Goal: Information Seeking & Learning: Find specific fact

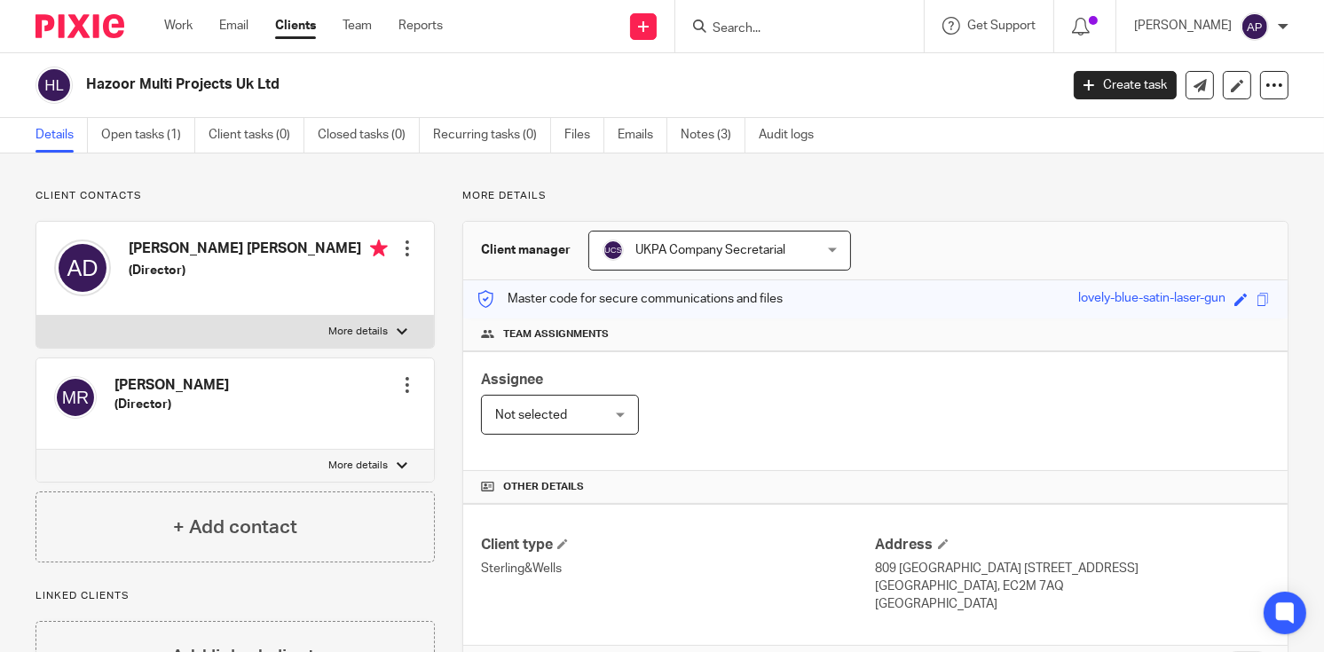
click at [738, 26] on input "Search" at bounding box center [791, 29] width 160 height 16
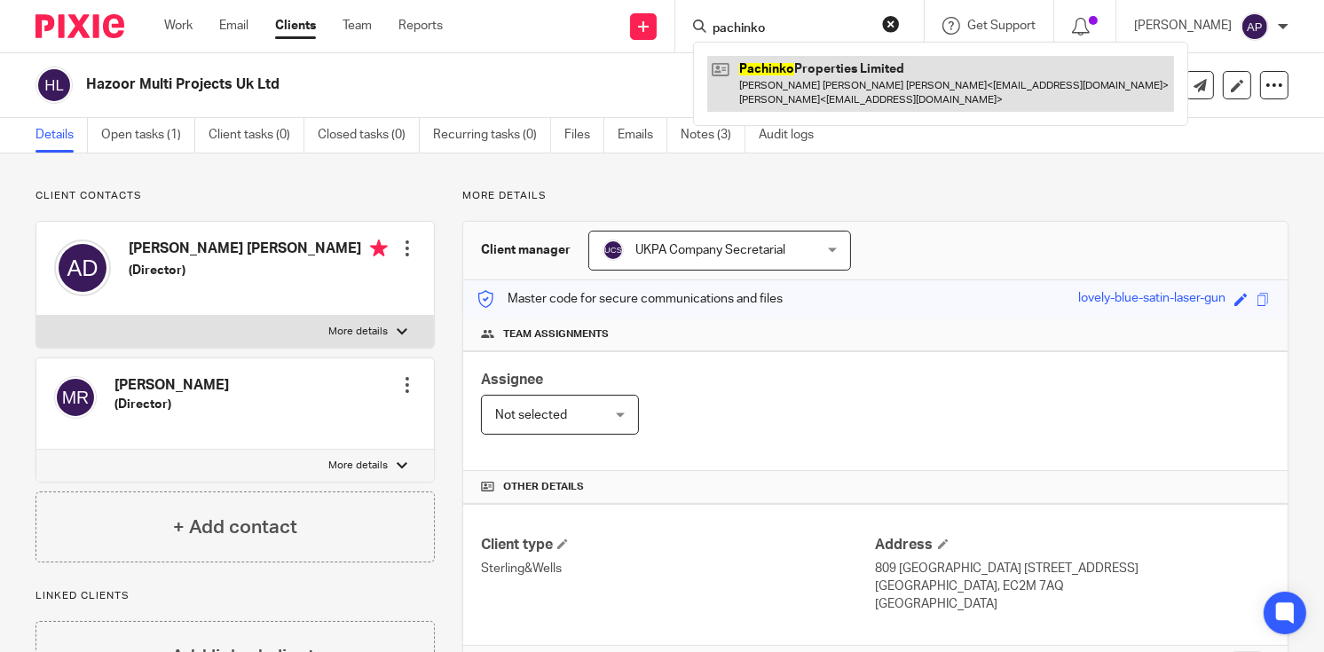
type input "pachinko"
click at [777, 64] on link at bounding box center [940, 83] width 467 height 55
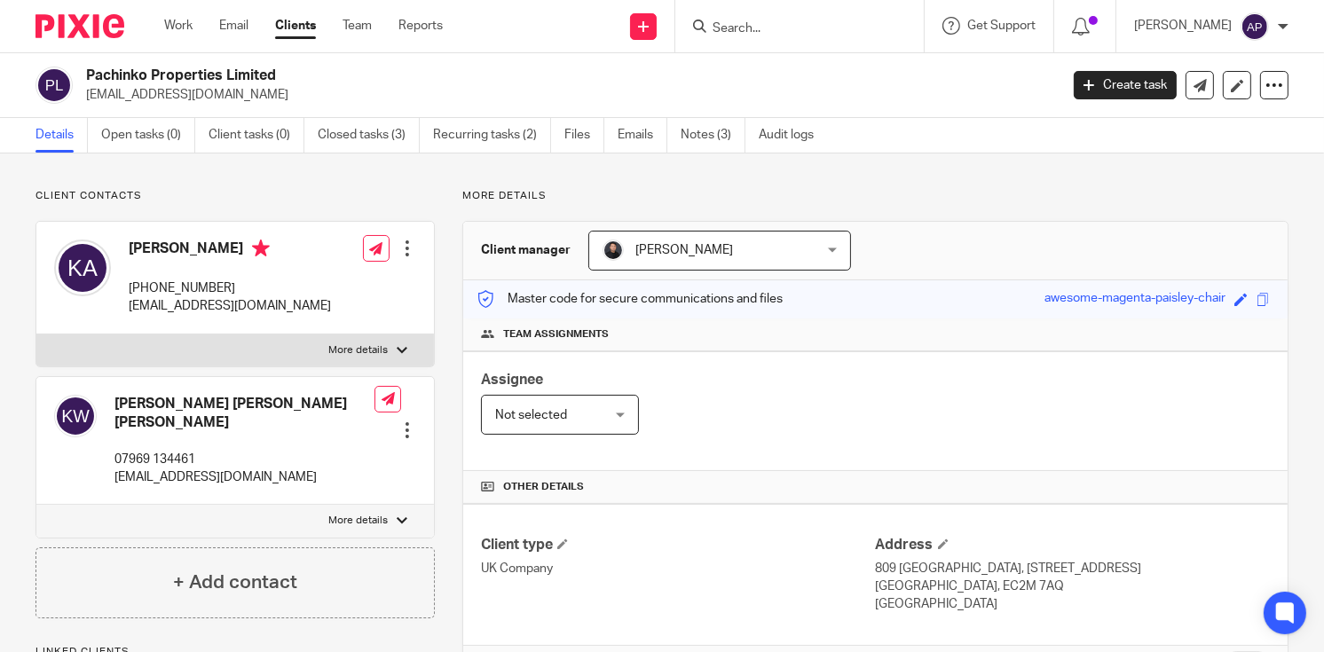
drag, startPoint x: 0, startPoint y: 0, endPoint x: 282, endPoint y: 69, distance: 290.5
click at [282, 69] on div "Pachinko Properties Limited kenji.j.ara@gmail.com" at bounding box center [541, 85] width 1012 height 37
copy h2 "Pachinko Properties Limited"
drag, startPoint x: 86, startPoint y: 92, endPoint x: 227, endPoint y: 93, distance: 141.1
click at [227, 93] on p "kenji.j.ara@gmail.com" at bounding box center [566, 95] width 961 height 18
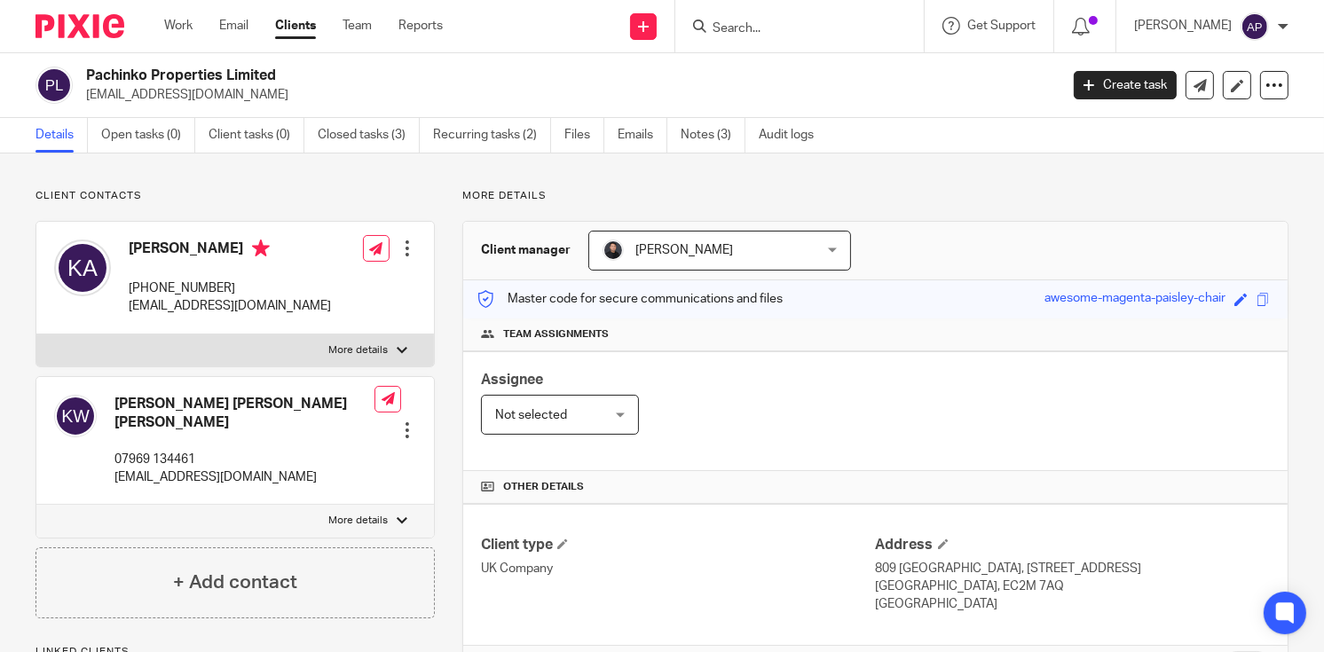
copy p "kenji.j.ara@gmail.com"
click at [144, 248] on h4 "Kenji Ara" at bounding box center [230, 251] width 202 height 22
copy h4 "Kenji"
click at [786, 26] on input "Search" at bounding box center [791, 29] width 160 height 16
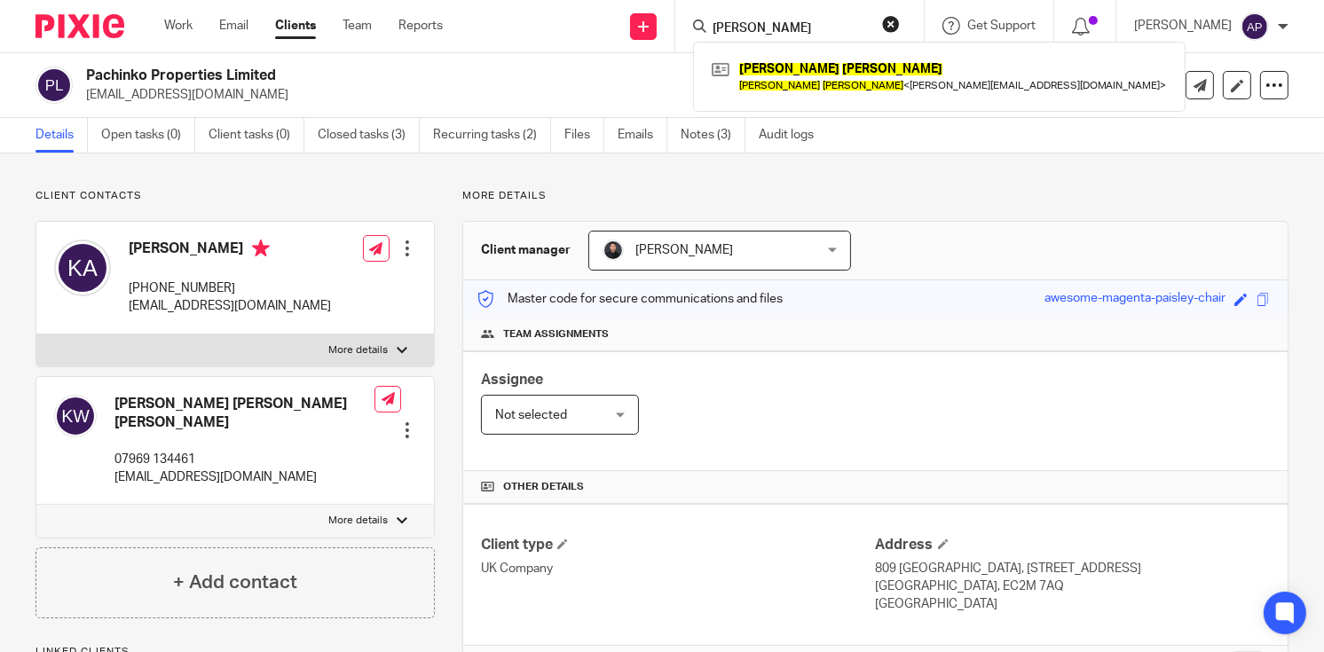
type input "cheng jin"
click button "submit" at bounding box center [0, 0] width 0 height 0
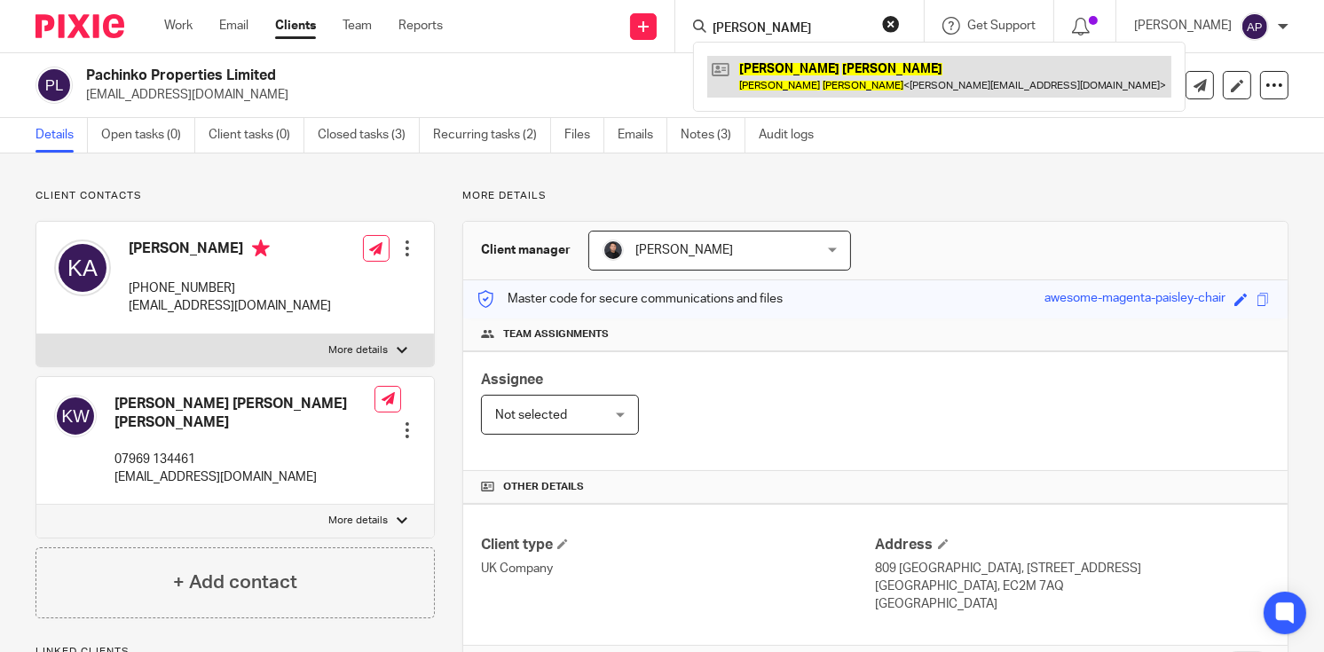
click at [799, 67] on link at bounding box center [939, 76] width 464 height 41
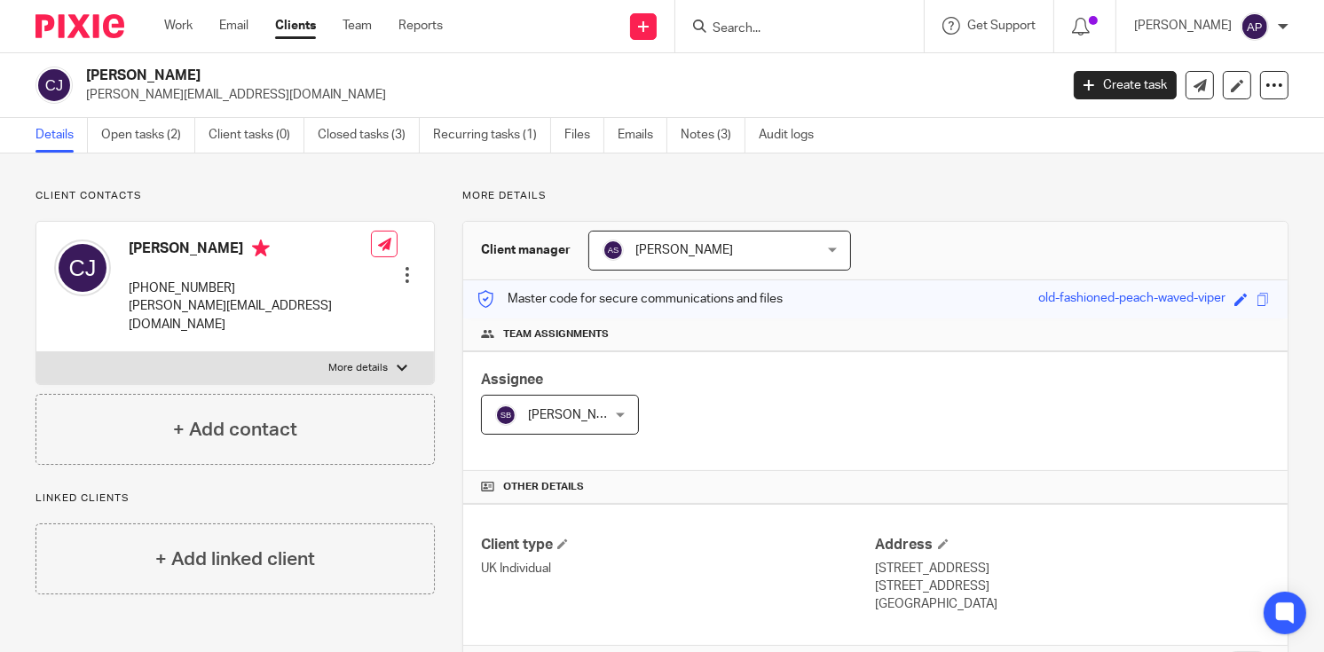
drag, startPoint x: 83, startPoint y: 70, endPoint x: 170, endPoint y: 70, distance: 87.8
click at [170, 70] on div "Cheng Jin c.king.soas@googlemail.com" at bounding box center [541, 85] width 1012 height 37
copy h2 "Cheng Jin"
click at [741, 32] on input "Search" at bounding box center [791, 29] width 160 height 16
type input "r krish"
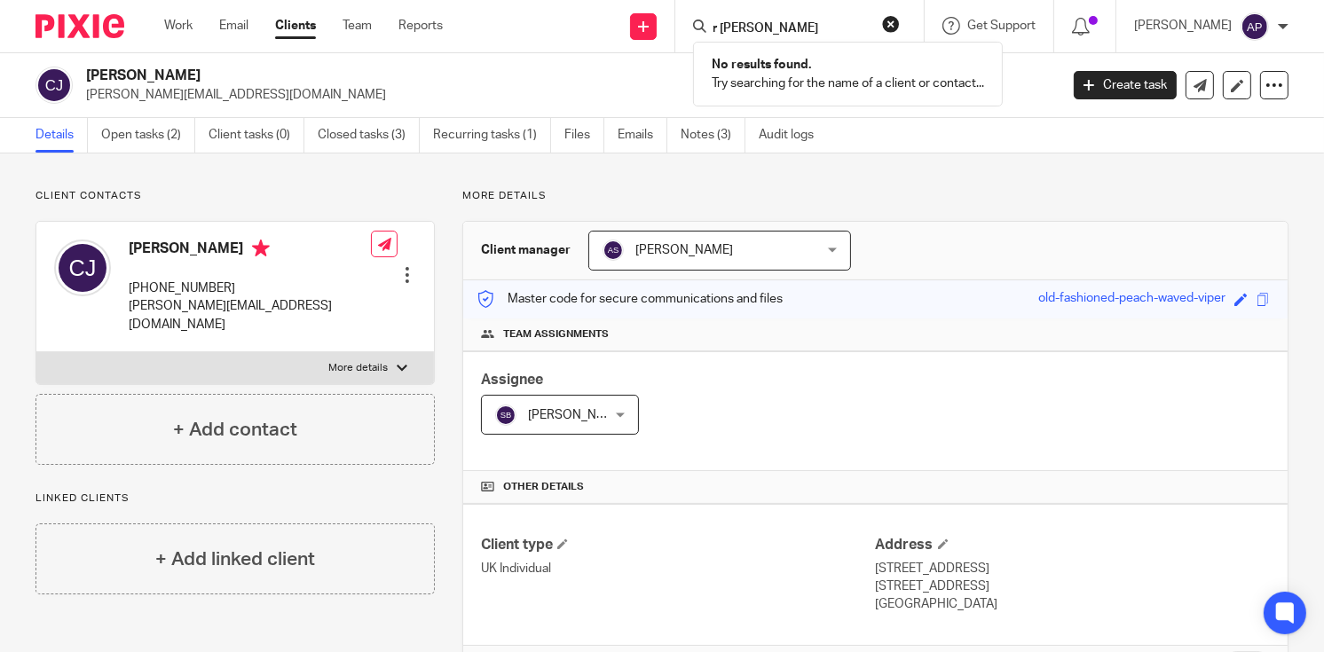
click at [900, 22] on button "reset" at bounding box center [891, 24] width 18 height 18
click at [736, 29] on input "Search" at bounding box center [791, 29] width 160 height 16
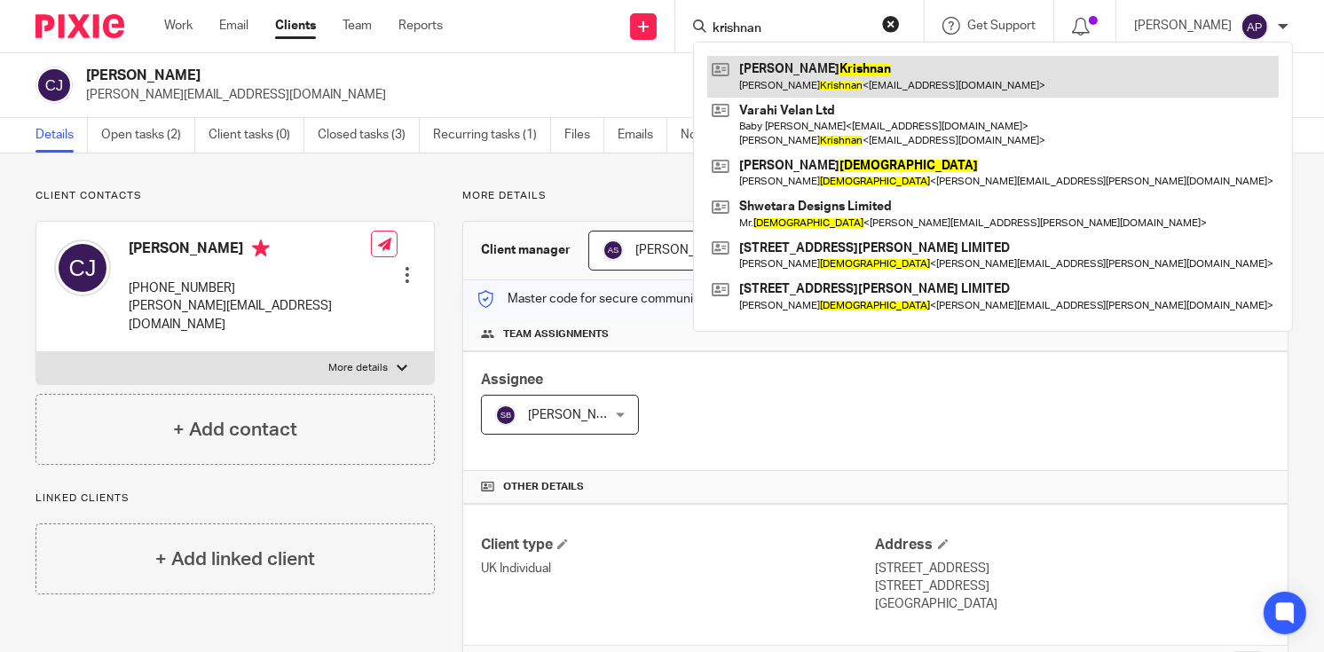
type input "krishnan"
click at [849, 70] on link at bounding box center [992, 76] width 571 height 41
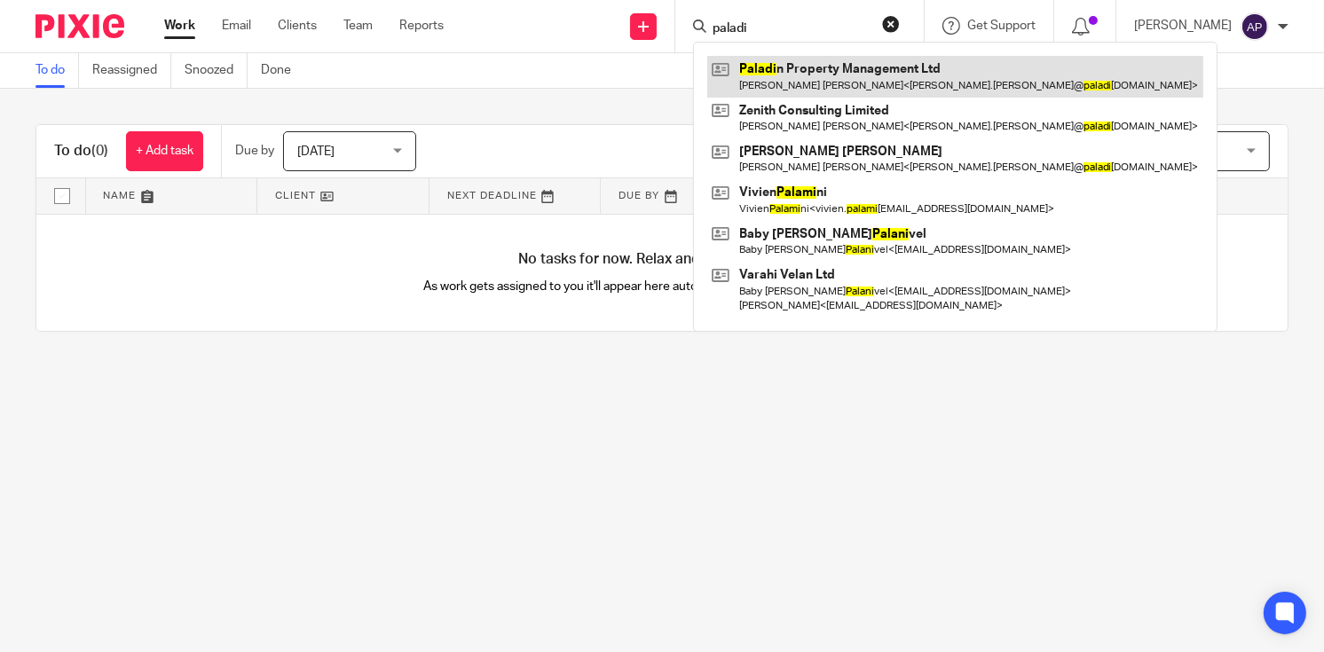
type input "paladi"
click at [836, 80] on link at bounding box center [955, 76] width 496 height 41
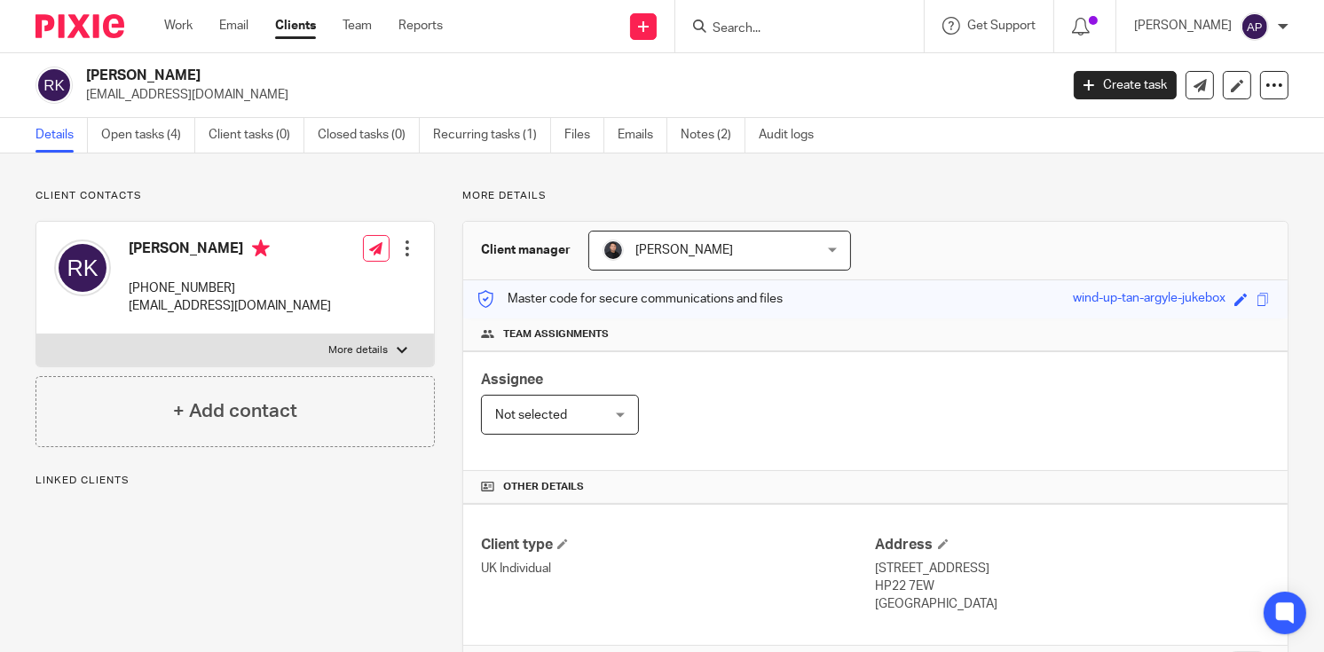
click at [237, 70] on h2 "Ramanathan Krishnan" at bounding box center [470, 76] width 768 height 19
click at [760, 26] on input "Search" at bounding box center [791, 29] width 160 height 16
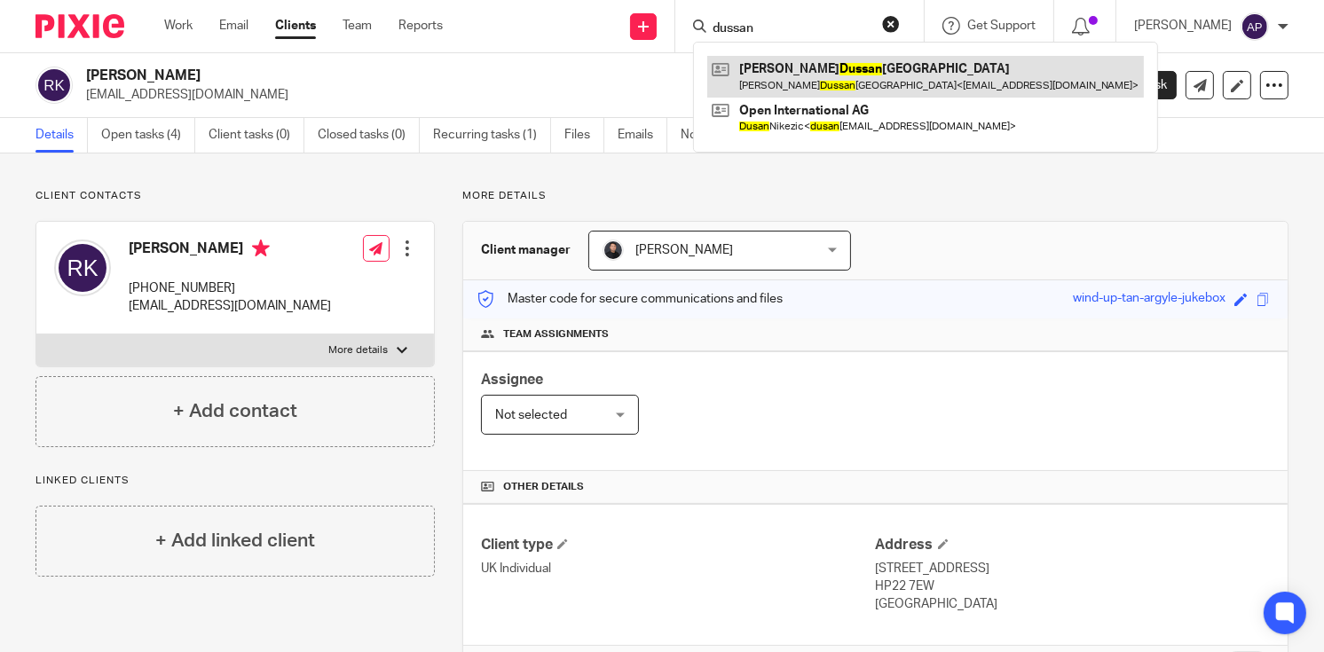
type input "dussan"
click at [901, 74] on link at bounding box center [925, 76] width 437 height 41
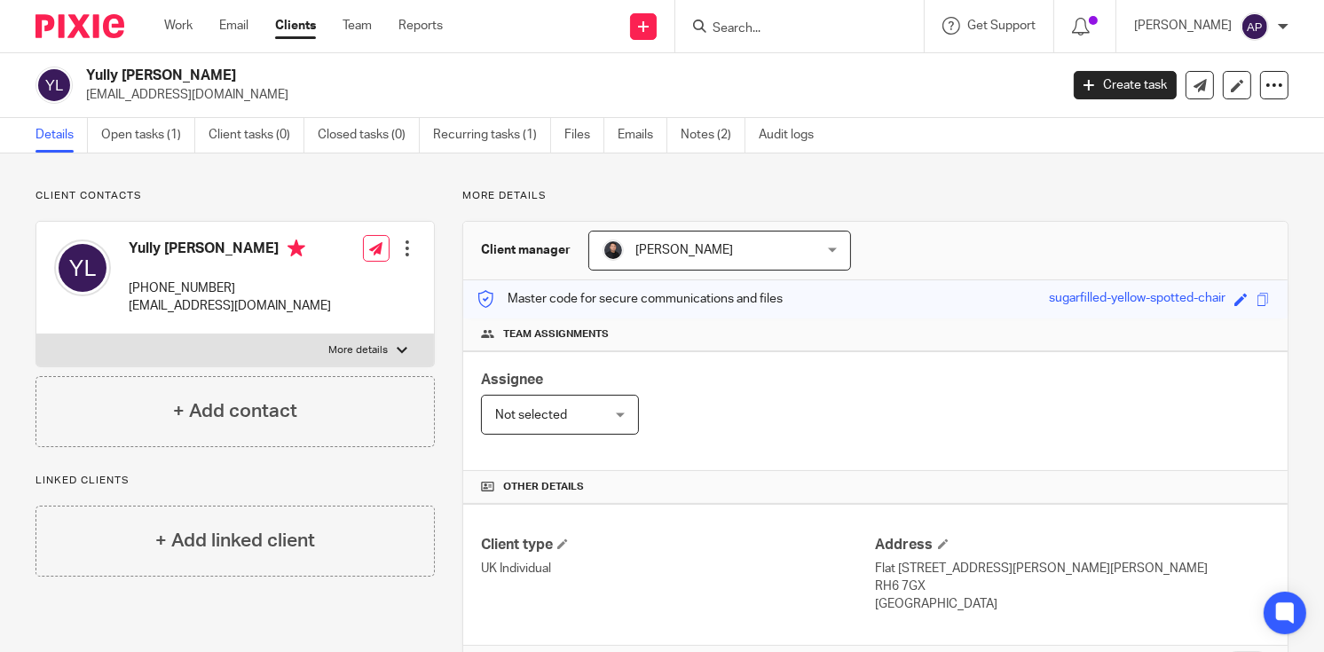
drag, startPoint x: 86, startPoint y: 70, endPoint x: 301, endPoint y: 68, distance: 214.7
click at [301, 68] on h2 "Yully [PERSON_NAME]" at bounding box center [470, 76] width 768 height 19
copy h2 "Yully [PERSON_NAME]"
click at [750, 35] on input "Search" at bounding box center [791, 29] width 160 height 16
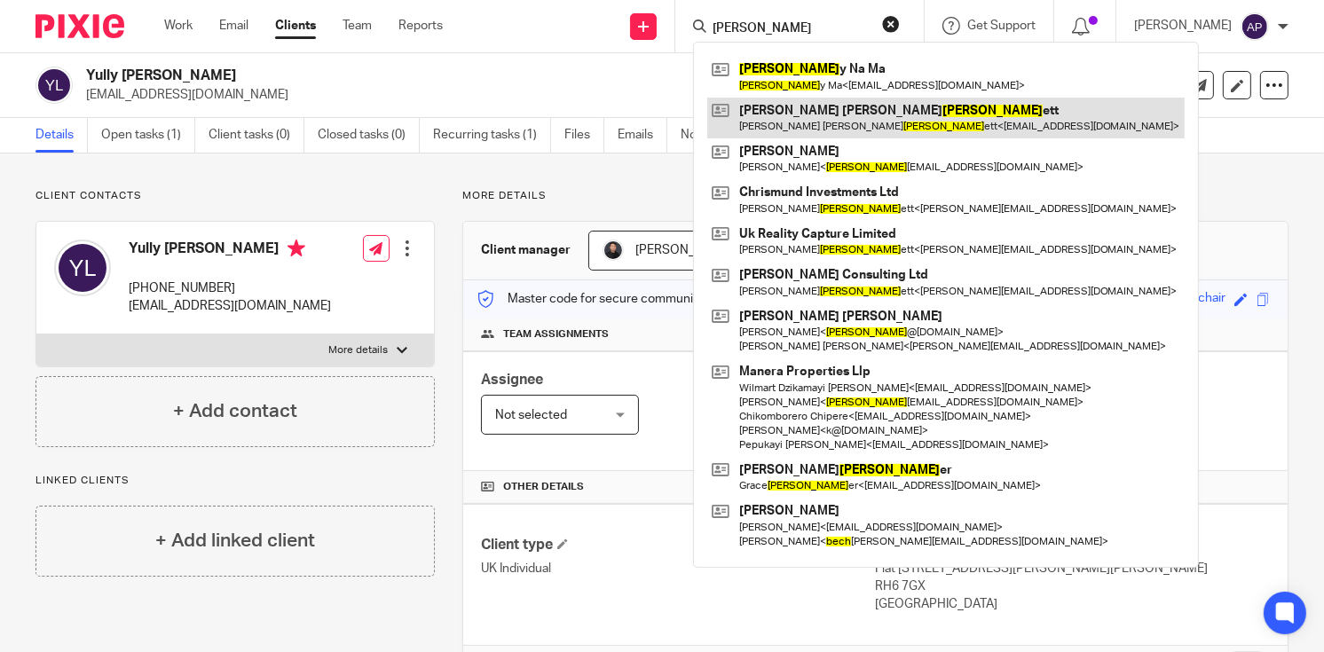
type input "beck"
click at [855, 105] on link at bounding box center [945, 118] width 477 height 41
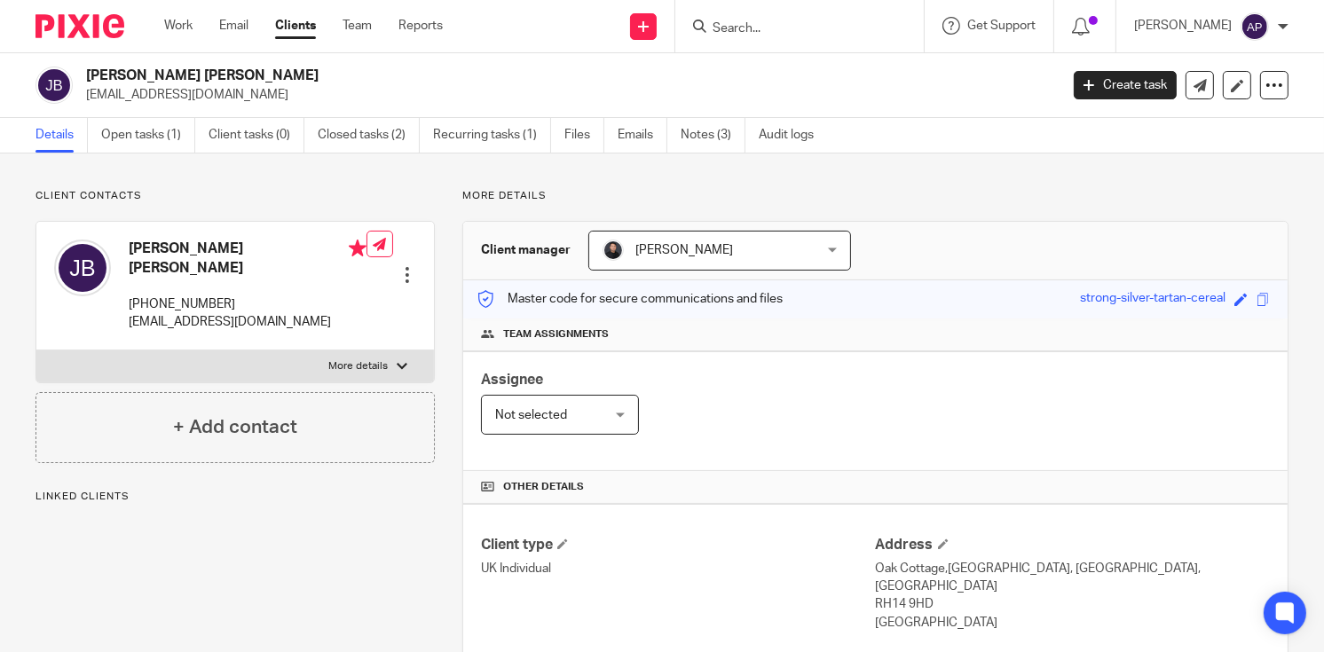
drag, startPoint x: 88, startPoint y: 70, endPoint x: 240, endPoint y: 67, distance: 152.6
click at [240, 67] on h2 "[PERSON_NAME] [PERSON_NAME]" at bounding box center [470, 76] width 768 height 19
click at [247, 74] on h2 "[PERSON_NAME] [PERSON_NAME]" at bounding box center [470, 76] width 768 height 19
drag, startPoint x: 247, startPoint y: 74, endPoint x: 95, endPoint y: 83, distance: 152.0
click at [95, 83] on h2 "[PERSON_NAME] [PERSON_NAME]" at bounding box center [470, 76] width 768 height 19
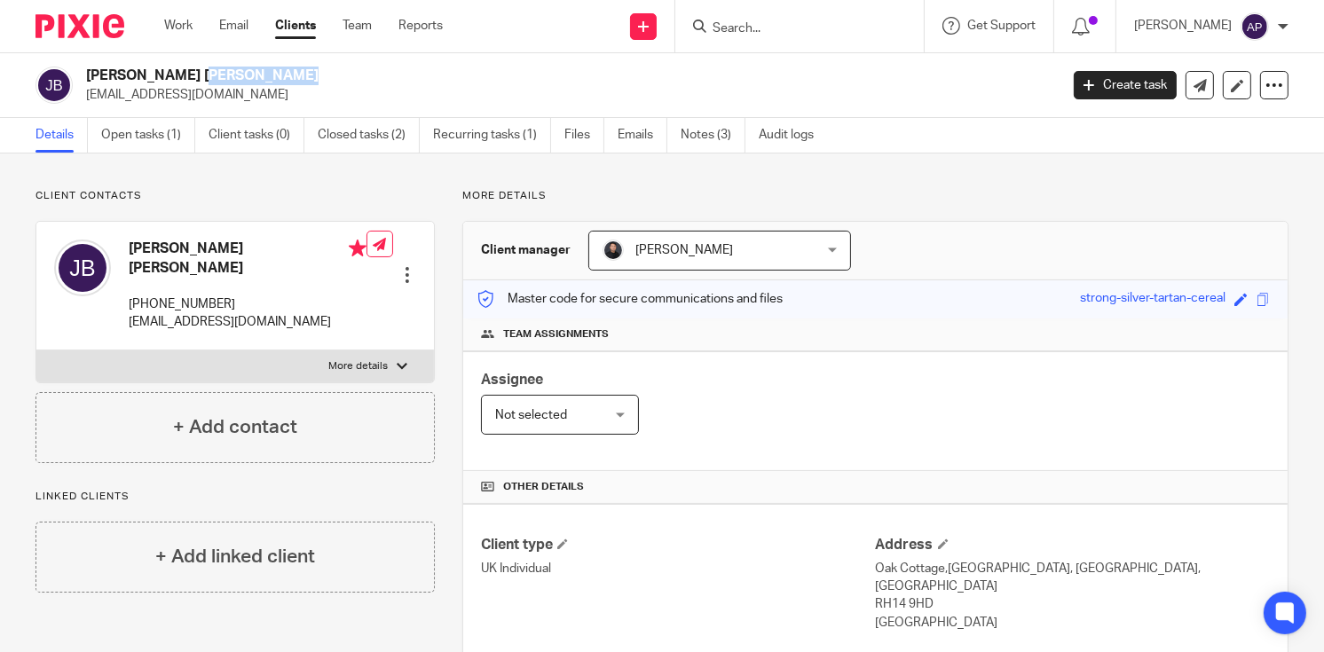
copy div "[PERSON_NAME] [PERSON_NAME]"
click at [732, 27] on input "Search" at bounding box center [791, 29] width 160 height 16
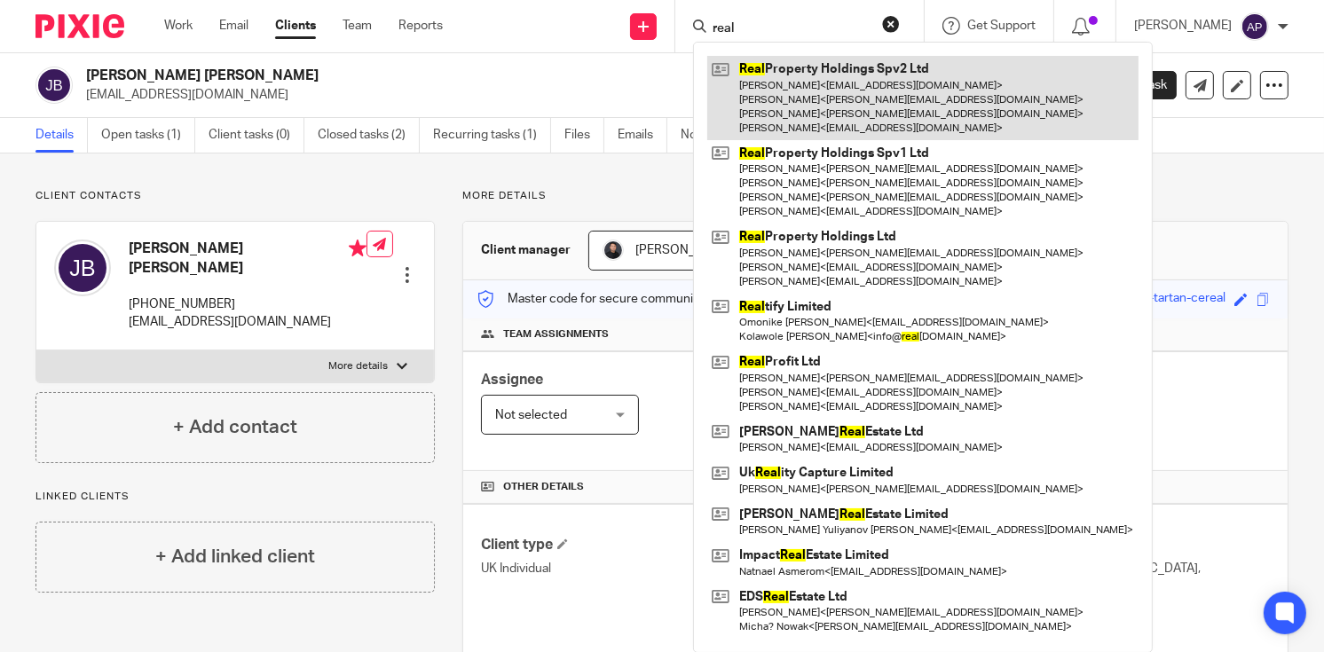
type input "real"
click at [825, 91] on link at bounding box center [922, 98] width 431 height 84
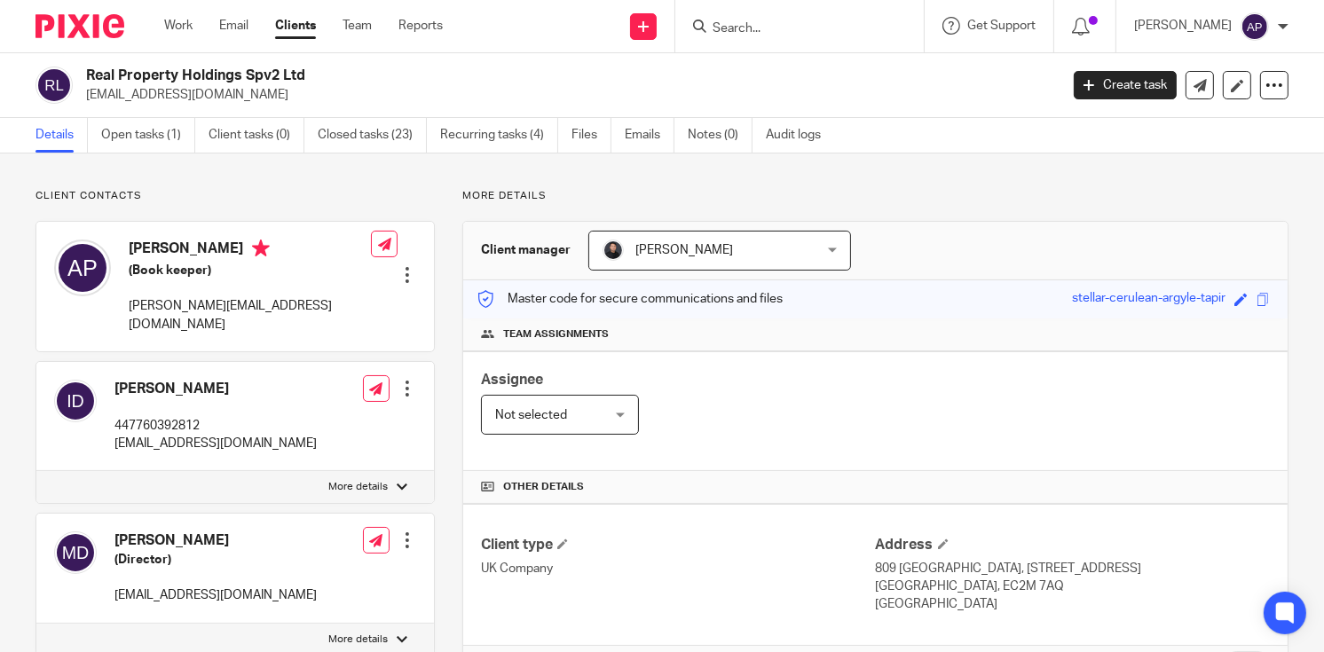
click at [741, 28] on input "Search" at bounding box center [791, 29] width 160 height 16
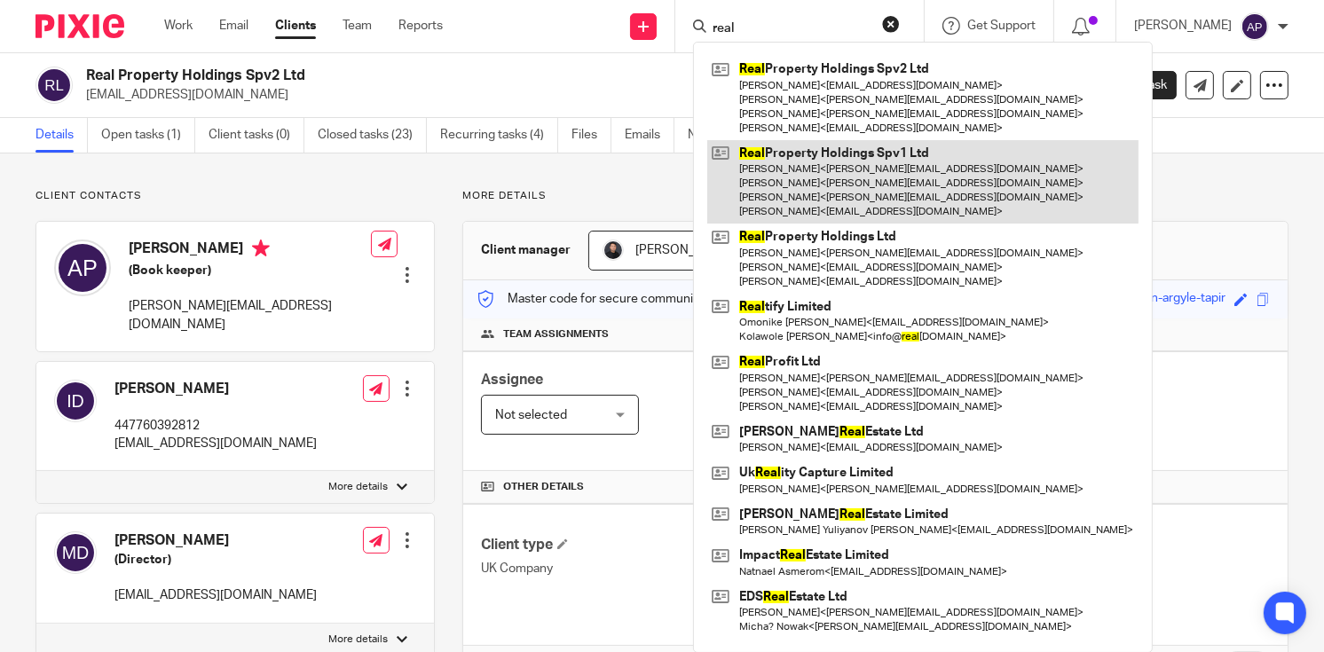
type input "real"
click at [925, 185] on link at bounding box center [922, 182] width 431 height 84
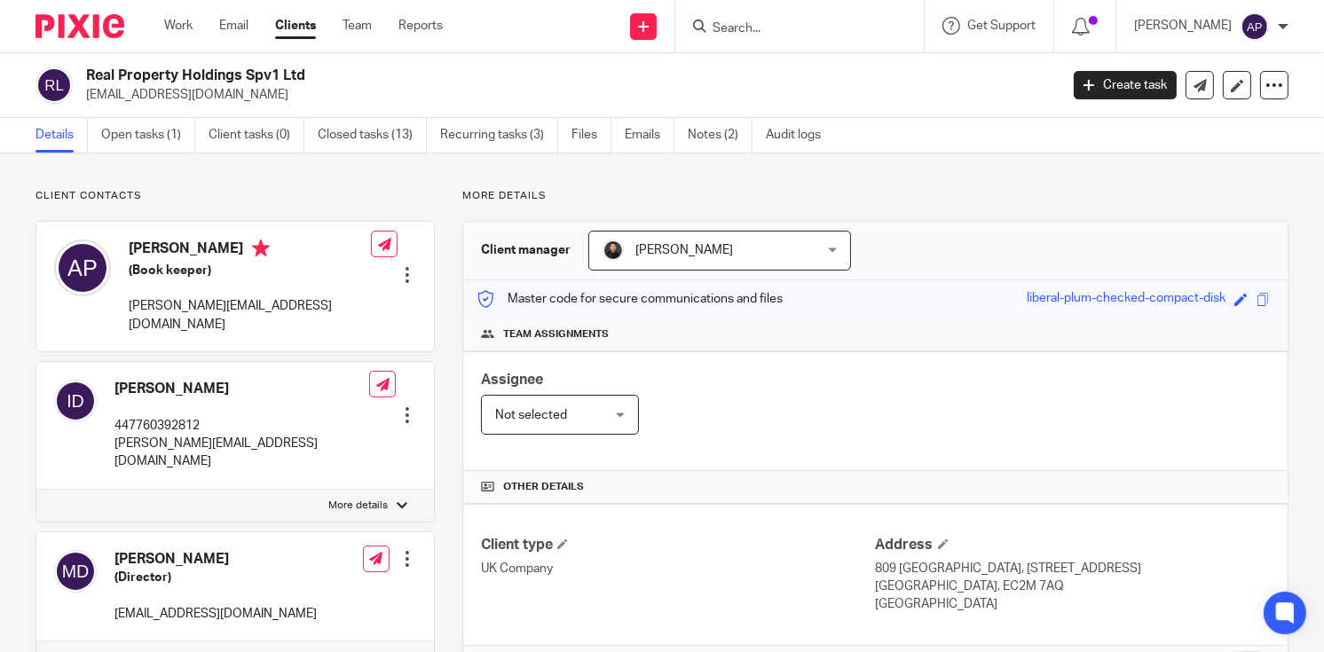
drag, startPoint x: 85, startPoint y: 75, endPoint x: 321, endPoint y: 73, distance: 236.0
click at [321, 73] on h2 "Real Property Holdings Spv1 Ltd" at bounding box center [470, 76] width 768 height 19
copy h2 "Real Property Holdings Spv1 Ltd"
drag, startPoint x: 84, startPoint y: 96, endPoint x: 251, endPoint y: 93, distance: 166.8
click at [251, 93] on div "Real Property Holdings Spv1 Ltd issamdabboussi@gmail.com" at bounding box center [541, 85] width 1012 height 37
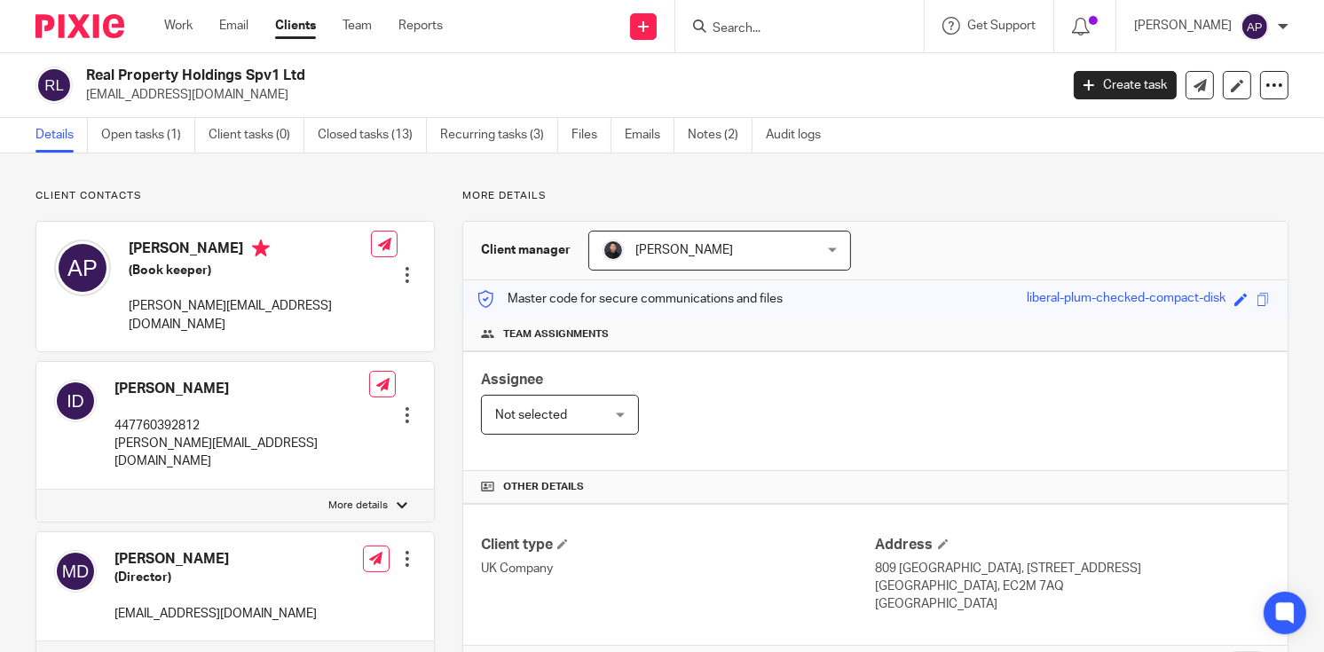
copy p "issamdabboussi@gmail.com"
click at [750, 34] on input "Search" at bounding box center [791, 29] width 160 height 16
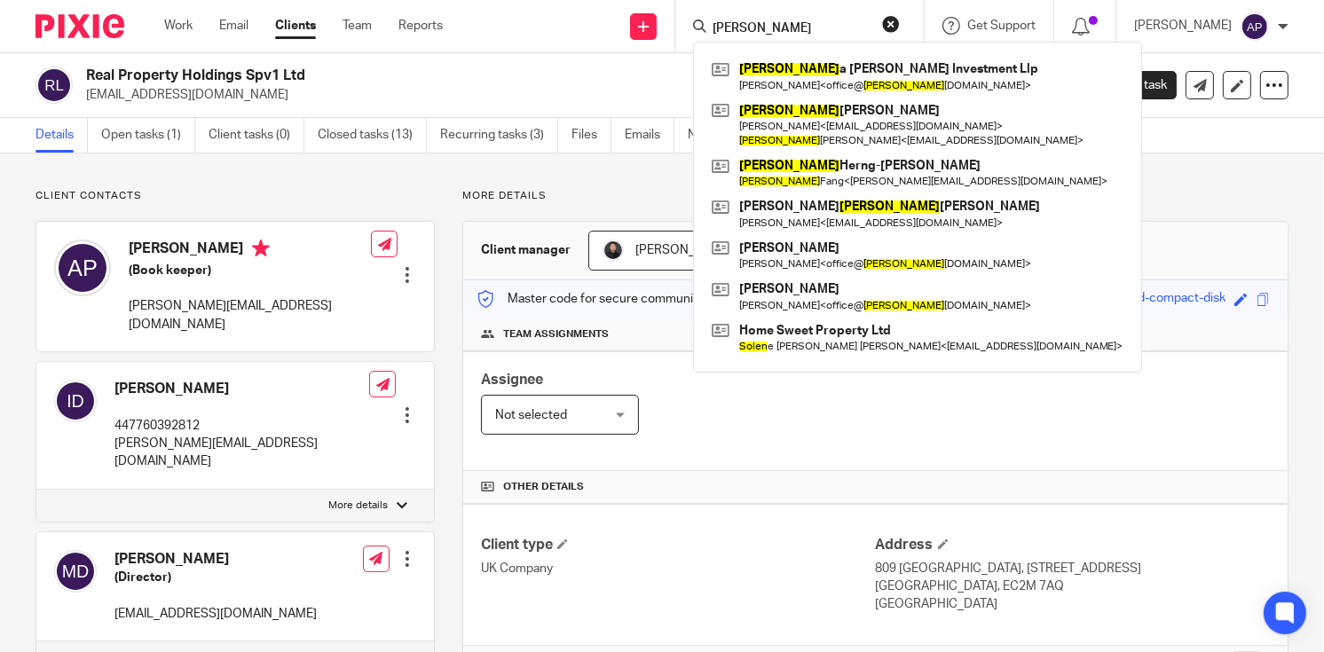
type input "holen"
drag, startPoint x: 907, startPoint y: 26, endPoint x: 886, endPoint y: 22, distance: 21.6
click at [900, 26] on button "reset" at bounding box center [891, 24] width 18 height 18
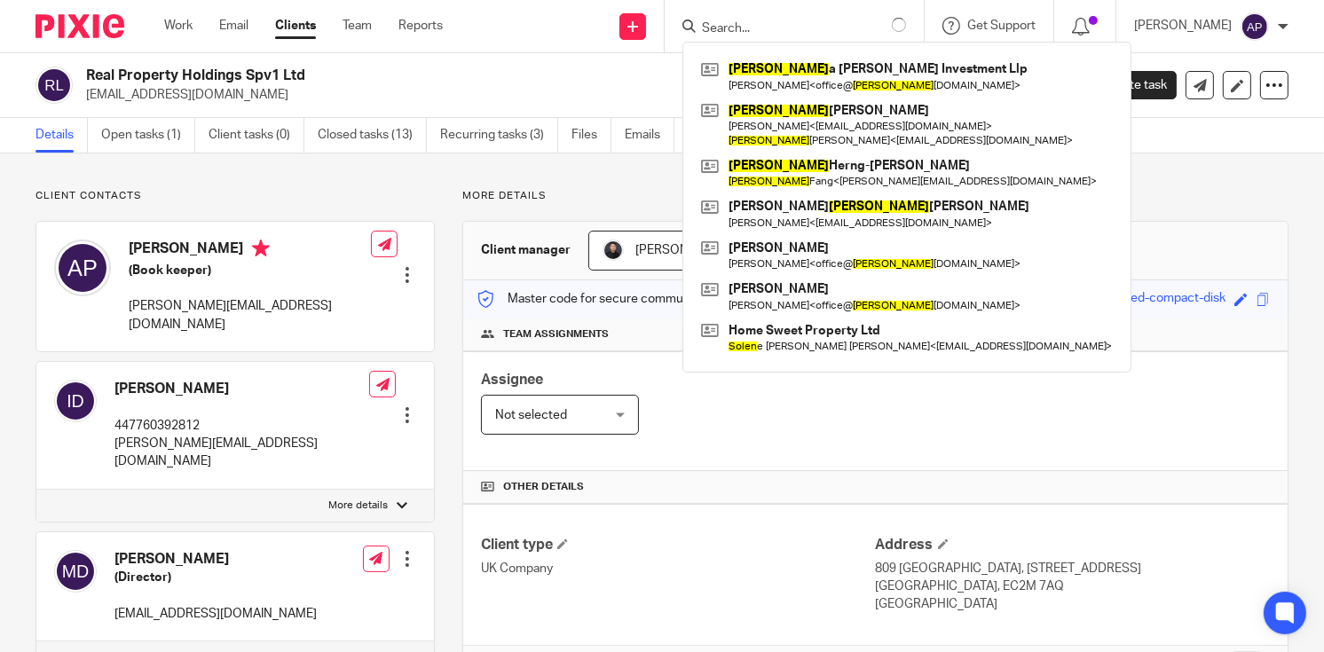
click at [739, 23] on input "Search" at bounding box center [780, 29] width 160 height 16
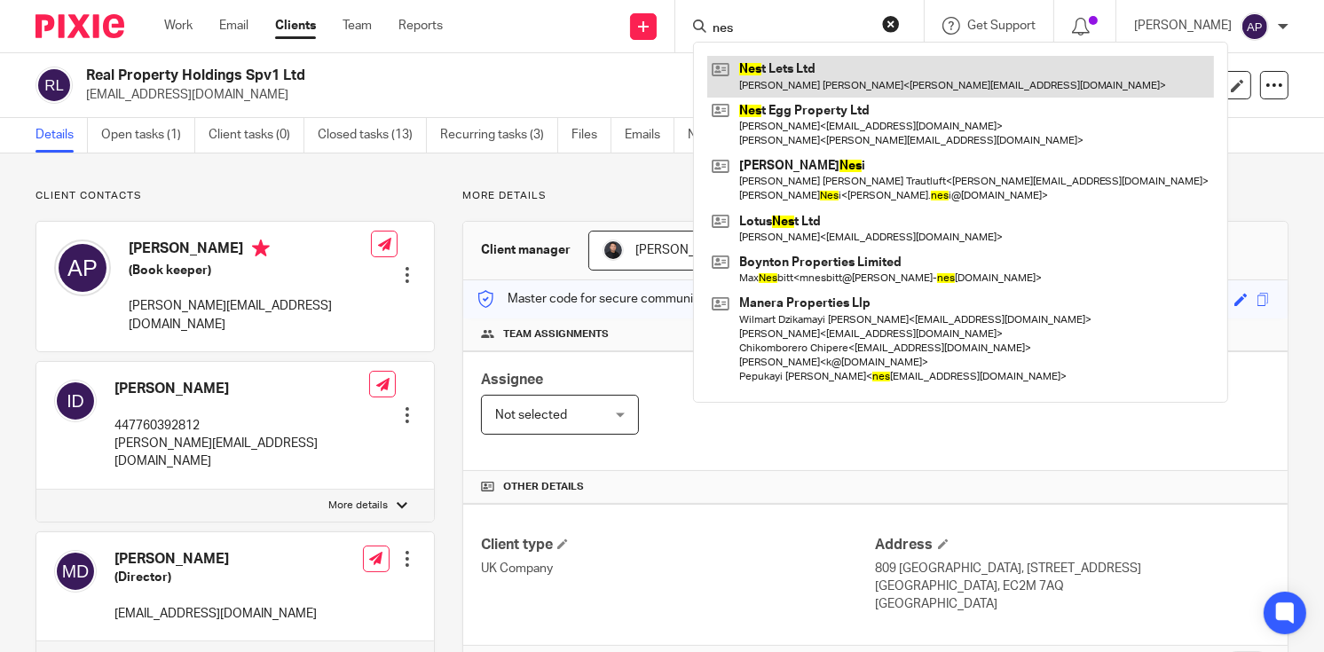
type input "nes"
click at [829, 72] on link at bounding box center [960, 76] width 507 height 41
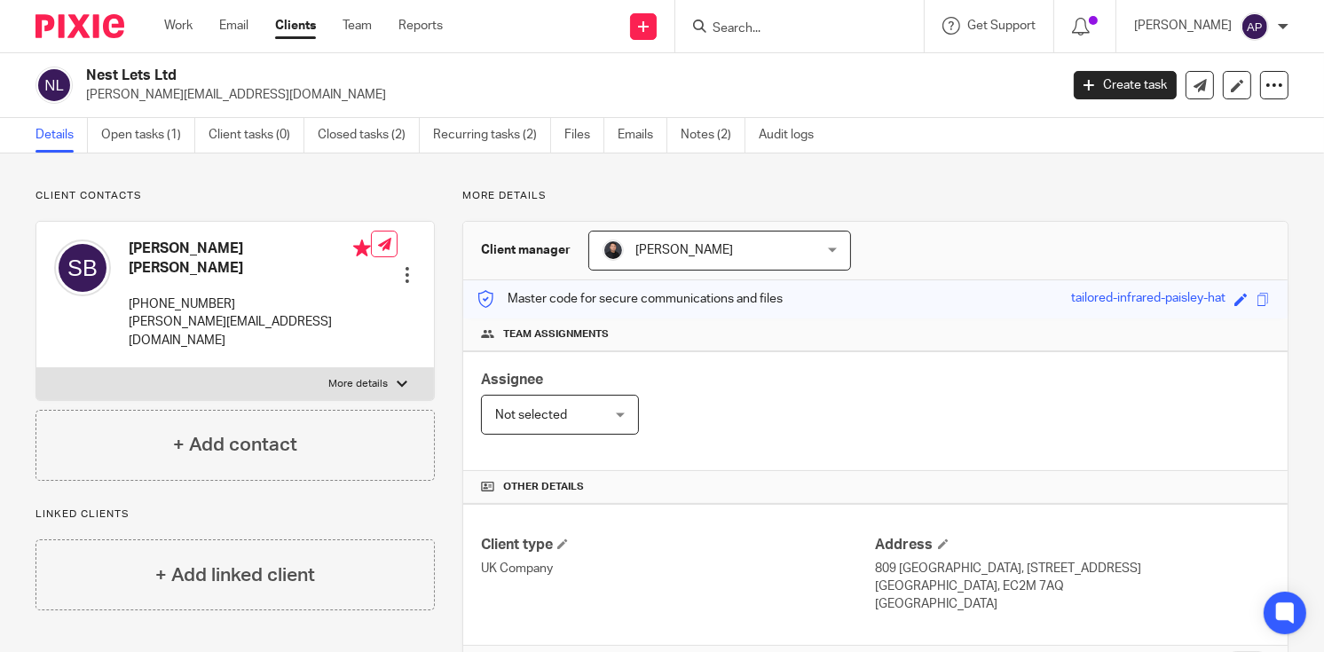
click at [739, 32] on input "Search" at bounding box center [791, 29] width 160 height 16
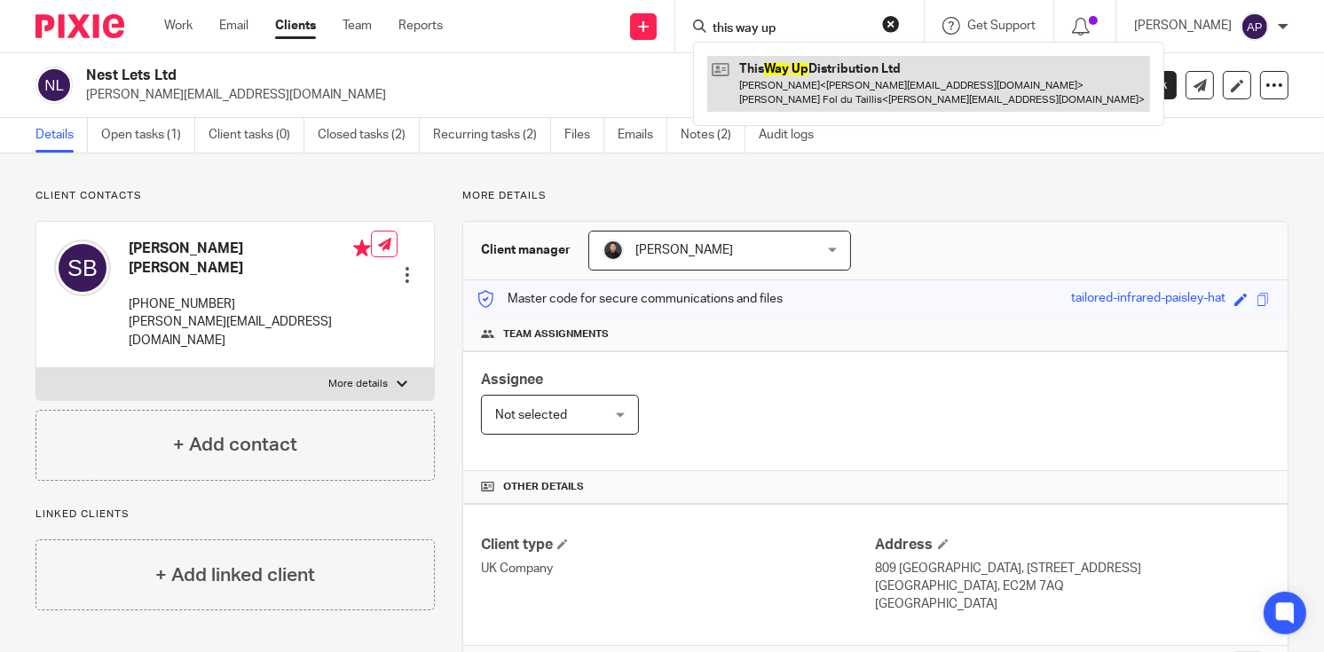
type input "this way up"
click at [801, 60] on link at bounding box center [928, 83] width 443 height 55
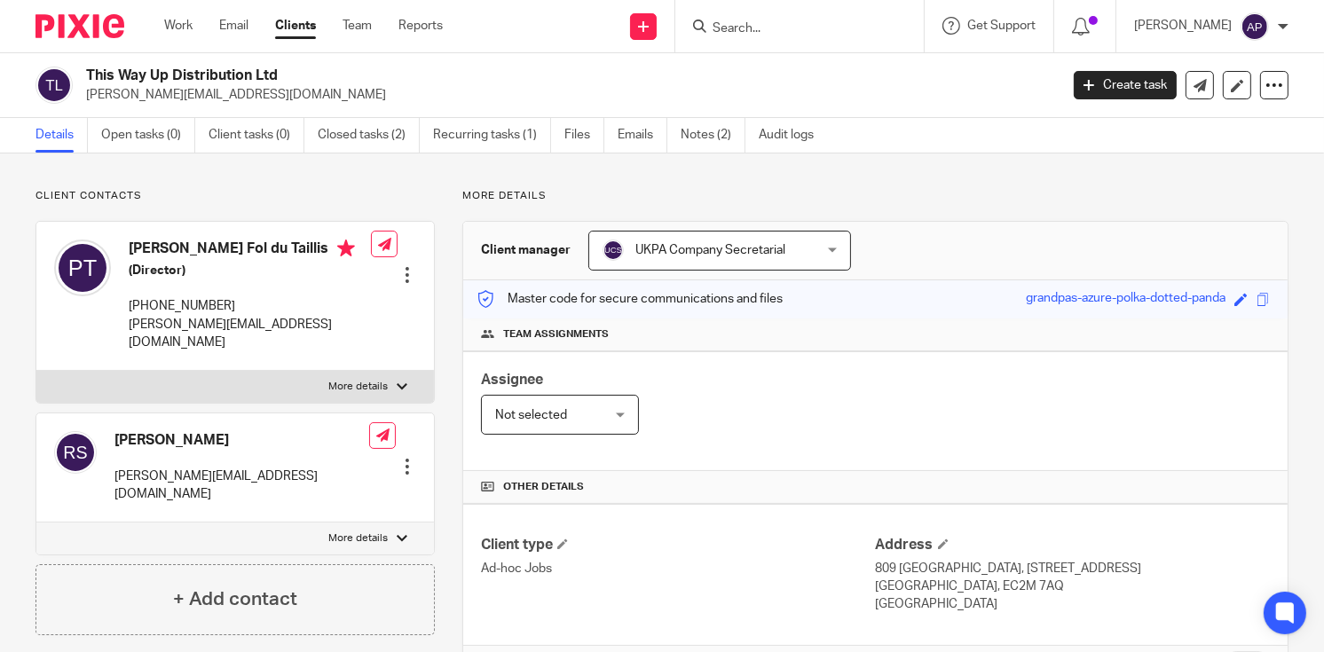
drag, startPoint x: 84, startPoint y: 75, endPoint x: 307, endPoint y: 75, distance: 222.7
click at [307, 75] on div "This Way Up Distribution Ltd peter@lefol.com" at bounding box center [541, 85] width 1012 height 37
copy h2 "This Way Up Distribution Ltd"
click at [728, 28] on input "Search" at bounding box center [791, 29] width 160 height 16
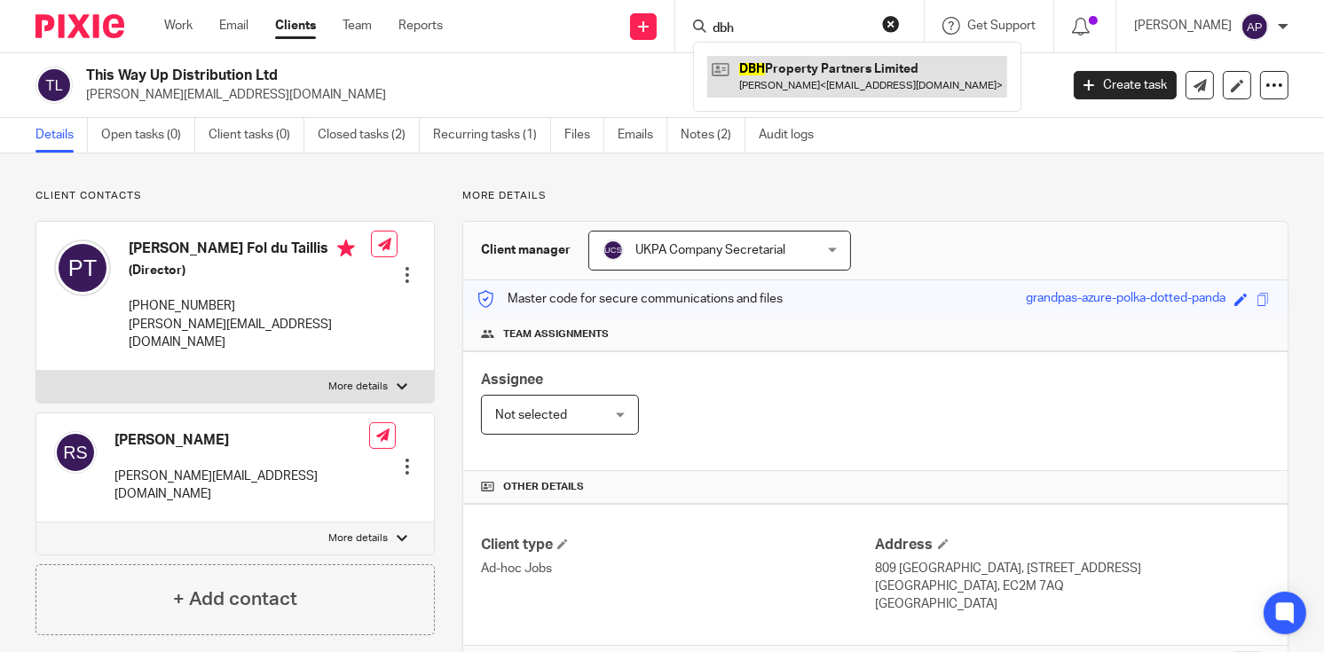
type input "dbh"
click at [854, 59] on link at bounding box center [857, 76] width 300 height 41
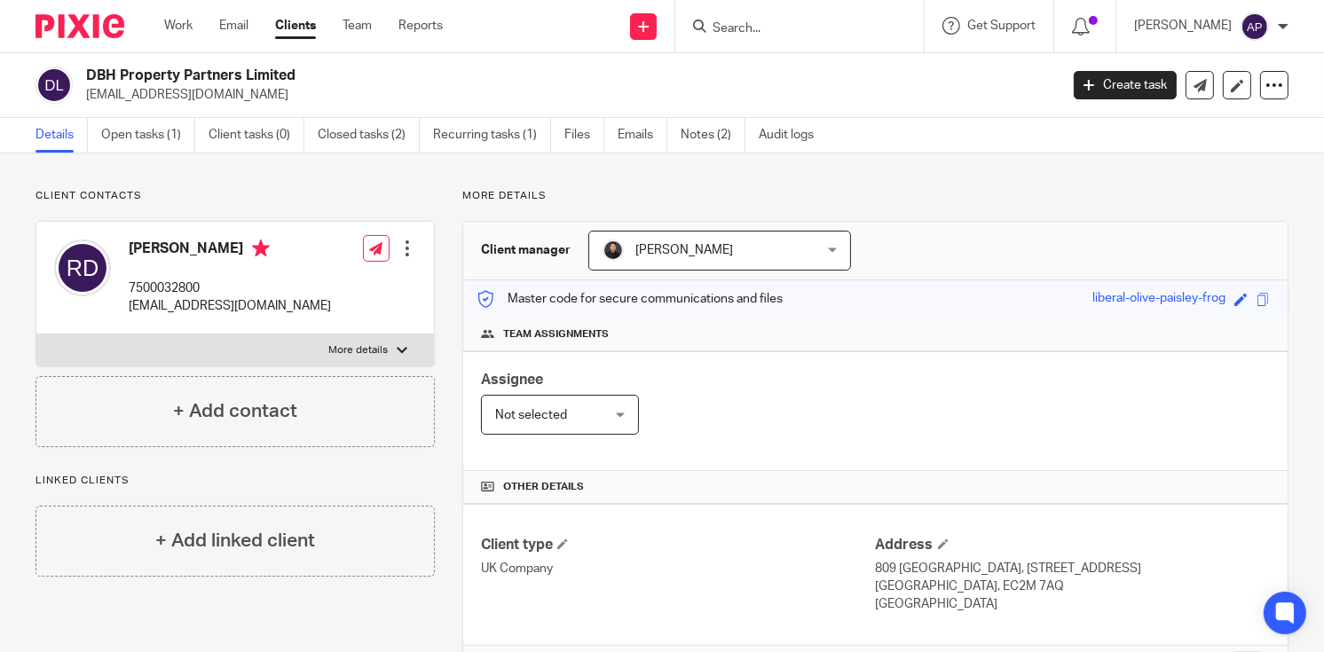
drag, startPoint x: 87, startPoint y: 69, endPoint x: 313, endPoint y: 69, distance: 226.3
click at [313, 69] on h2 "DBH Property Partners Limited" at bounding box center [470, 76] width 768 height 19
copy h2 "DBH Property Partners Limited"
click at [732, 23] on input "Search" at bounding box center [791, 29] width 160 height 16
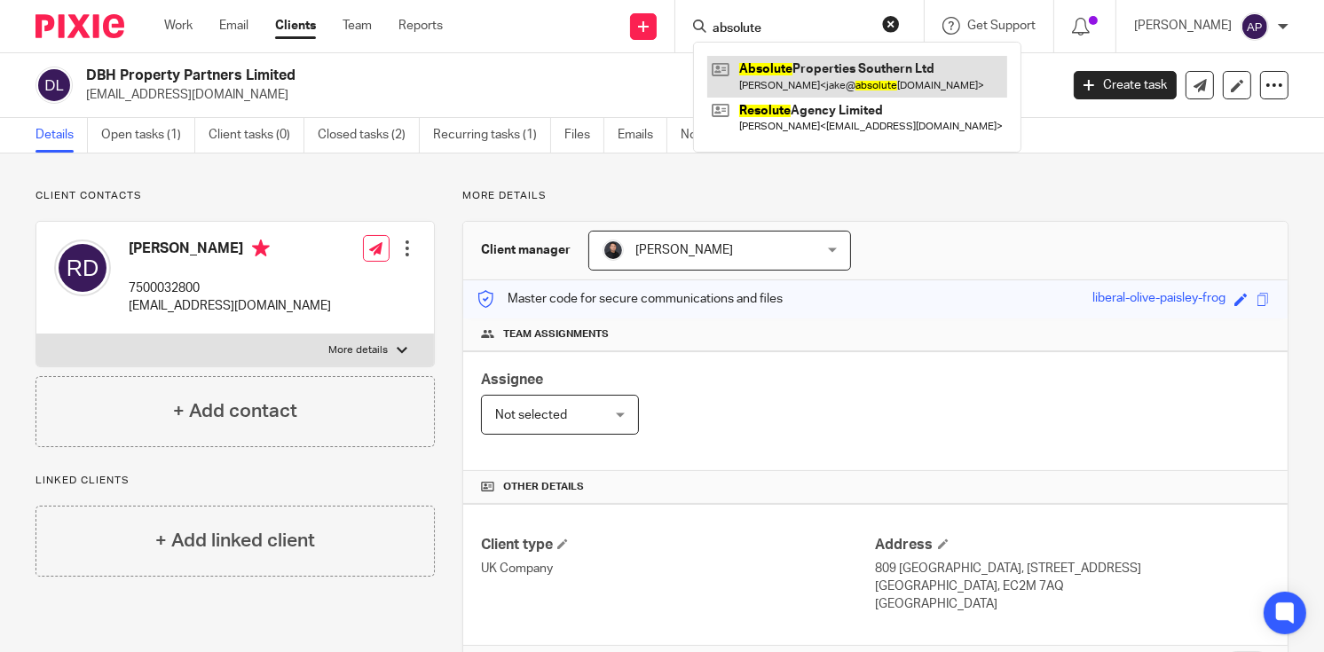
type input "absolute"
click at [838, 72] on link at bounding box center [857, 76] width 300 height 41
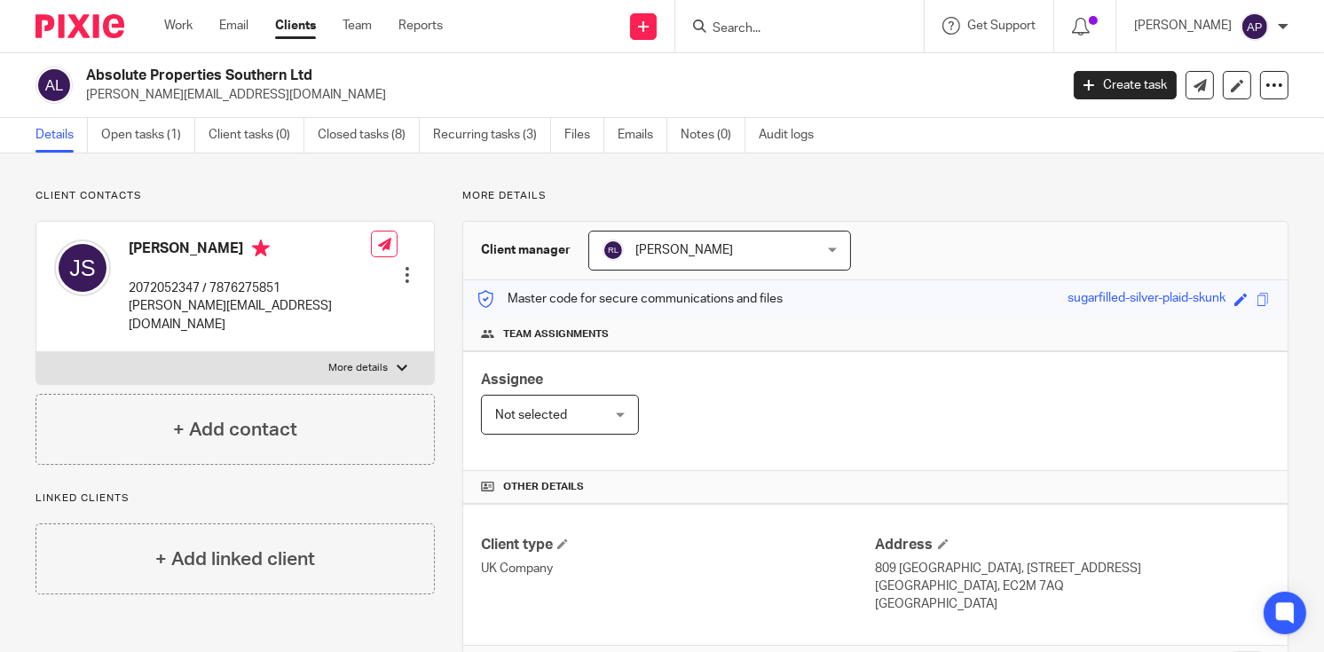
drag, startPoint x: 84, startPoint y: 70, endPoint x: 319, endPoint y: 65, distance: 235.2
click at [319, 65] on div "Absolute Properties Southern Ltd jake@absolutereg.co.uk Create task Update from…" at bounding box center [662, 85] width 1324 height 65
copy h2 "Absolute Properties Southern Ltd"
click at [772, 29] on input "Search" at bounding box center [791, 29] width 160 height 16
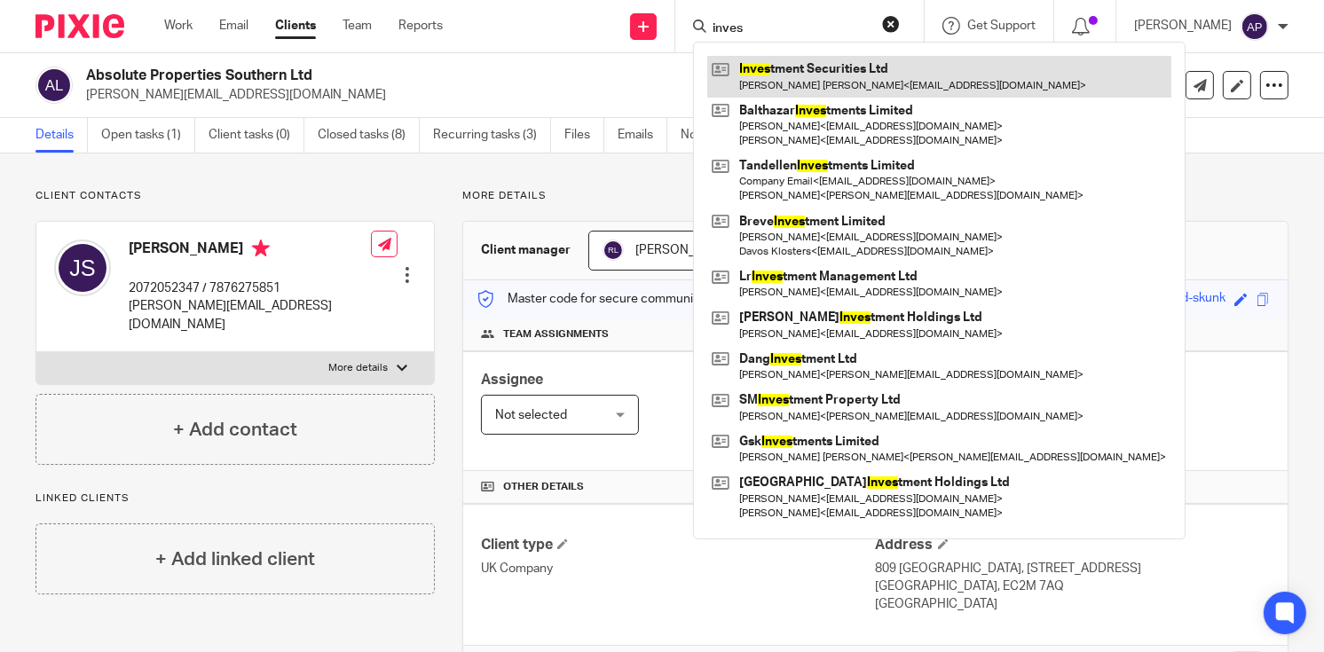
type input "inves"
click at [823, 67] on link at bounding box center [939, 76] width 464 height 41
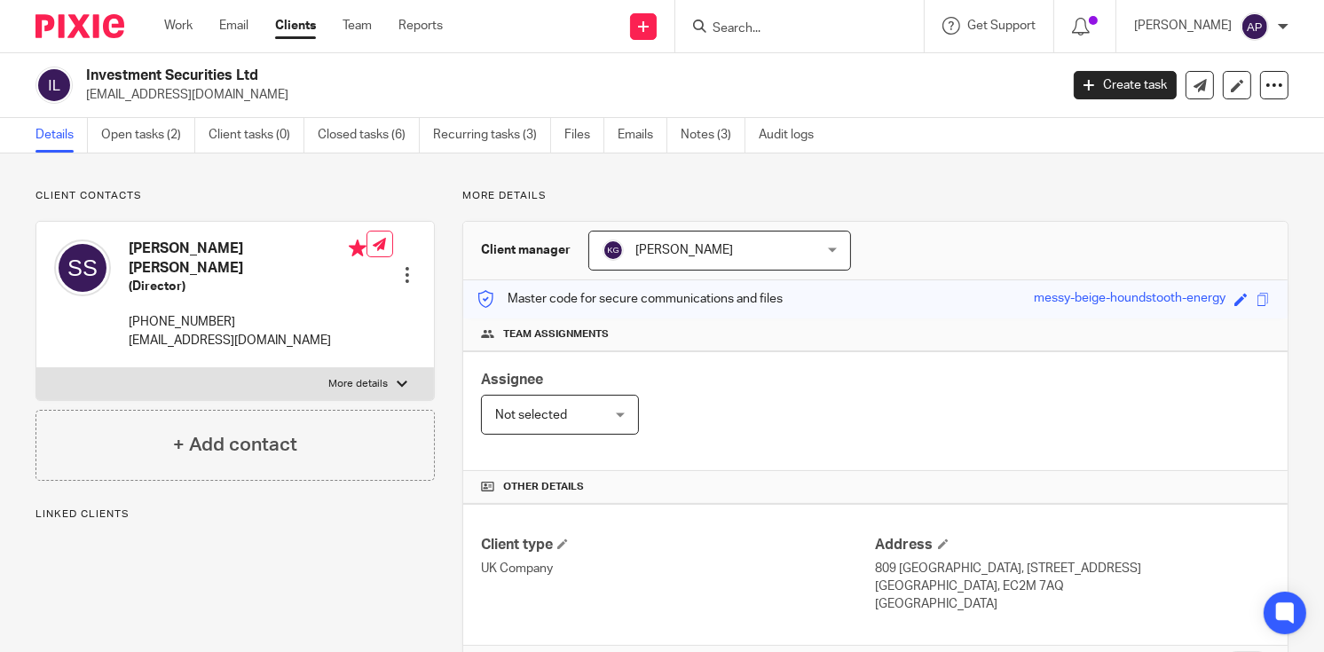
drag, startPoint x: 84, startPoint y: 74, endPoint x: 313, endPoint y: 69, distance: 229.0
click at [313, 69] on div "Investment Securities Ltd [EMAIL_ADDRESS][DOMAIN_NAME]" at bounding box center [541, 85] width 1012 height 37
copy h2 "Investment Securities Ltd"
drag, startPoint x: 83, startPoint y: 92, endPoint x: 283, endPoint y: 92, distance: 200.5
click at [283, 92] on div "Investment Securities Ltd [EMAIL_ADDRESS][DOMAIN_NAME]" at bounding box center [541, 85] width 1012 height 37
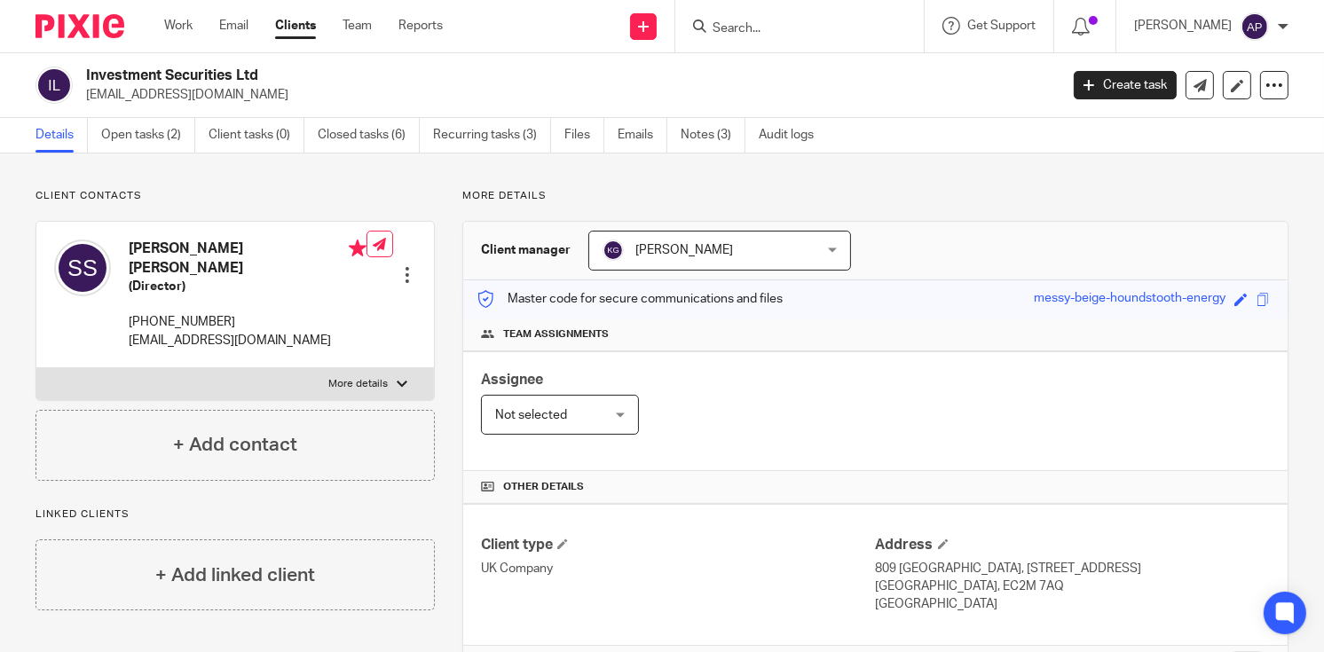
copy p "[EMAIL_ADDRESS][DOMAIN_NAME]"
click at [148, 250] on h4 "[PERSON_NAME] [PERSON_NAME]" at bounding box center [248, 259] width 238 height 38
click at [150, 244] on h4 "Samrita Anurag Sidhu" at bounding box center [248, 259] width 238 height 38
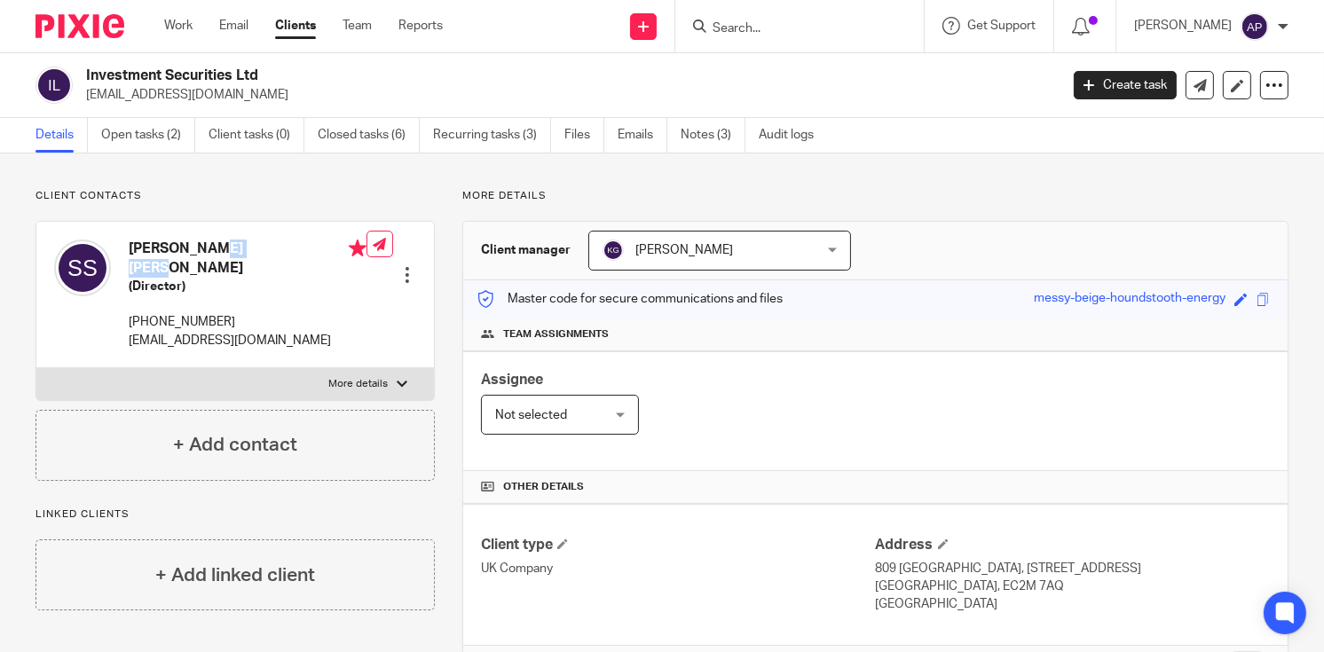
copy h4 "Samrita"
click at [735, 26] on input "Search" at bounding box center [791, 29] width 160 height 16
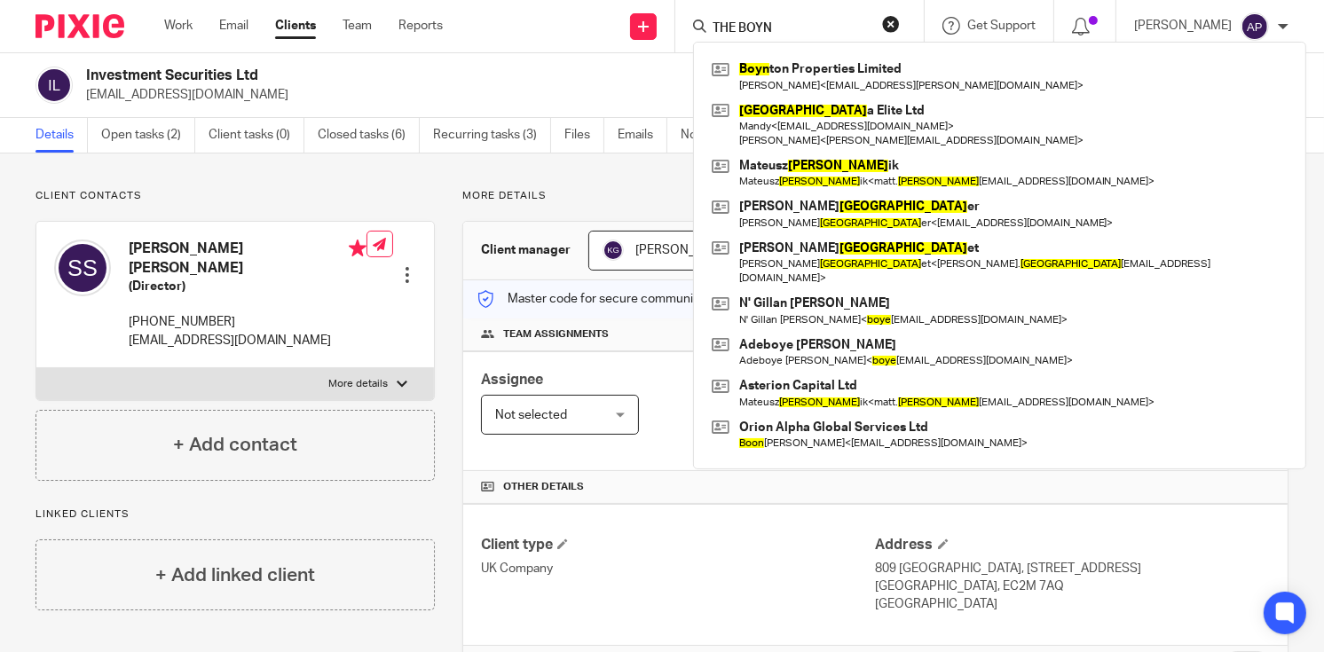
type input "THE BOYN"
click at [900, 25] on button "reset" at bounding box center [891, 24] width 18 height 18
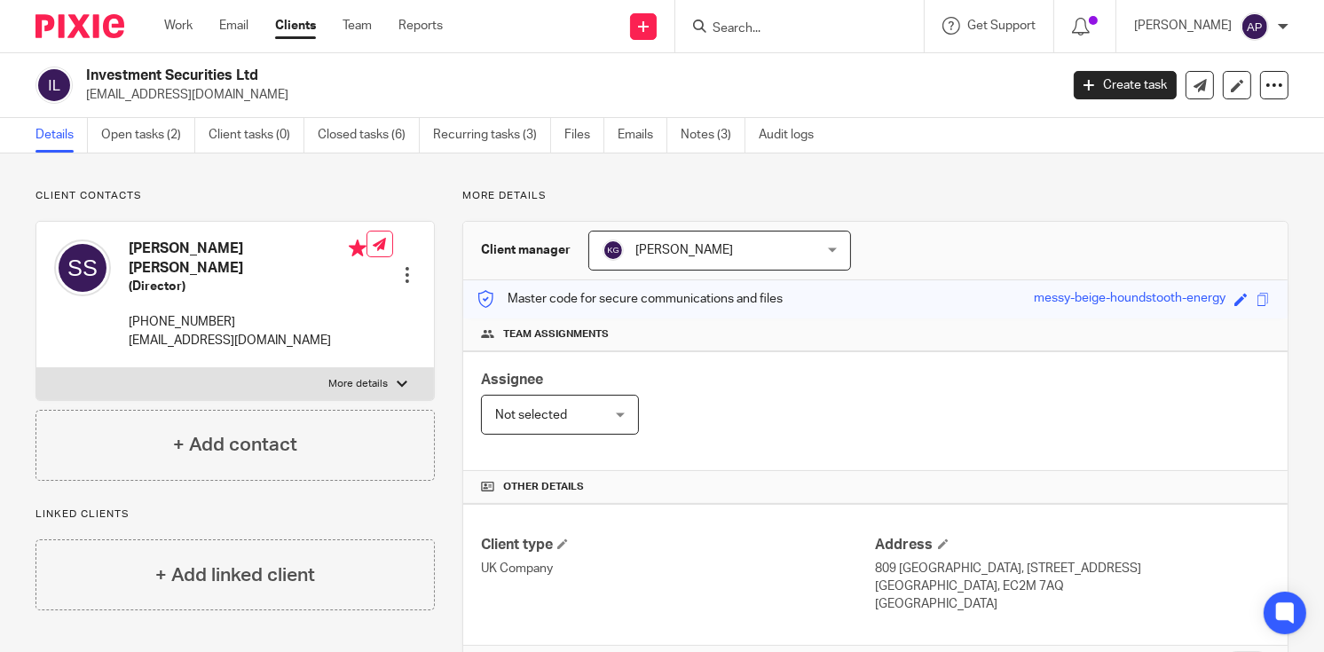
click at [756, 35] on input "Search" at bounding box center [791, 29] width 160 height 16
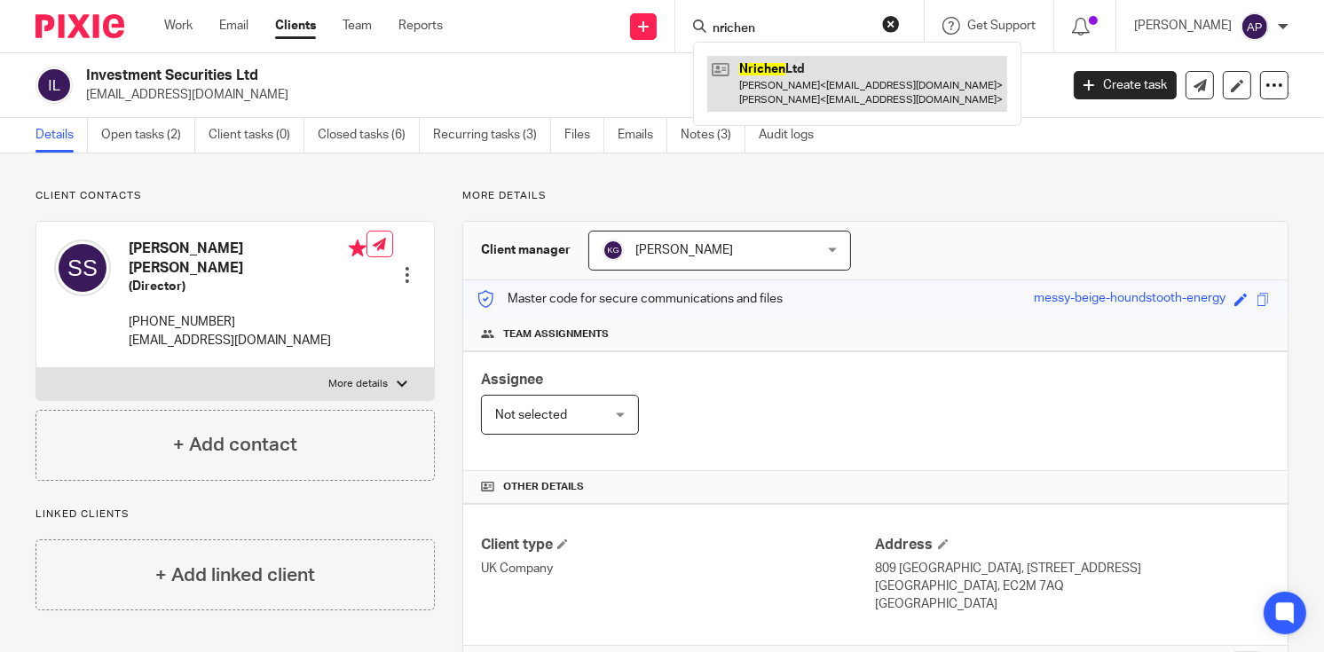
type input "nrichen"
click at [836, 82] on link at bounding box center [857, 83] width 300 height 55
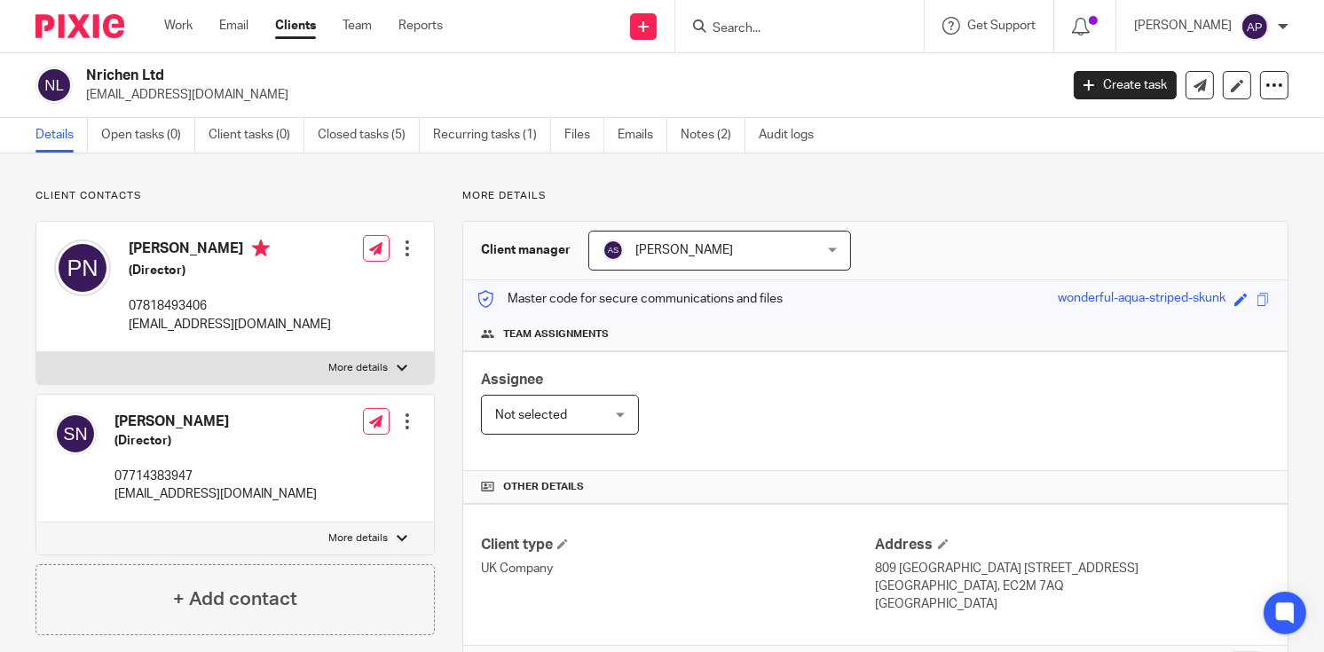
drag, startPoint x: 86, startPoint y: 76, endPoint x: 193, endPoint y: 70, distance: 106.7
click at [193, 70] on h2 "Nrichen Ltd" at bounding box center [470, 76] width 768 height 19
copy h2 "Nrichen Ltd"
drag, startPoint x: 85, startPoint y: 93, endPoint x: 254, endPoint y: 93, distance: 168.6
click at [254, 93] on p "[EMAIL_ADDRESS][DOMAIN_NAME]" at bounding box center [566, 95] width 961 height 18
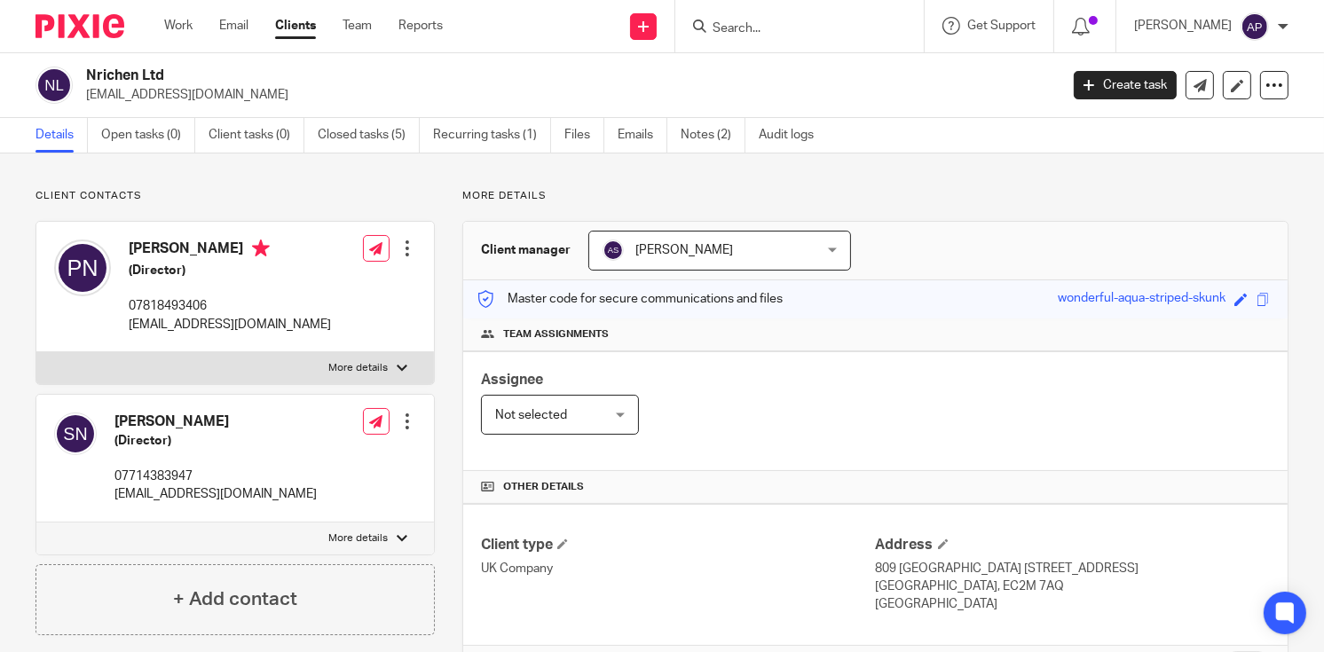
copy p "[EMAIL_ADDRESS][DOMAIN_NAME]"
click at [150, 240] on h4 "[PERSON_NAME]" at bounding box center [230, 251] width 202 height 22
copy h4 "[PERSON_NAME]"
click at [746, 27] on input "Search" at bounding box center [791, 29] width 160 height 16
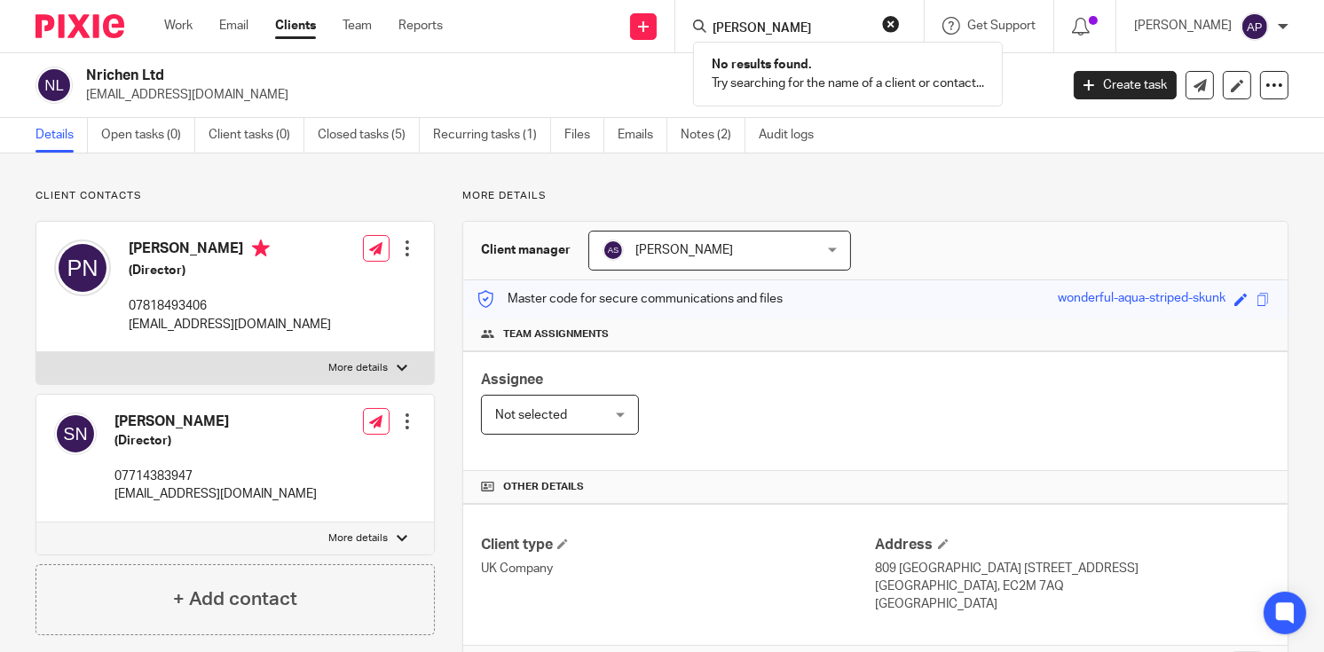
type input "[PERSON_NAME]"
click at [900, 16] on button "reset" at bounding box center [891, 24] width 18 height 18
click at [769, 25] on input "Search" at bounding box center [791, 29] width 160 height 16
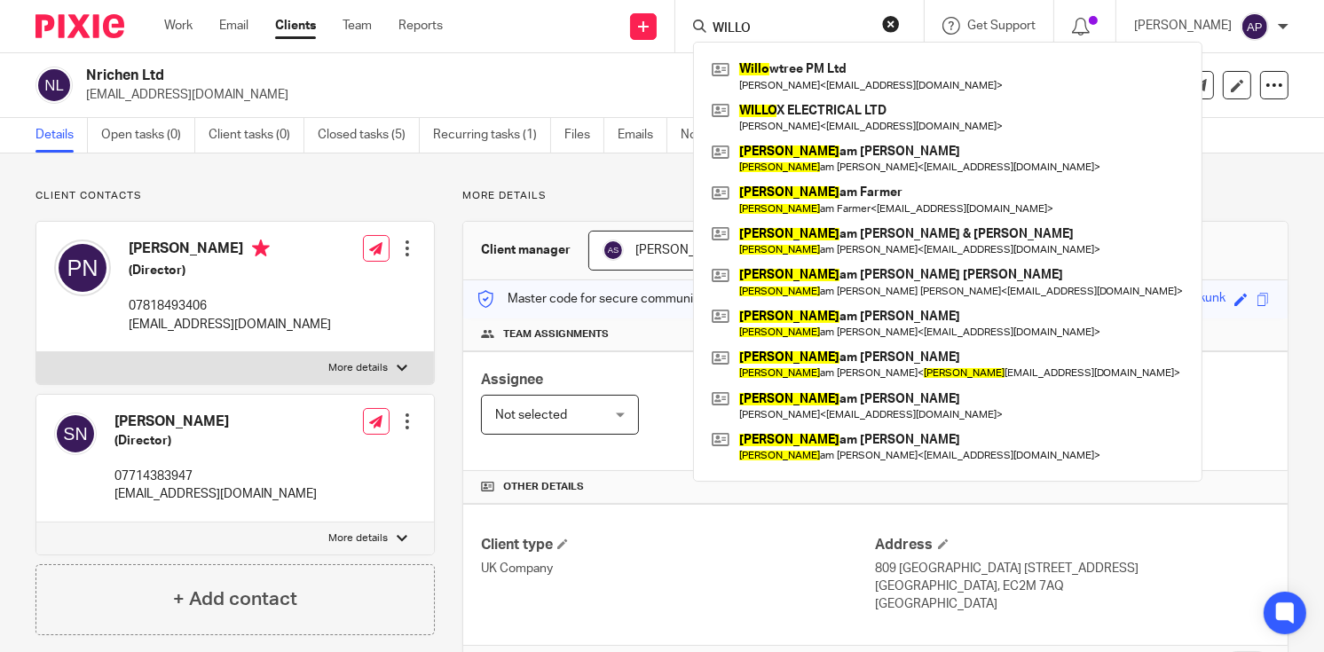
type input "WILLO"
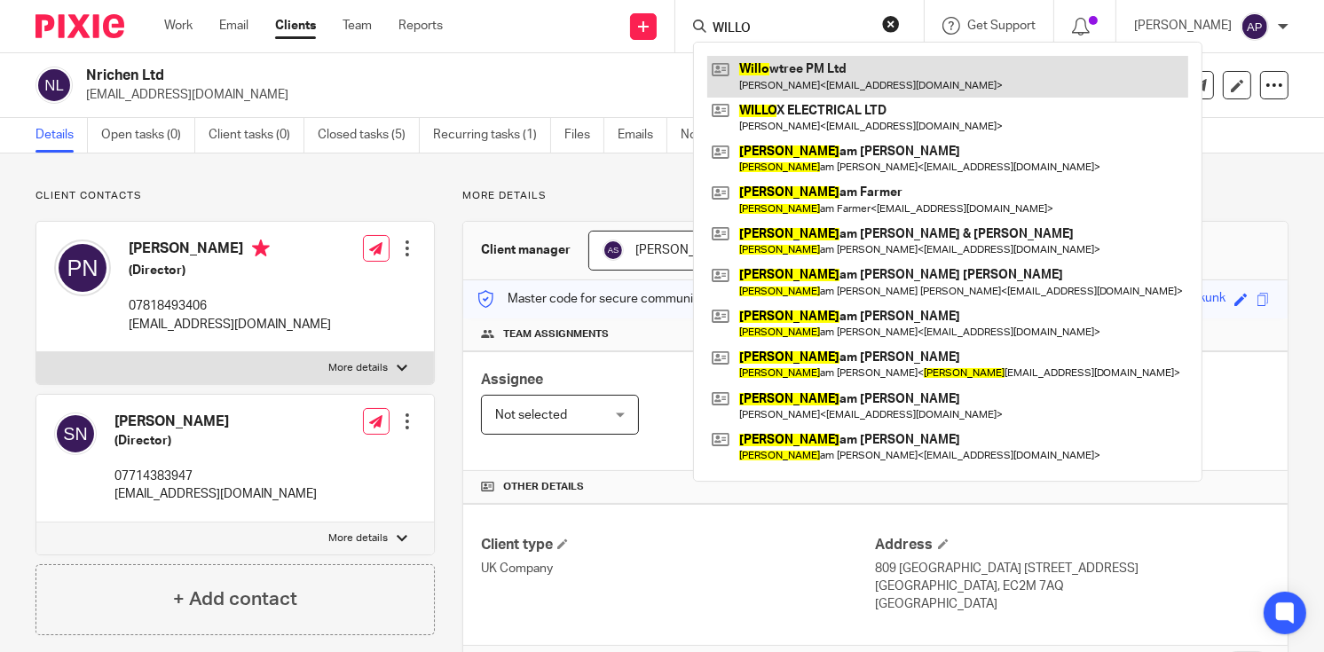
click at [851, 56] on link at bounding box center [947, 76] width 481 height 41
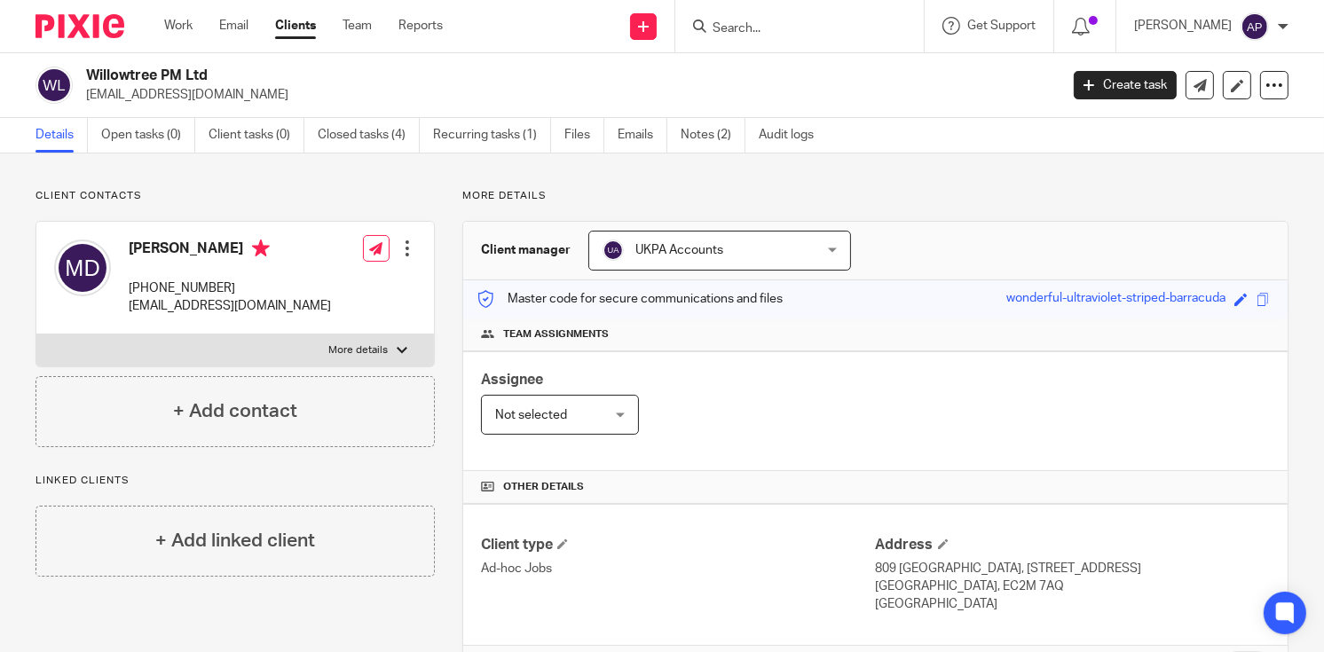
drag, startPoint x: 85, startPoint y: 74, endPoint x: 231, endPoint y: 67, distance: 145.7
click at [231, 67] on h2 "Willowtree PM Ltd" at bounding box center [470, 76] width 768 height 19
copy h2 "Willowtree PM Ltd"
drag, startPoint x: 80, startPoint y: 91, endPoint x: 275, endPoint y: 92, distance: 195.2
click at [275, 92] on div "Willowtree PM Ltd matthewdow21@hotmail.co.uk" at bounding box center [541, 85] width 1012 height 37
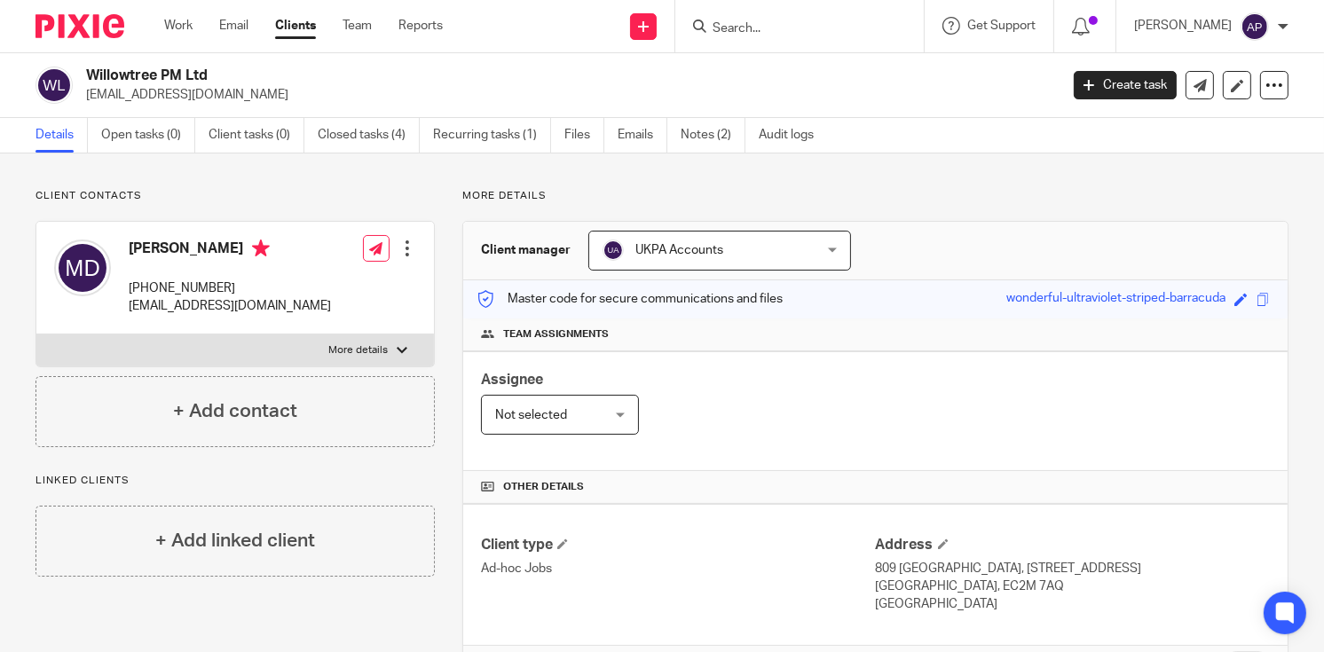
copy p "matthewdow21@hotmail.co.uk"
click at [147, 240] on h4 "Matthew Dow" at bounding box center [230, 251] width 202 height 22
copy h4 "Matthew"
click at [762, 27] on input "Search" at bounding box center [791, 29] width 160 height 16
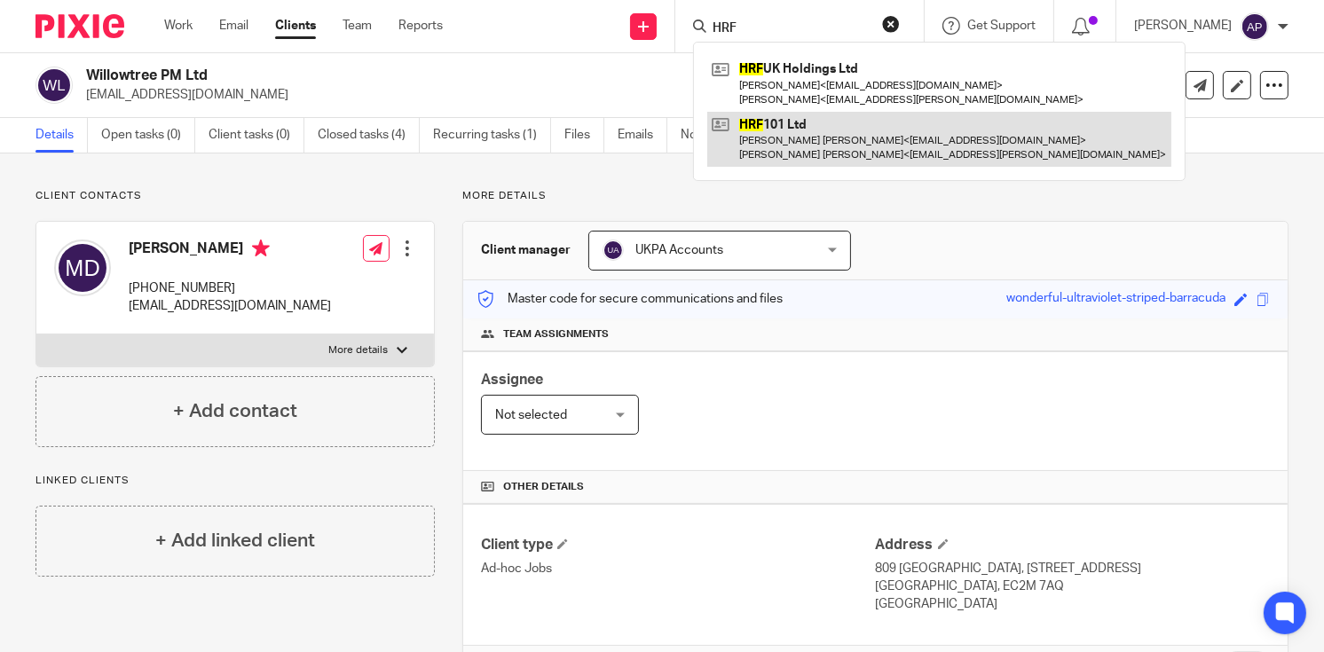
type input "HRF"
click at [822, 137] on link at bounding box center [939, 139] width 464 height 55
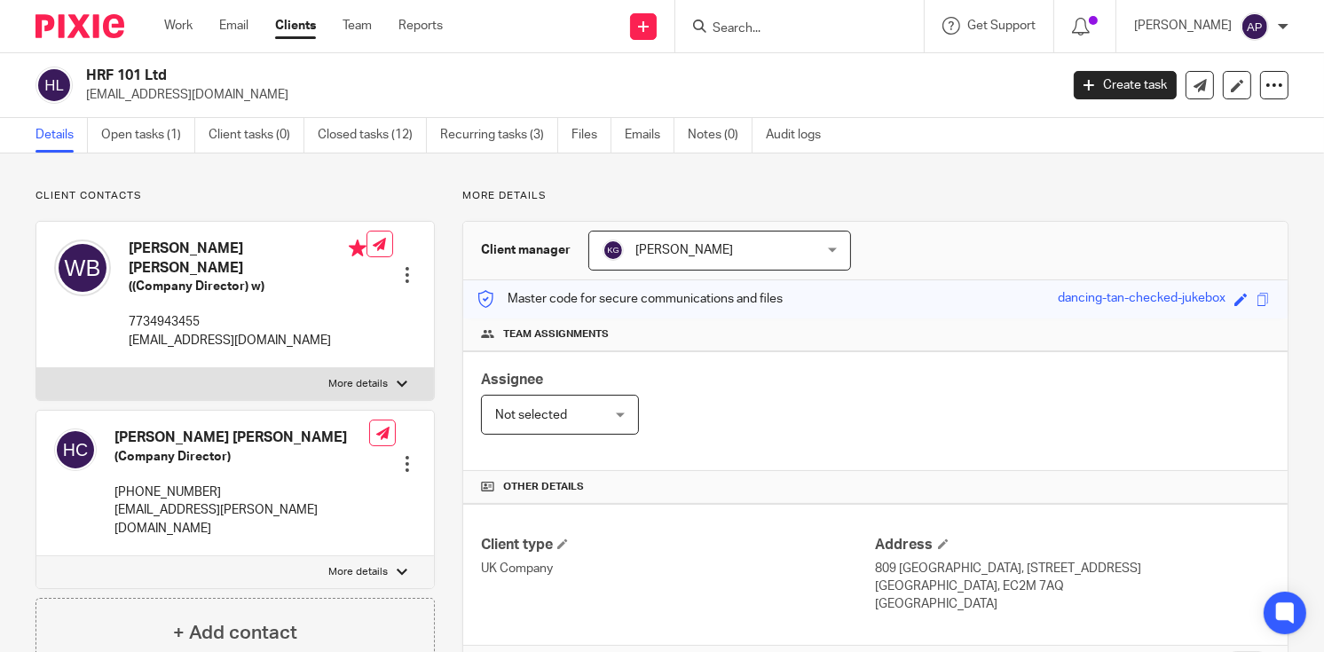
drag, startPoint x: 83, startPoint y: 71, endPoint x: 177, endPoint y: 70, distance: 94.1
click at [177, 70] on div "HRF 101 Ltd will.bainbridge@hawthorncapgroup.com" at bounding box center [541, 85] width 1012 height 37
copy h2 "HRF 101 Ltd"
drag, startPoint x: 83, startPoint y: 95, endPoint x: 352, endPoint y: 90, distance: 268.9
click at [352, 90] on div "HRF 101 Ltd will.bainbridge@hawthorncapgroup.com" at bounding box center [541, 85] width 1012 height 37
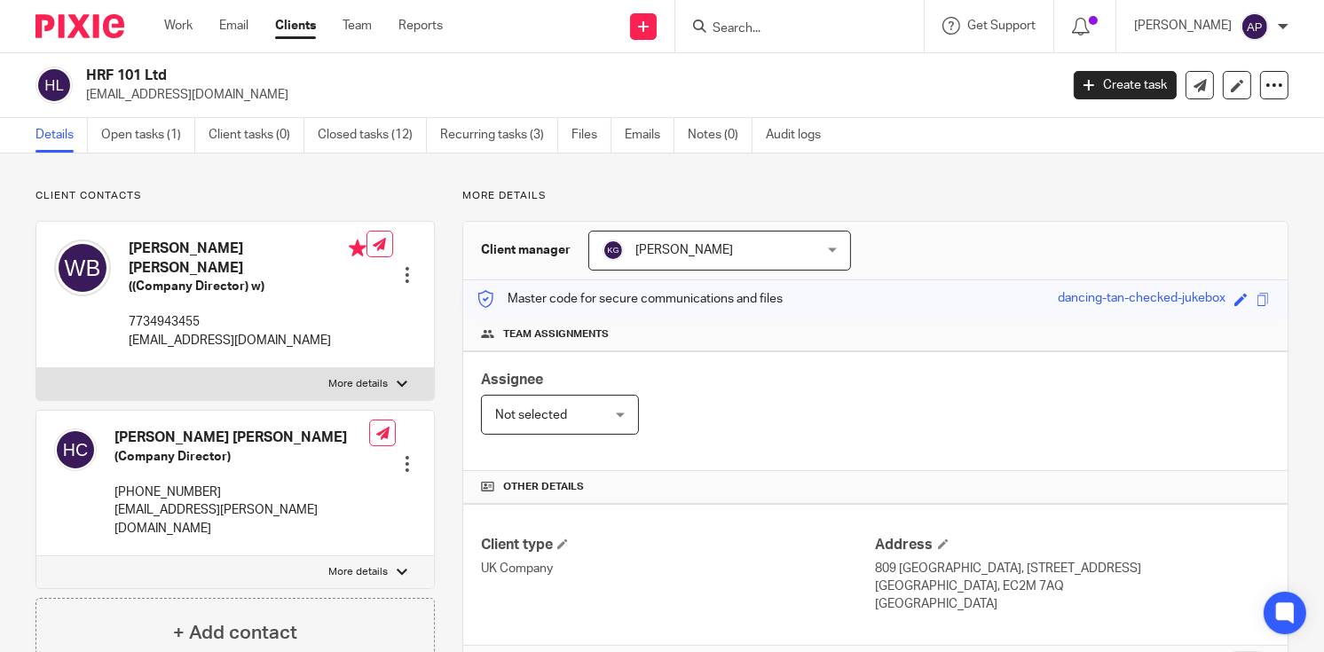
copy p "will.bainbridge@hawthorncapgroup.com"
click at [159, 248] on h4 "William Harrison Bainbridge" at bounding box center [248, 259] width 238 height 38
copy h4 "[PERSON_NAME]"
click at [751, 29] on input "Search" at bounding box center [791, 29] width 160 height 16
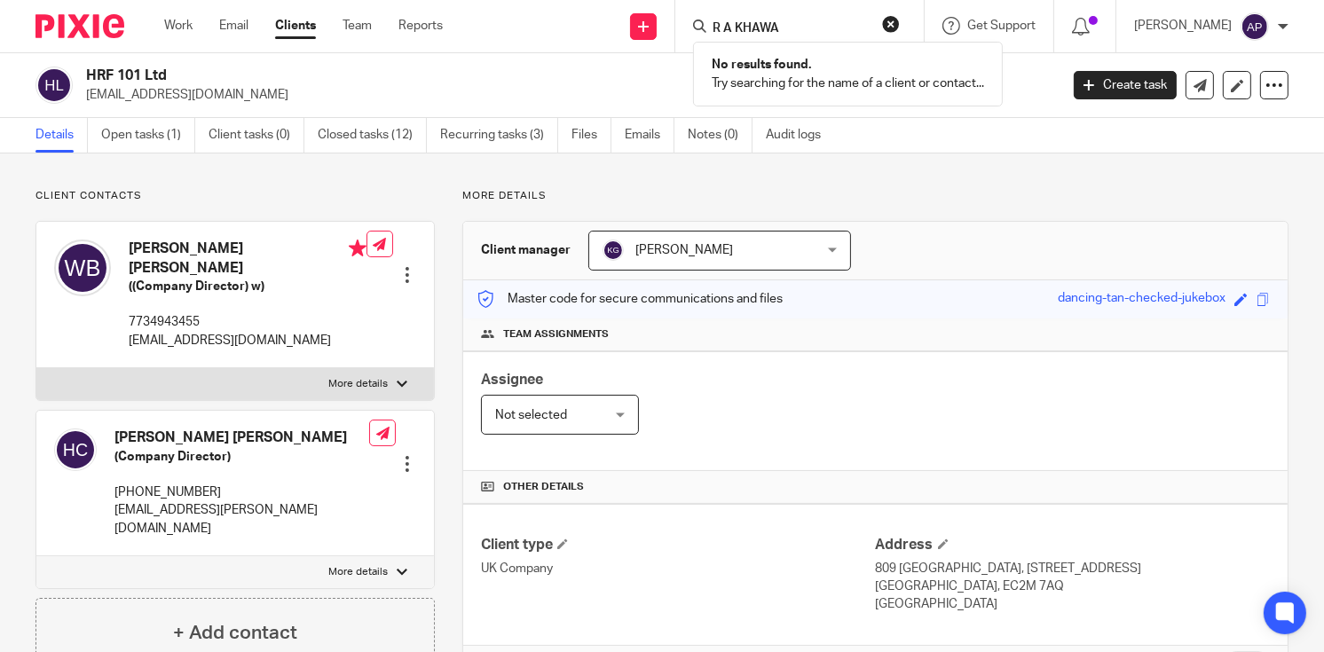
type input "R A KHAWA"
click at [916, 19] on div "R A KHAWA No results found. Try searching for the name of a client or contact..." at bounding box center [799, 26] width 248 height 52
drag, startPoint x: 849, startPoint y: 23, endPoint x: 699, endPoint y: 23, distance: 150.0
click at [699, 23] on div "R A KHAWA No results found. Try searching for the name of a client or contact..." at bounding box center [799, 26] width 248 height 52
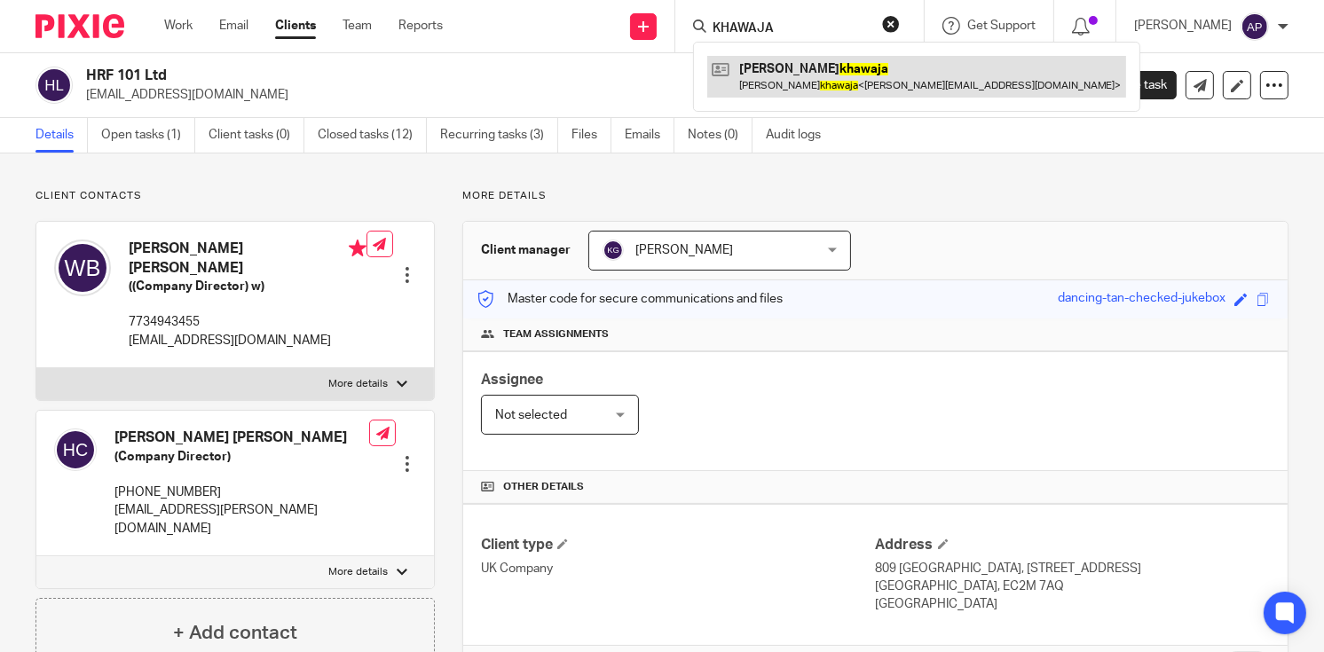
type input "KHAWAJA"
click at [799, 64] on link at bounding box center [916, 76] width 419 height 41
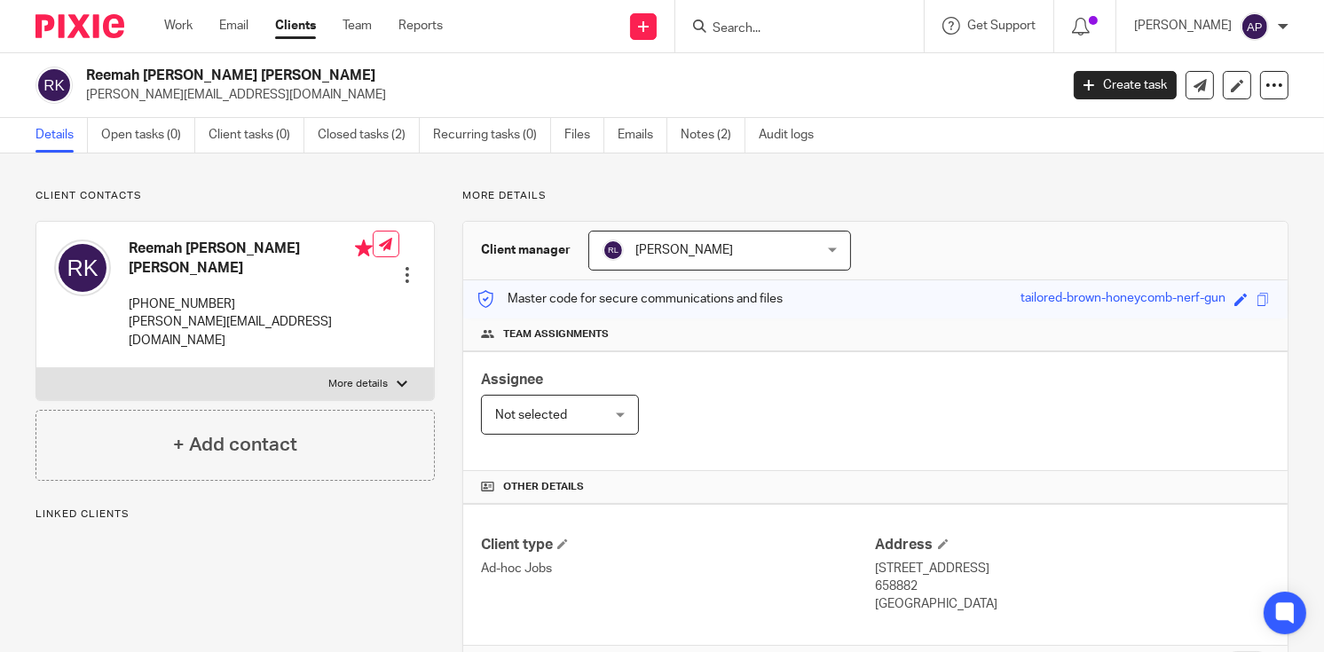
drag, startPoint x: 87, startPoint y: 68, endPoint x: 294, endPoint y: 71, distance: 206.8
click at [294, 71] on h2 "Reemah [PERSON_NAME] [PERSON_NAME]" at bounding box center [470, 76] width 768 height 19
copy h2 "Reemah [PERSON_NAME] [PERSON_NAME]"
click at [751, 26] on input "Search" at bounding box center [791, 29] width 160 height 16
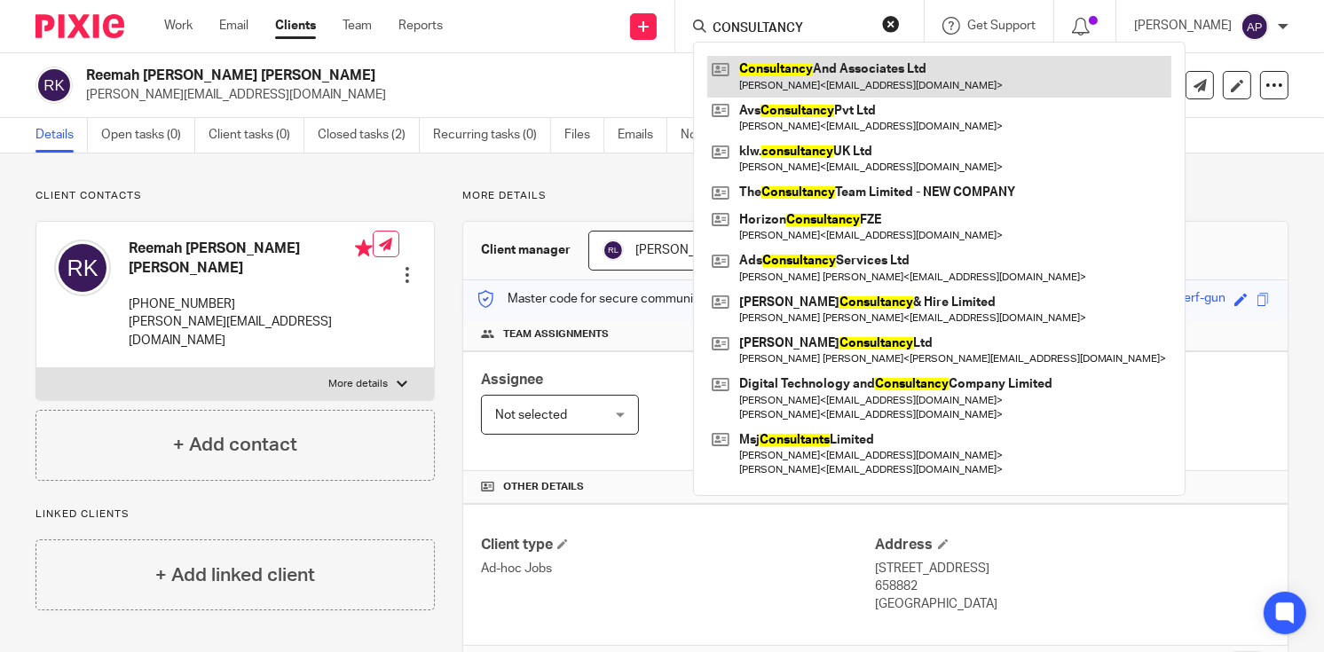
type input "CONSULTANCY"
click at [847, 74] on link at bounding box center [939, 76] width 464 height 41
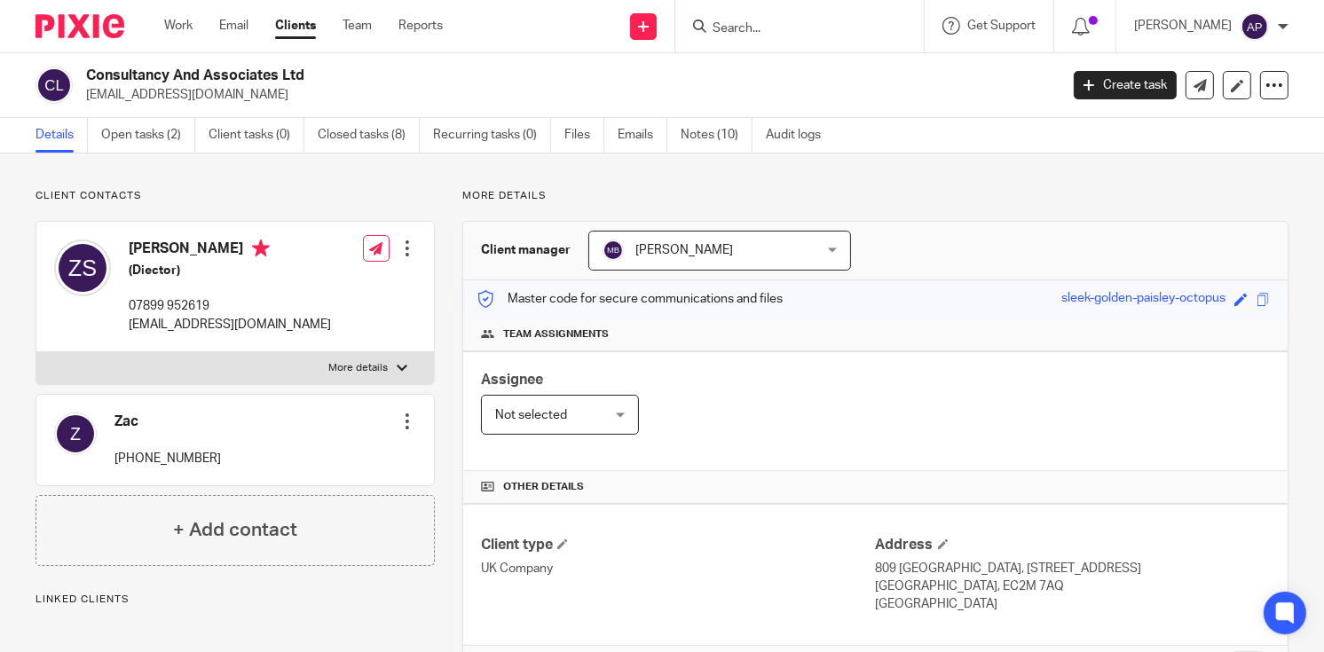
drag, startPoint x: 87, startPoint y: 70, endPoint x: 312, endPoint y: 69, distance: 225.4
click at [312, 69] on h2 "Consultancy And Associates Ltd" at bounding box center [470, 76] width 768 height 19
copy h2 "Consultancy And Associates Ltd"
click at [746, 24] on input "Search" at bounding box center [791, 29] width 160 height 16
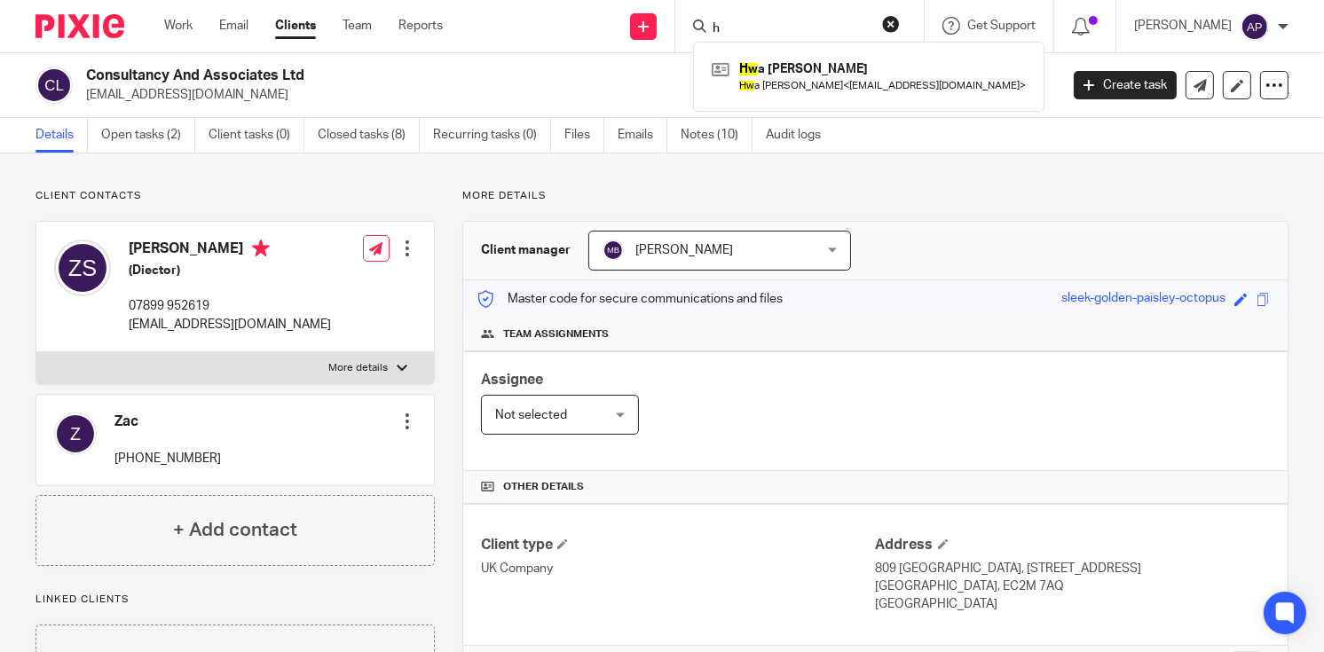
type input "h"
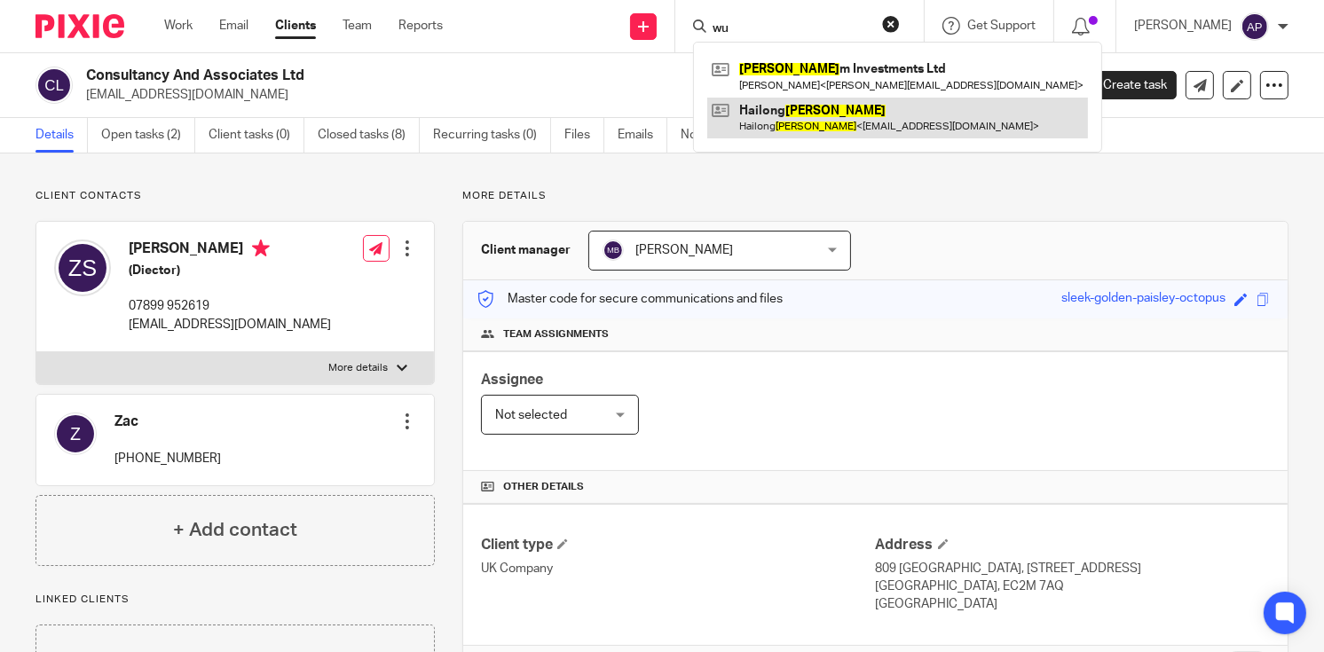
type input "wu"
click at [822, 106] on link at bounding box center [897, 118] width 381 height 41
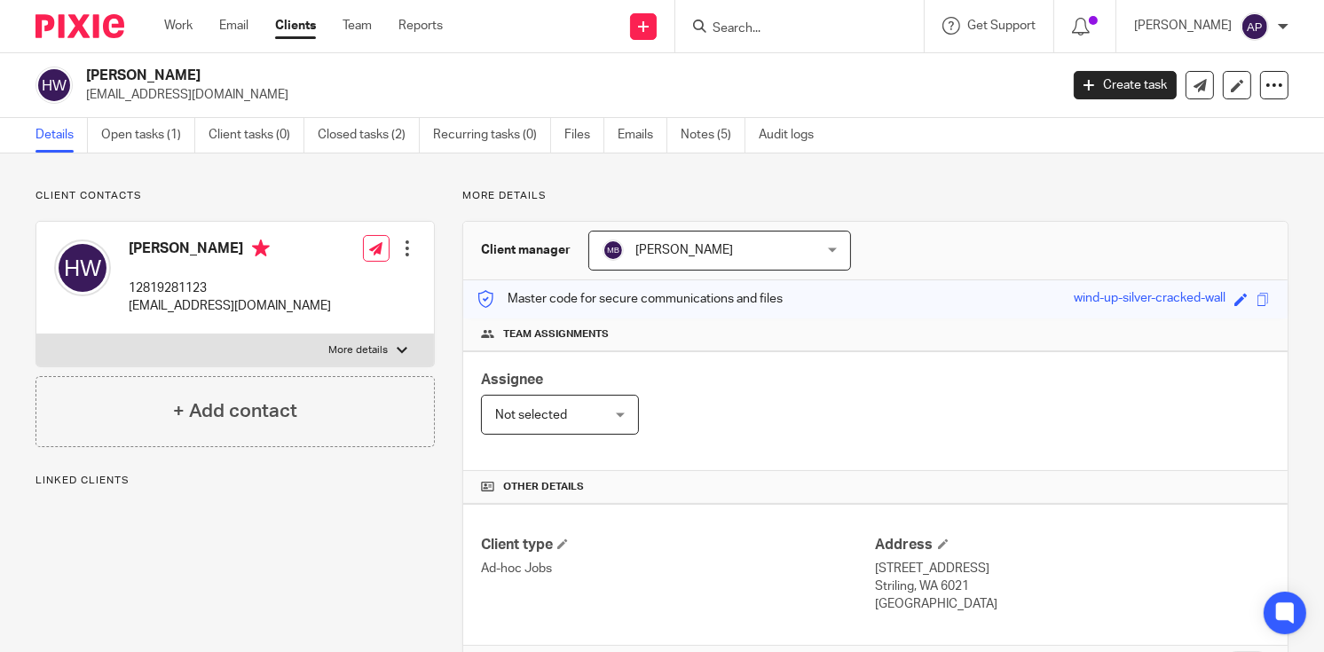
click at [174, 67] on h2 "[PERSON_NAME]" at bounding box center [470, 76] width 768 height 19
click at [744, 27] on input "Search" at bounding box center [791, 29] width 160 height 16
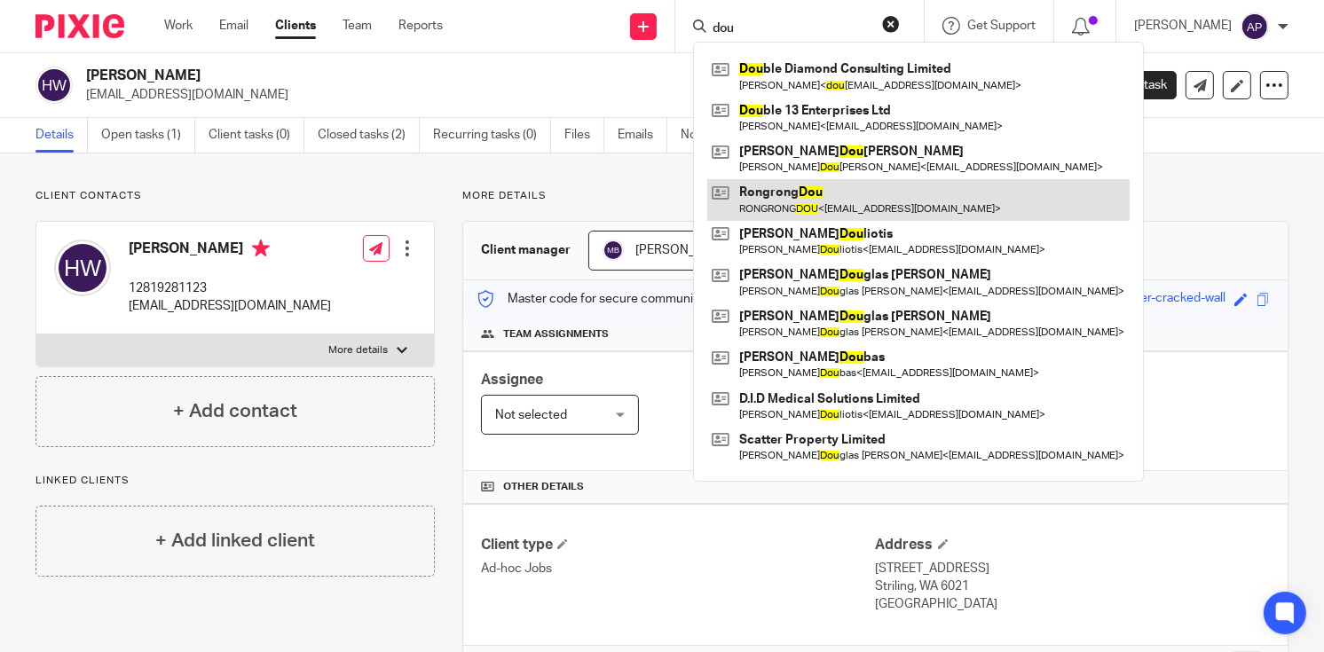
type input "dou"
click at [799, 209] on link at bounding box center [918, 199] width 422 height 41
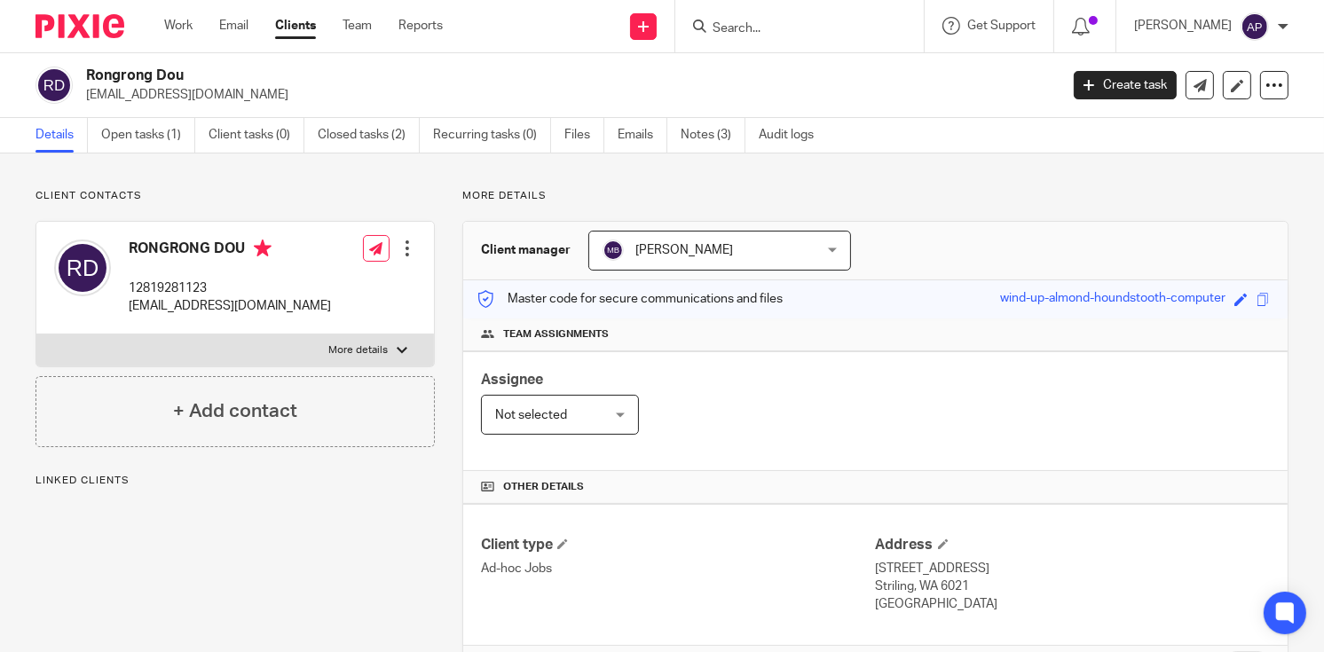
drag, startPoint x: 88, startPoint y: 72, endPoint x: 201, endPoint y: 58, distance: 114.5
click at [201, 58] on div "Rongrong Dou [EMAIL_ADDRESS][DOMAIN_NAME] Create task Update from Companies Hou…" at bounding box center [662, 85] width 1324 height 65
copy h2 "Rongrong Dou"
click at [751, 21] on input "Search" at bounding box center [791, 29] width 160 height 16
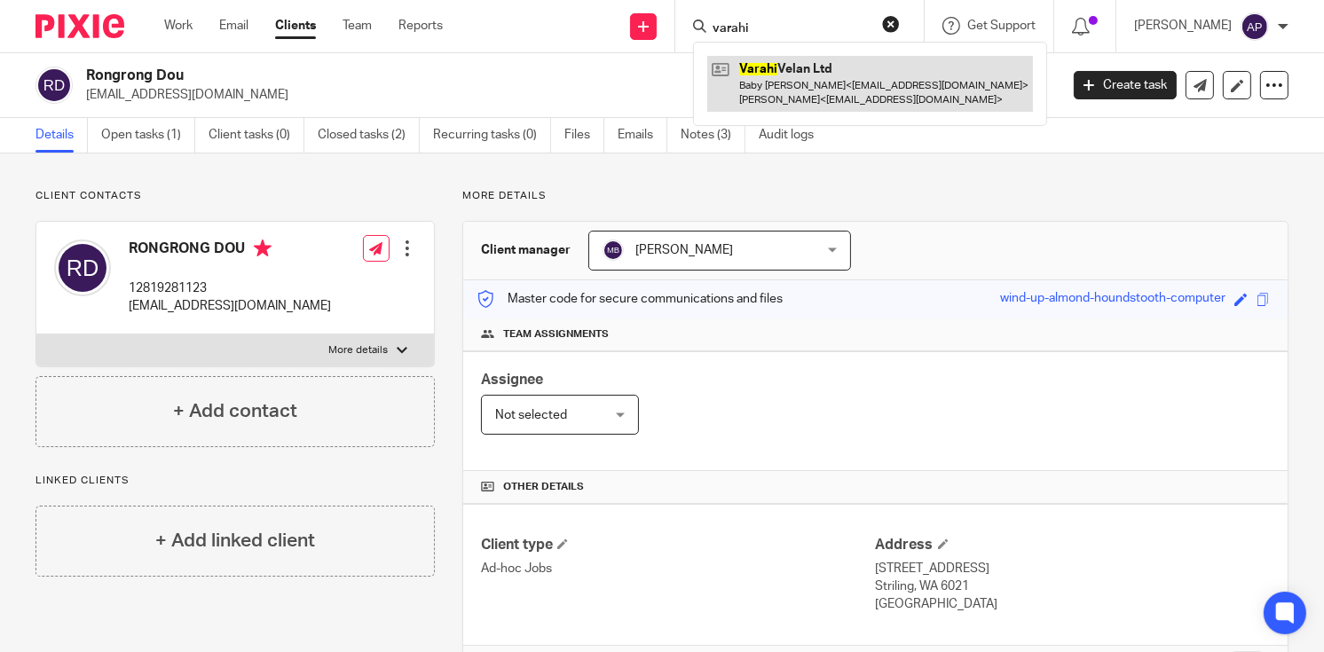
type input "varahi"
drag, startPoint x: 791, startPoint y: 89, endPoint x: 769, endPoint y: 86, distance: 22.3
click at [791, 89] on link at bounding box center [870, 83] width 326 height 55
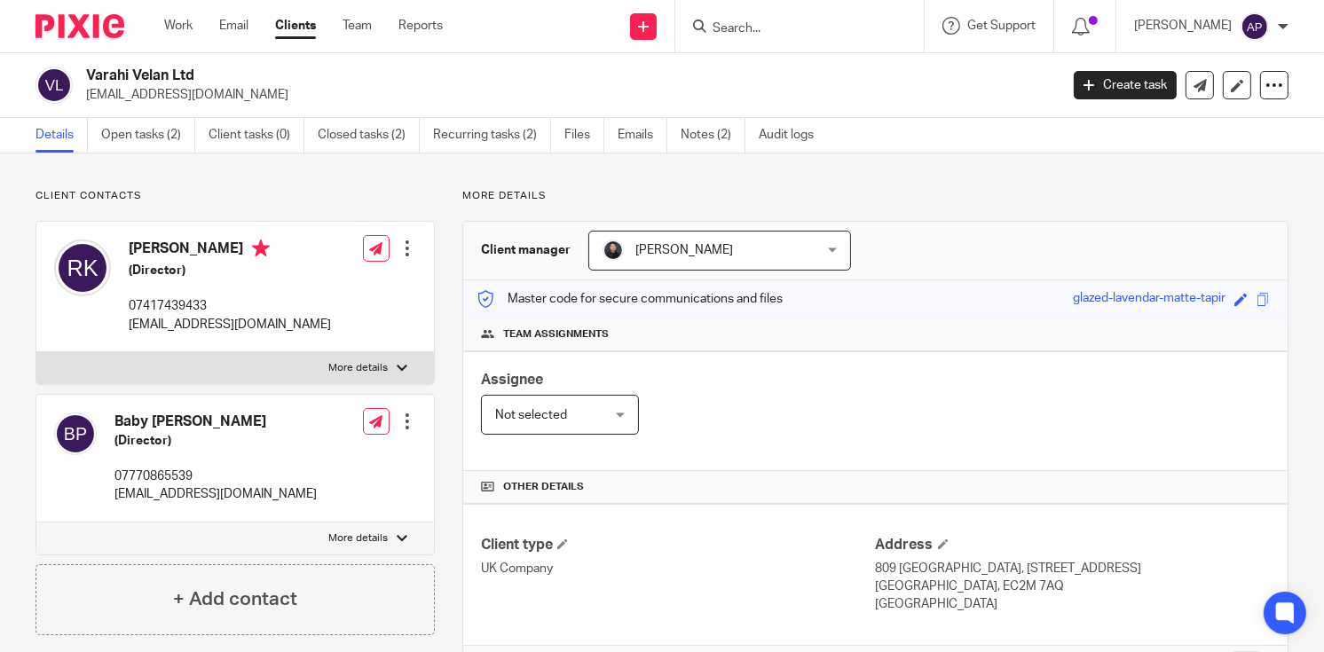
click at [741, 28] on input "Search" at bounding box center [791, 29] width 160 height 16
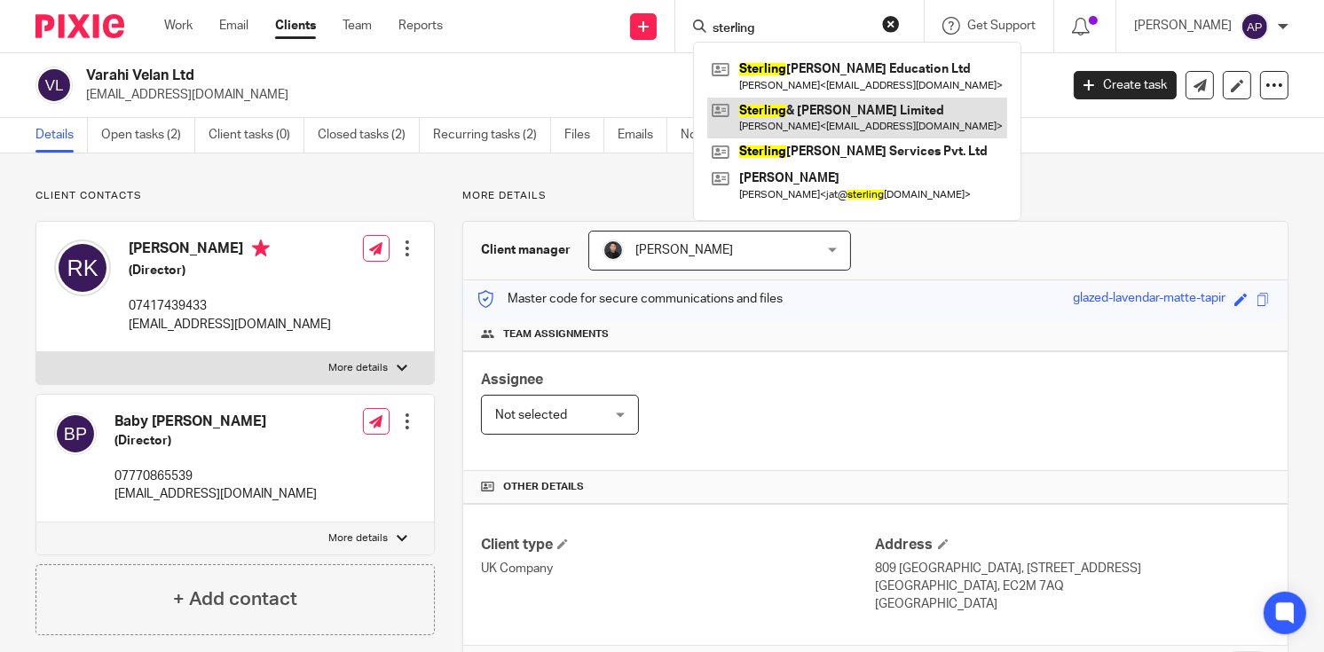
type input "sterling"
click at [832, 105] on link at bounding box center [857, 118] width 300 height 41
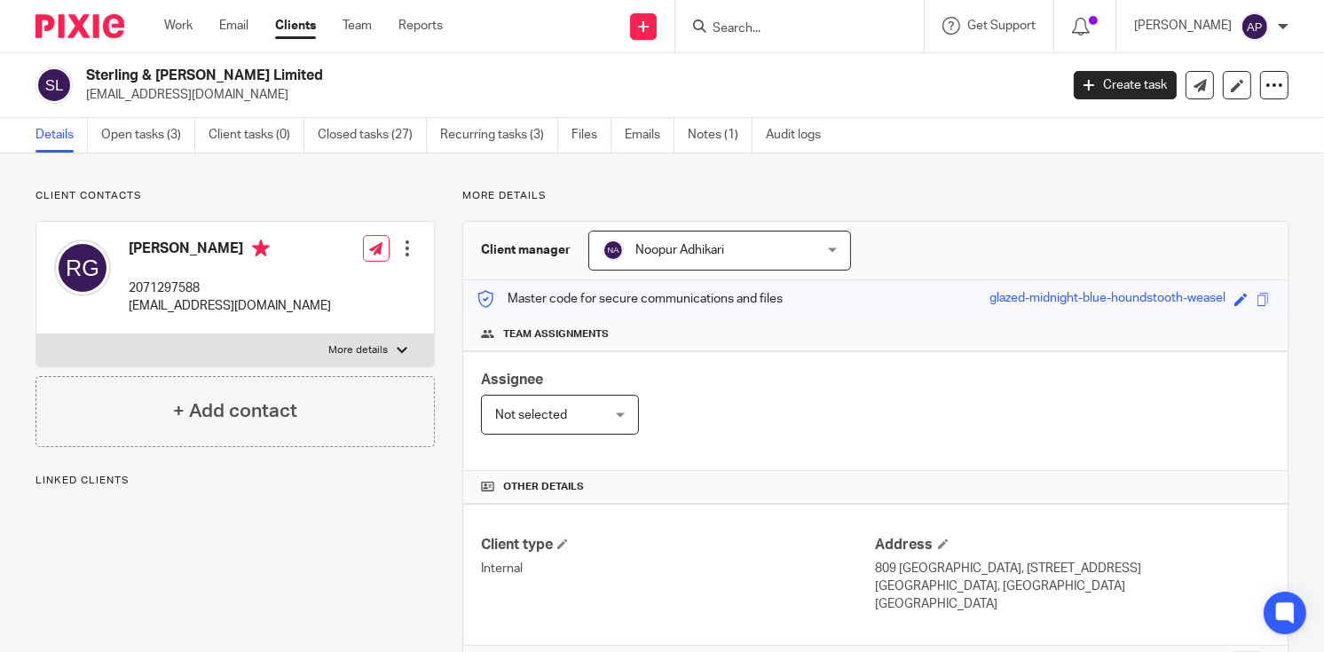
drag, startPoint x: 83, startPoint y: 70, endPoint x: 252, endPoint y: 70, distance: 169.5
click at [252, 70] on div "Sterling & Wells Limited rajugajurel@aol.com" at bounding box center [541, 85] width 1012 height 37
copy h2 "Sterling & Wells Limited"
click at [742, 24] on input "Search" at bounding box center [791, 29] width 160 height 16
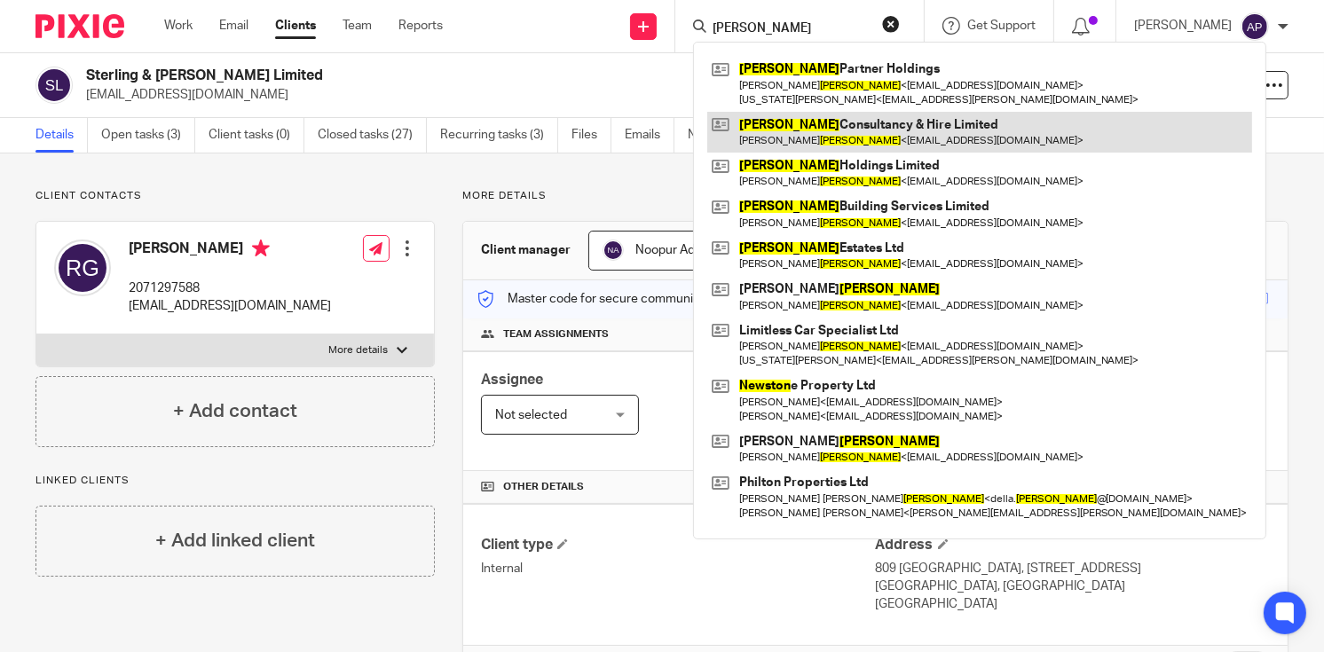
type input "newson"
click at [890, 124] on link at bounding box center [979, 132] width 545 height 41
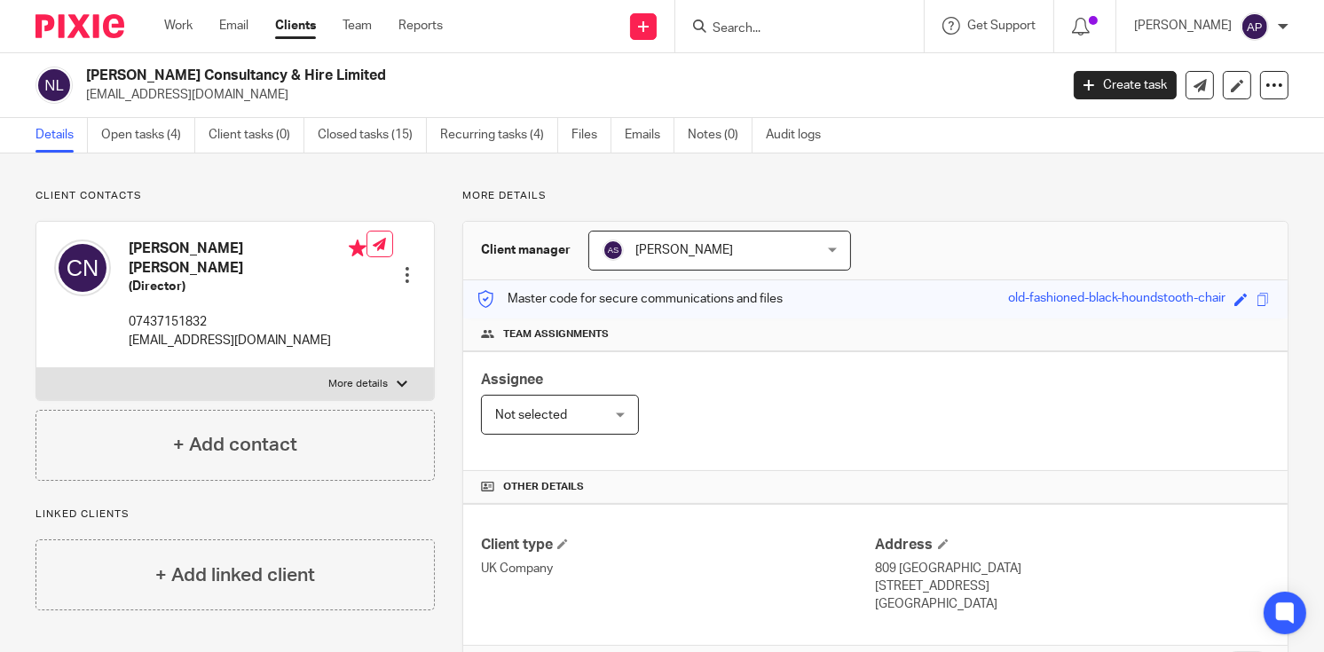
drag, startPoint x: 86, startPoint y: 76, endPoint x: 350, endPoint y: 70, distance: 263.6
click at [350, 70] on h2 "Newson Consultancy & Hire Limited" at bounding box center [470, 76] width 768 height 19
copy h2 "Newson Consultancy & Hire Limited"
click at [779, 23] on input "Search" at bounding box center [791, 29] width 160 height 16
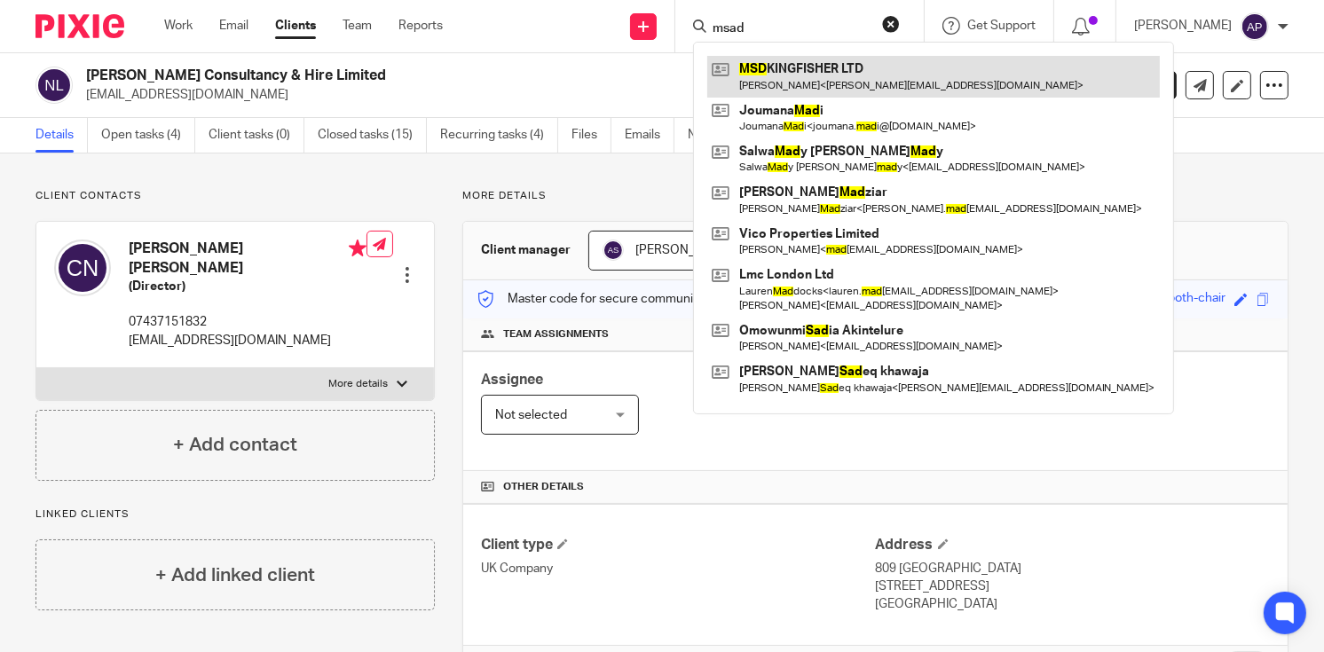
type input "msad"
click at [830, 73] on link at bounding box center [933, 76] width 453 height 41
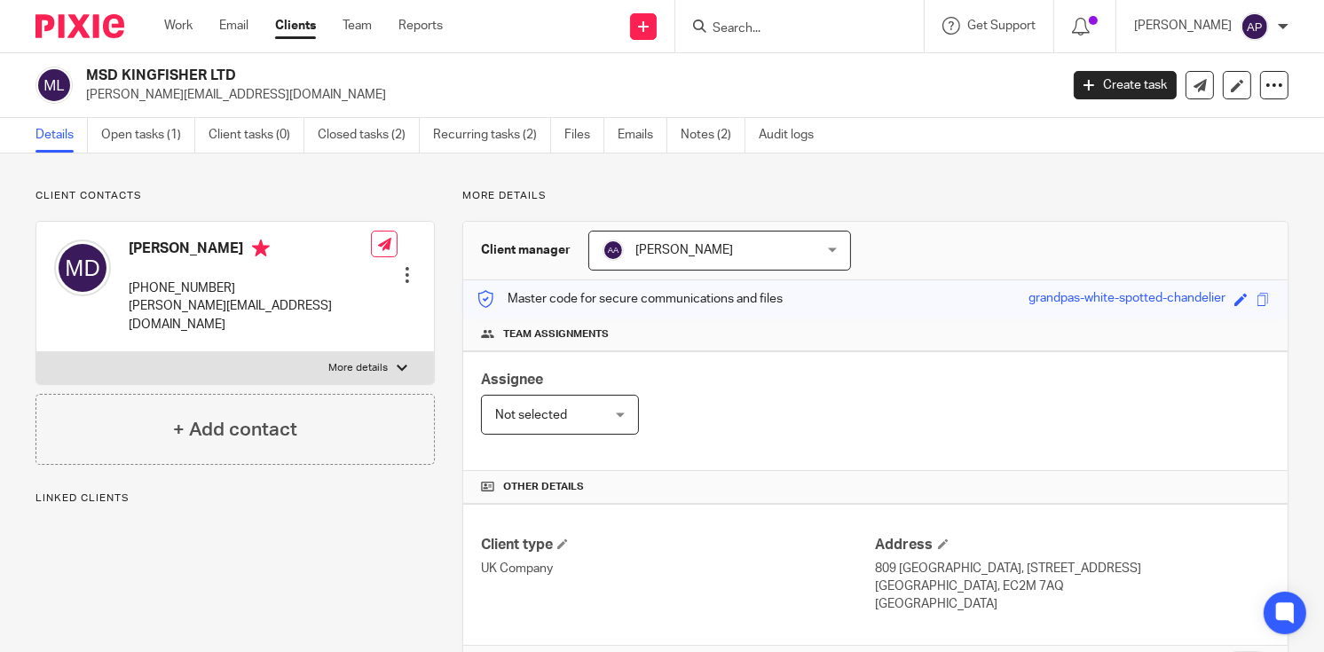
drag, startPoint x: 0, startPoint y: 0, endPoint x: 244, endPoint y: 67, distance: 252.9
click at [244, 67] on div "MSD KINGFISHER LTD [PERSON_NAME][EMAIL_ADDRESS][DOMAIN_NAME]" at bounding box center [541, 85] width 1012 height 37
copy h2 "MSD KINGFISHER LTD"
click at [731, 25] on input "Search" at bounding box center [791, 29] width 160 height 16
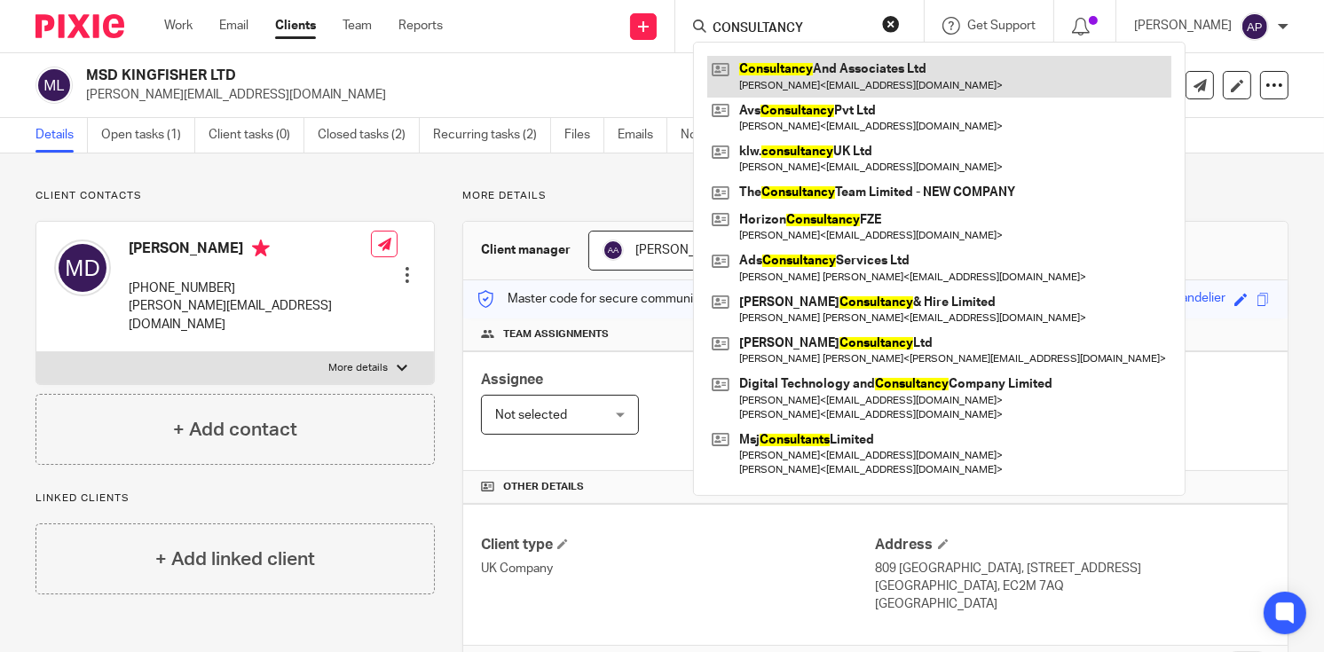
type input "CONSULTANCY"
click at [862, 79] on link at bounding box center [939, 76] width 464 height 41
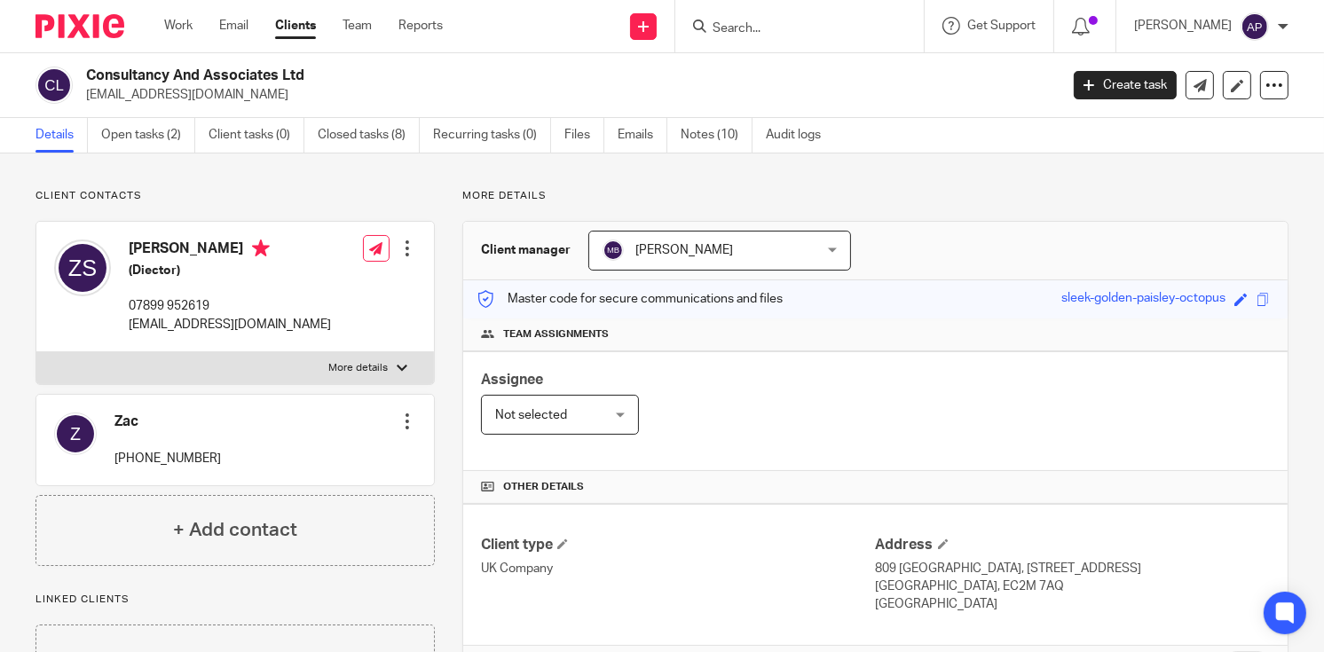
drag, startPoint x: 83, startPoint y: 73, endPoint x: 343, endPoint y: 72, distance: 260.9
click at [343, 72] on div "Consultancy And Associates Ltd consultagencypr@gmail.com" at bounding box center [541, 85] width 1012 height 37
copy h2 "Consultancy And Associates Ltd"
click at [751, 28] on input "Search" at bounding box center [791, 29] width 160 height 16
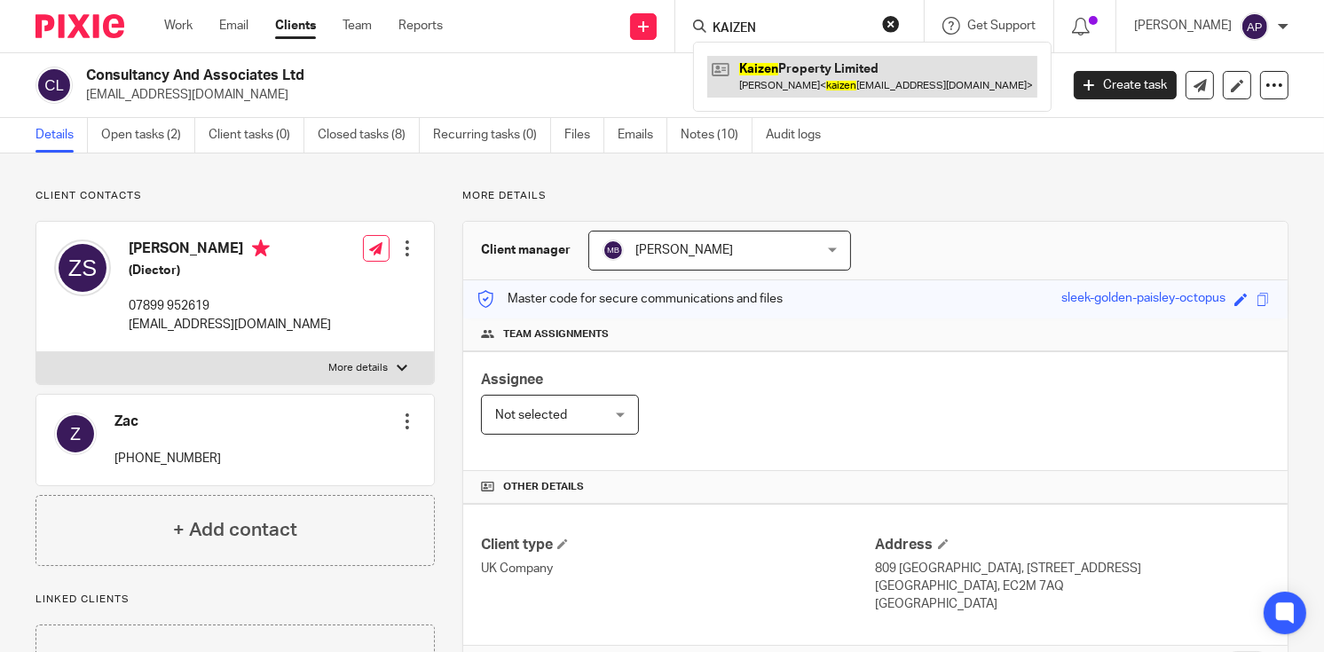
type input "KAIZEN"
click at [845, 76] on link at bounding box center [872, 76] width 330 height 41
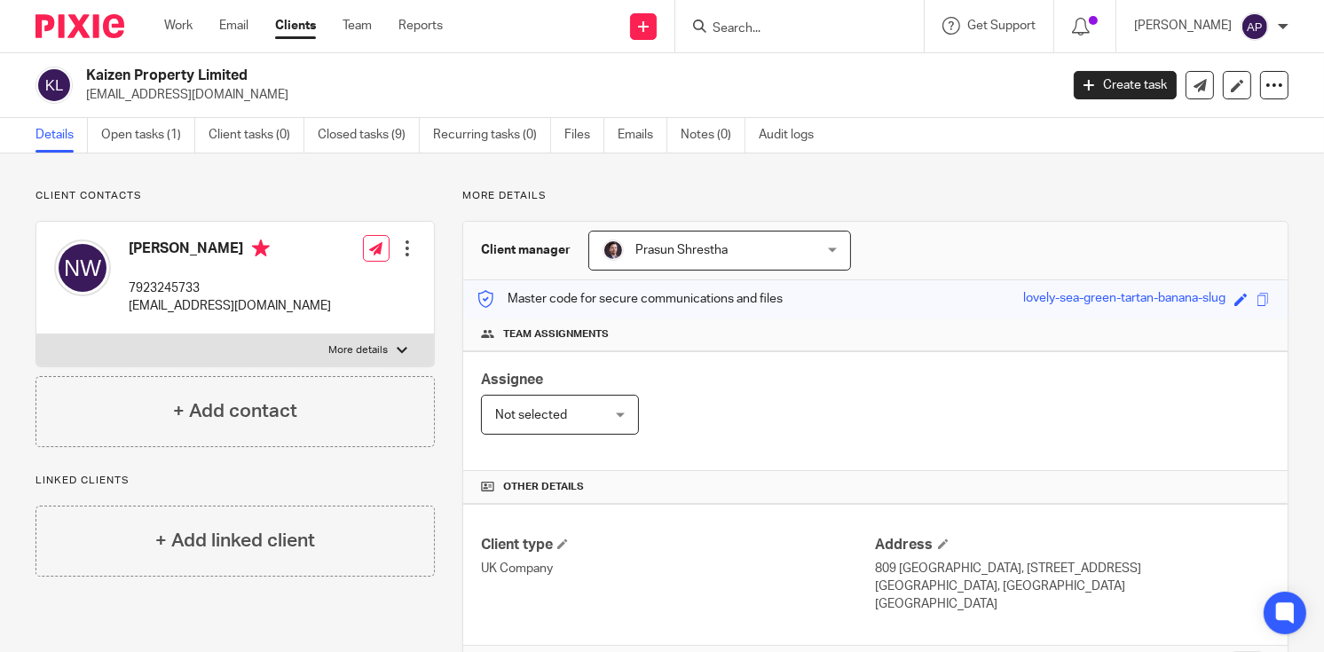
click at [742, 26] on input "Search" at bounding box center [791, 29] width 160 height 16
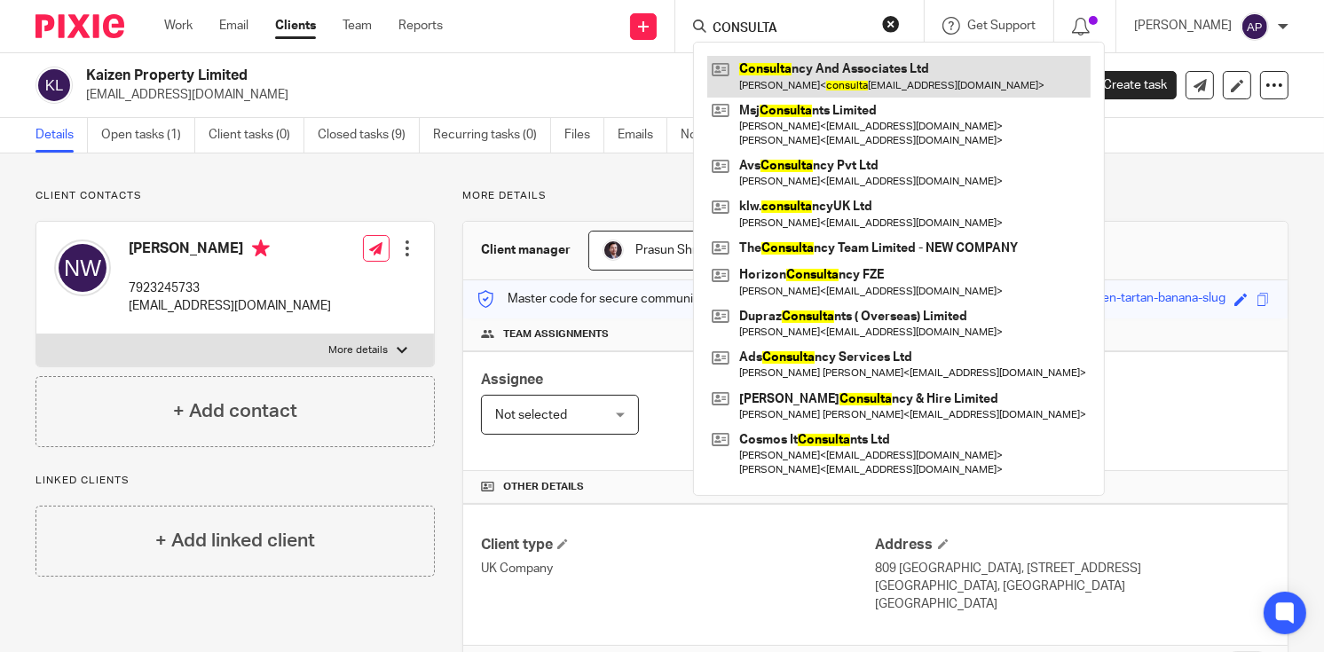
type input "CONSULTA"
click at [913, 87] on link at bounding box center [898, 76] width 383 height 41
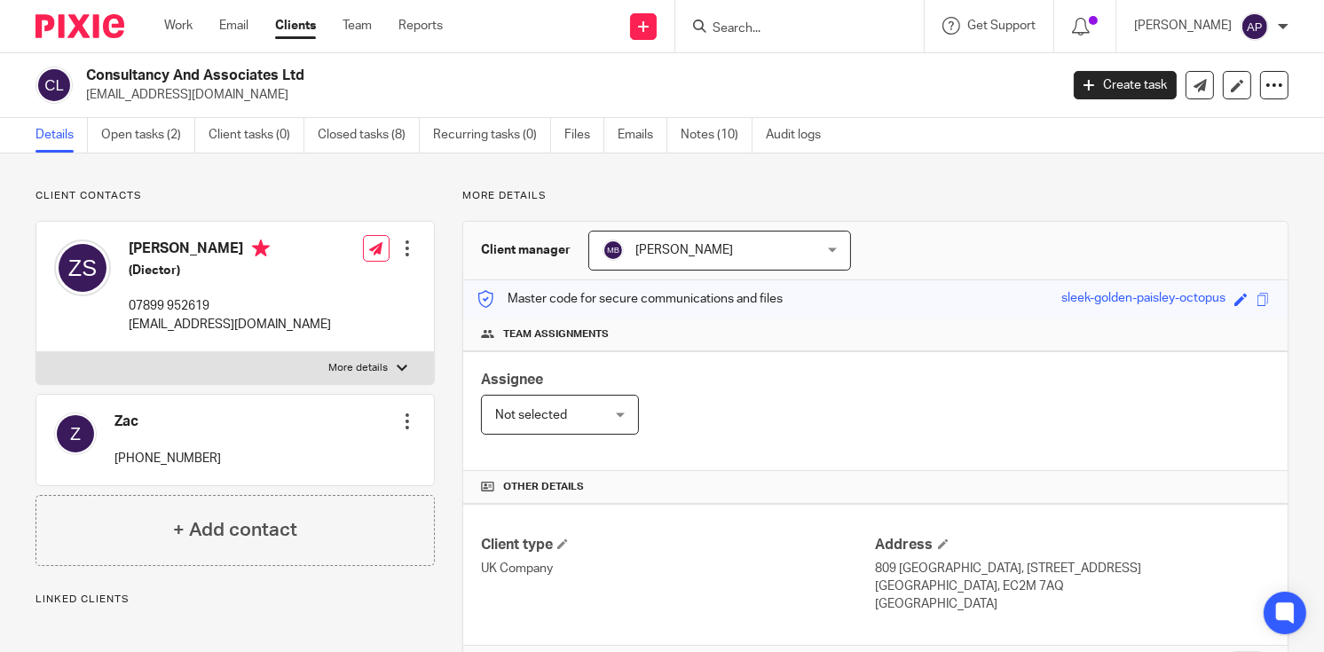
drag, startPoint x: 85, startPoint y: 74, endPoint x: 316, endPoint y: 70, distance: 230.7
click at [316, 70] on h2 "Consultancy And Associates Ltd" at bounding box center [470, 76] width 768 height 19
copy h2 "Consultancy And Associates Ltd"
click at [758, 28] on input "Search" at bounding box center [791, 29] width 160 height 16
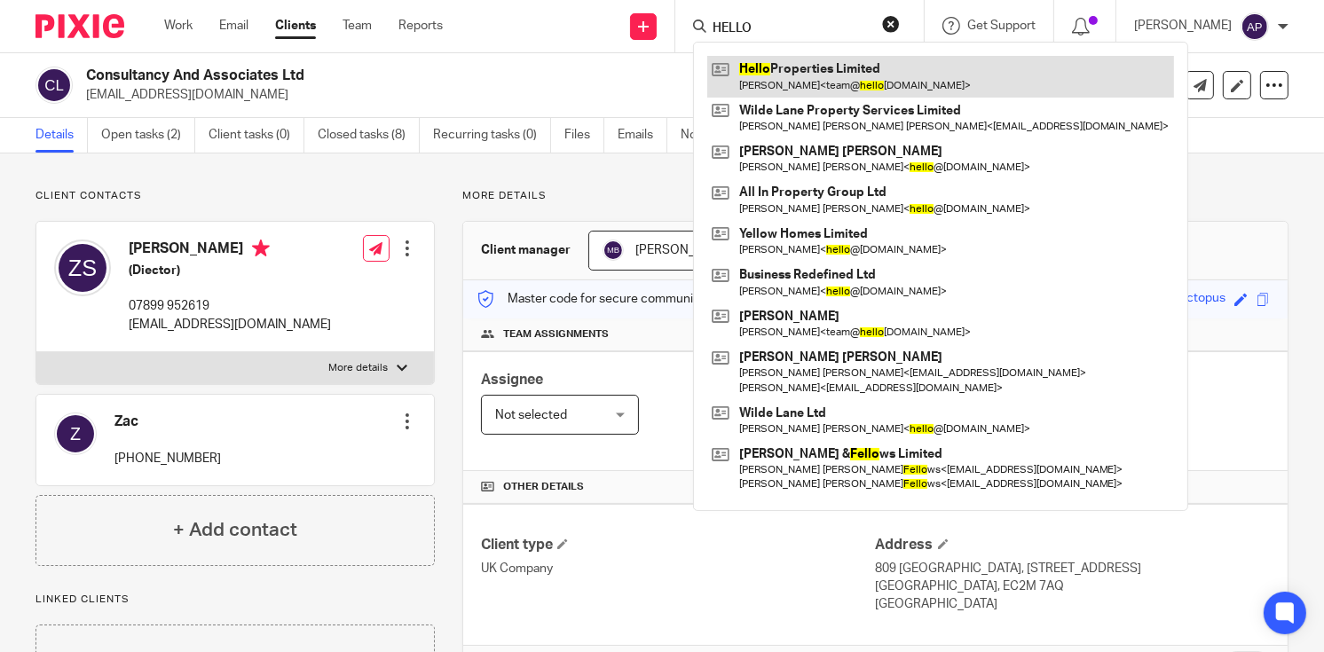
type input "HELLO"
click at [848, 79] on link at bounding box center [940, 76] width 467 height 41
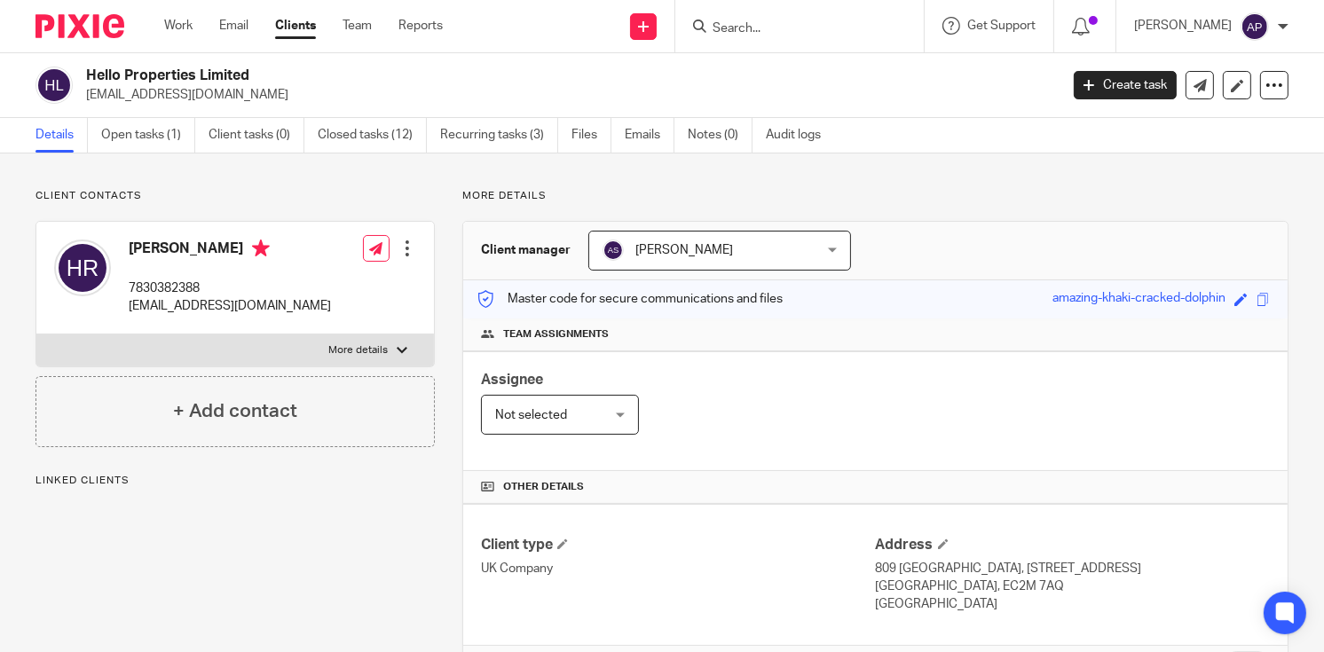
click at [267, 70] on div "Hello Properties Limited [EMAIL_ADDRESS][DOMAIN_NAME]" at bounding box center [541, 85] width 1012 height 37
click at [744, 26] on input "Search" at bounding box center [791, 29] width 160 height 16
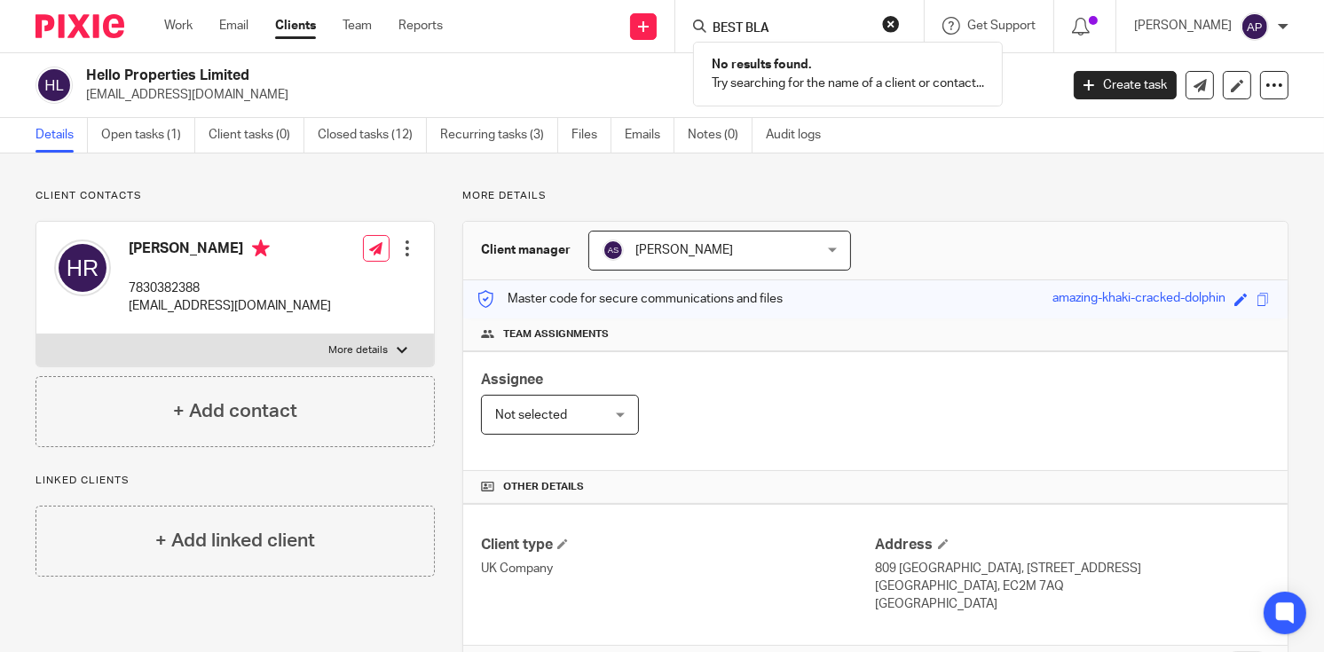
type input "BEST BLA"
click at [899, 18] on button "reset" at bounding box center [891, 24] width 18 height 18
click at [775, 28] on input "Search" at bounding box center [791, 29] width 160 height 16
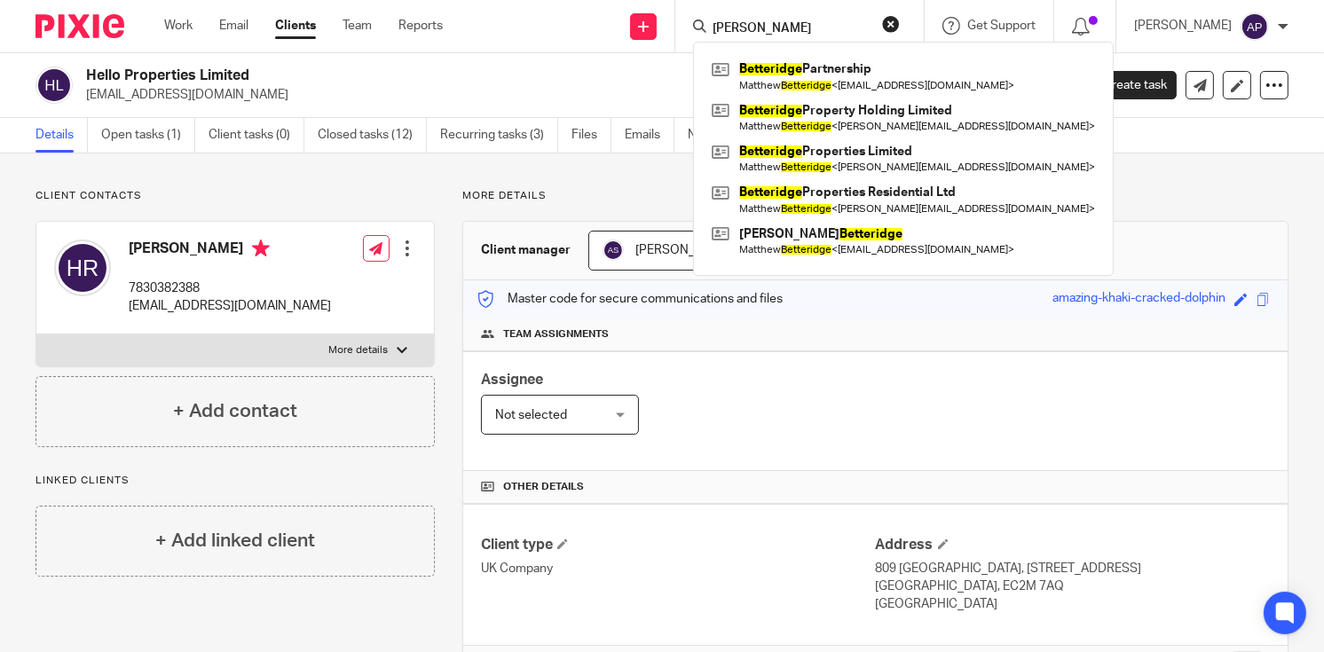
type input "B ETTERIDGE"
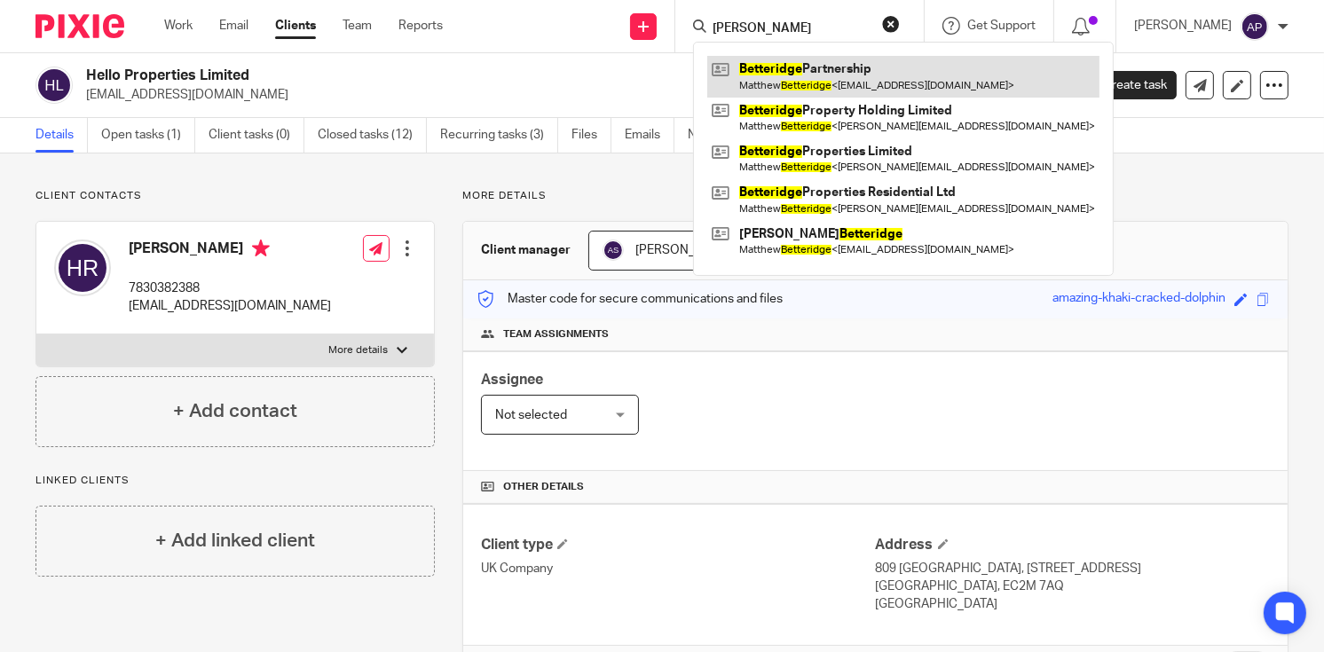
click at [867, 89] on link at bounding box center [903, 76] width 392 height 41
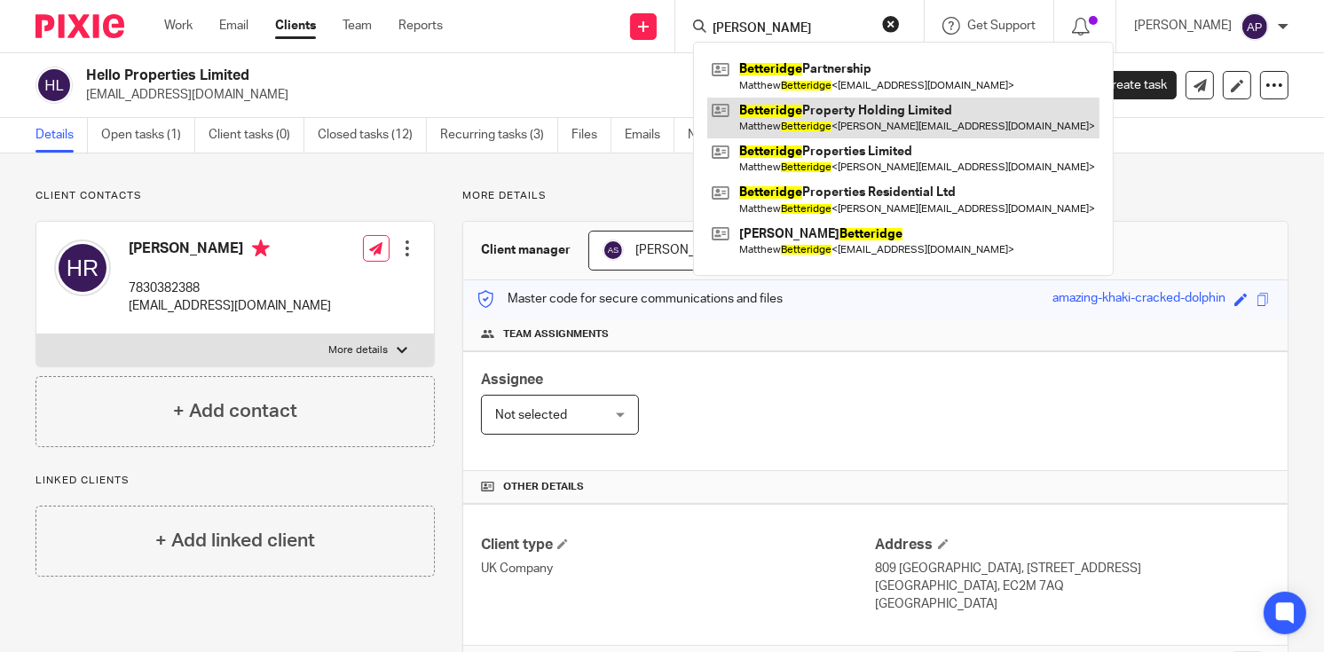
click at [874, 108] on link at bounding box center [903, 118] width 392 height 41
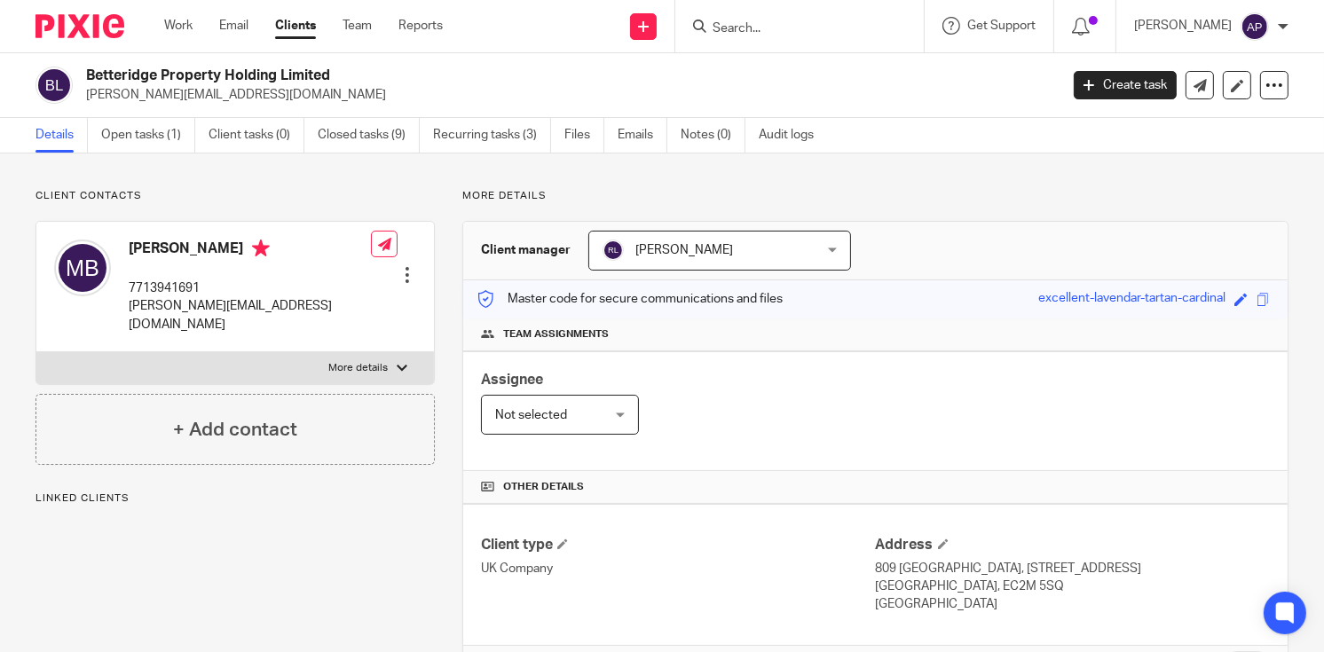
drag, startPoint x: 85, startPoint y: 71, endPoint x: 353, endPoint y: 71, distance: 268.0
click at [353, 71] on h2 "Betteridge Property Holding Limited" at bounding box center [470, 76] width 768 height 19
copy h2 "Betteridge Property Holding Limited"
click at [732, 29] on input "Search" at bounding box center [791, 29] width 160 height 16
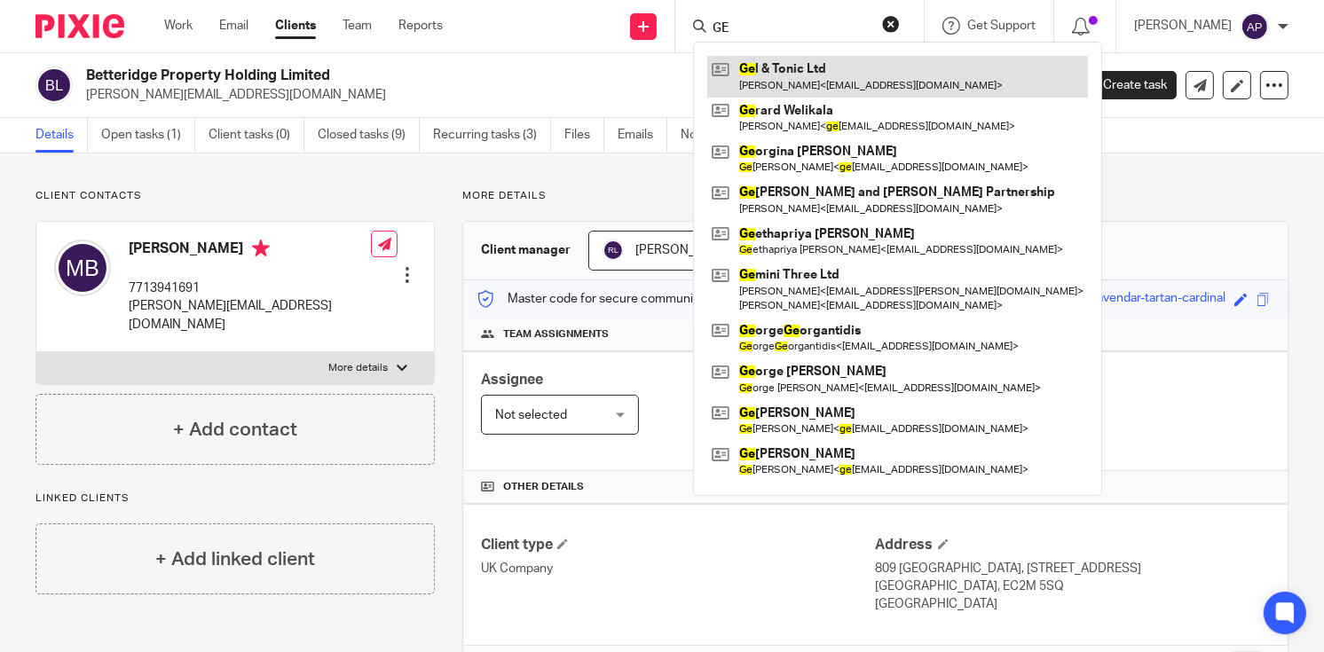
type input "GE"
click at [854, 67] on link at bounding box center [897, 76] width 381 height 41
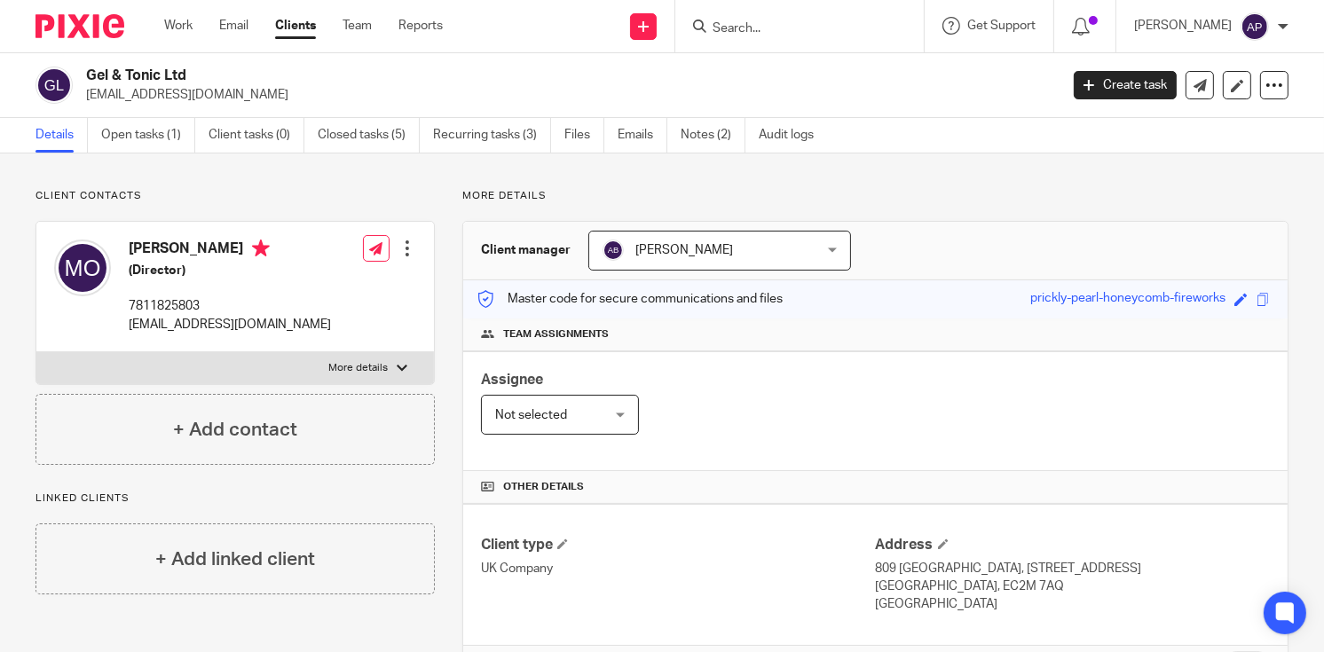
drag, startPoint x: 88, startPoint y: 70, endPoint x: 243, endPoint y: 66, distance: 155.3
click at [243, 67] on h2 "Gel & Tonic Ltd" at bounding box center [470, 76] width 768 height 19
copy h2 "Gel & Tonic Ltd"
click at [751, 35] on input "Search" at bounding box center [791, 29] width 160 height 16
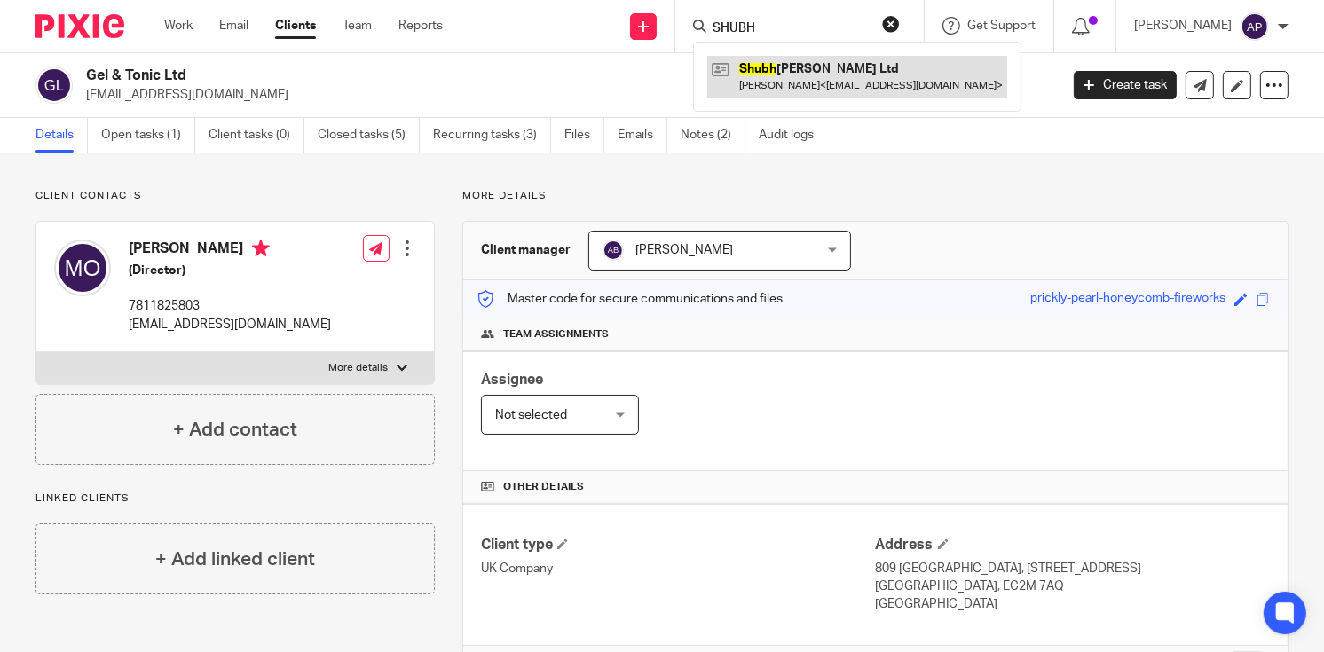
type input "SHUBH"
click at [816, 64] on link at bounding box center [857, 76] width 300 height 41
